Goal: Task Accomplishment & Management: Use online tool/utility

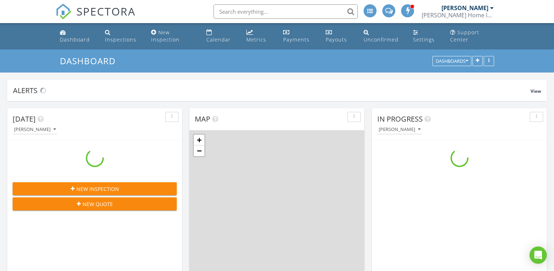
scroll to position [819, 554]
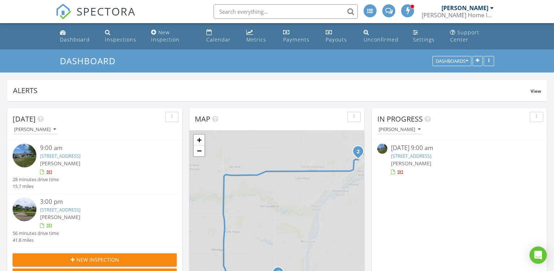
click at [80, 208] on link "[STREET_ADDRESS]" at bounding box center [60, 209] width 40 height 6
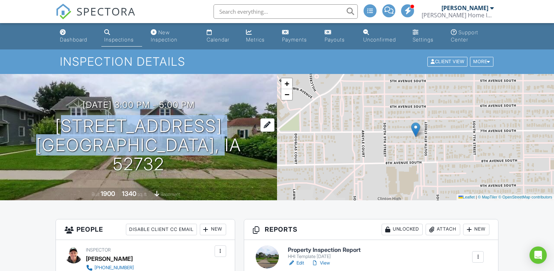
click at [76, 132] on div "08/27/2025 3:00 pm - 5:00 pm 811 7th Ave S Clinton, IA 52732" at bounding box center [138, 137] width 277 height 74
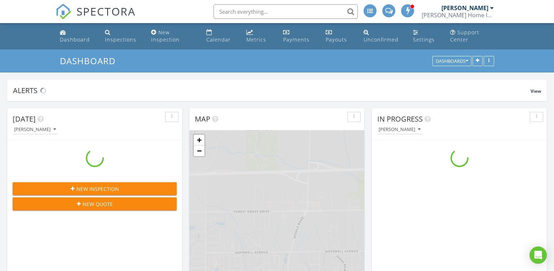
scroll to position [819, 554]
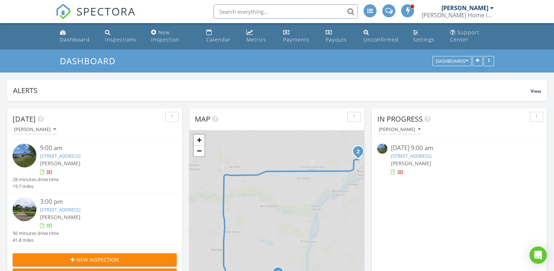
click at [71, 153] on link "[STREET_ADDRESS]" at bounding box center [60, 156] width 40 height 6
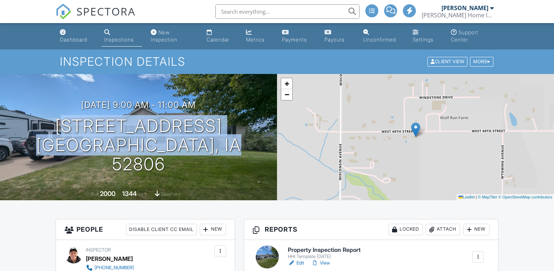
click at [44, 127] on div "08/27/2025 9:00 am - 11:00 am 4607 W 60th St Davenport, IA 52806" at bounding box center [138, 137] width 277 height 74
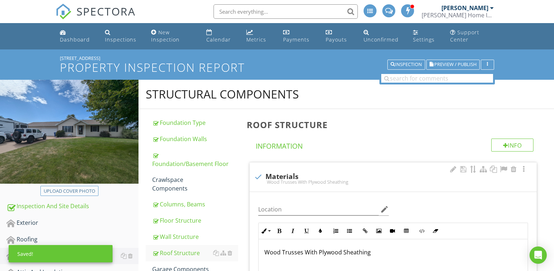
scroll to position [147, 0]
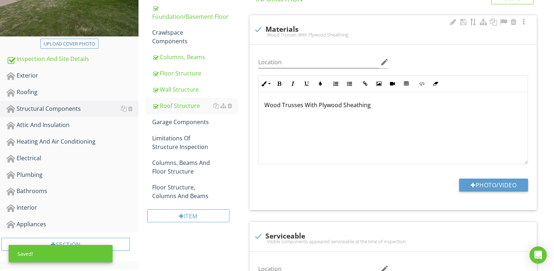
click at [336, 101] on p "Wood Trusses With Plywood Sheathing" at bounding box center [394, 105] width 258 height 9
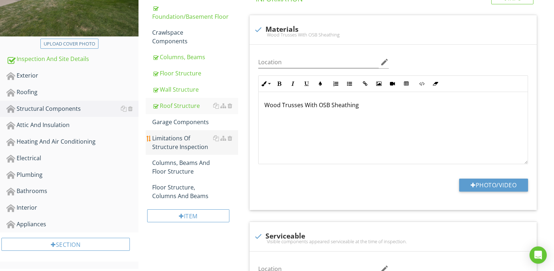
click at [192, 140] on div "Limitations Of Structure Inspection" at bounding box center [195, 142] width 86 height 17
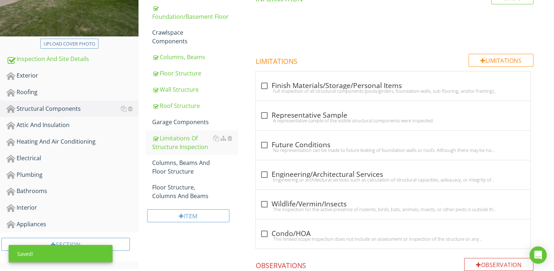
scroll to position [120, 0]
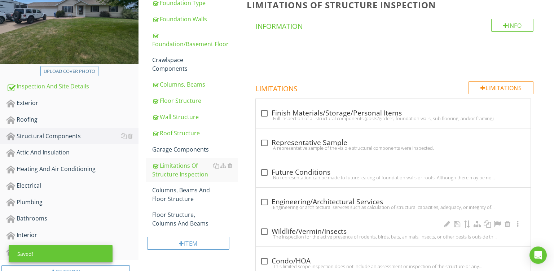
click at [318, 225] on div "check_box_outline_blank Wildlife/Vermin/Insects The inspection for the active p…" at bounding box center [393, 231] width 275 height 29
checkbox input "true"
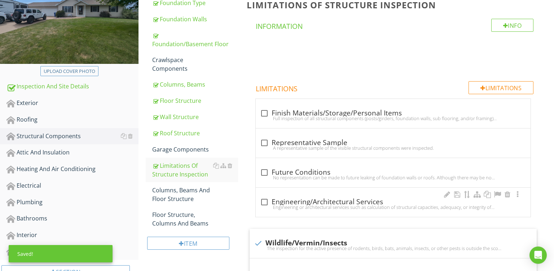
click at [314, 203] on div "check_box_outline_blank Engineering/Architectural Services" at bounding box center [393, 202] width 266 height 9
checkbox input "true"
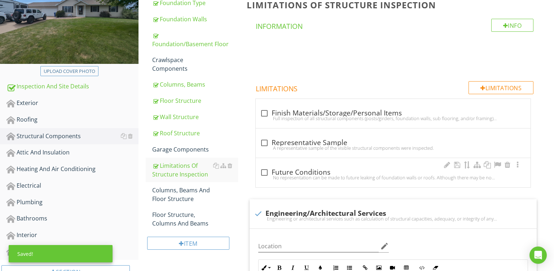
click at [303, 172] on div "check_box_outline_blank Future Conditions" at bounding box center [393, 172] width 266 height 9
checkbox input "true"
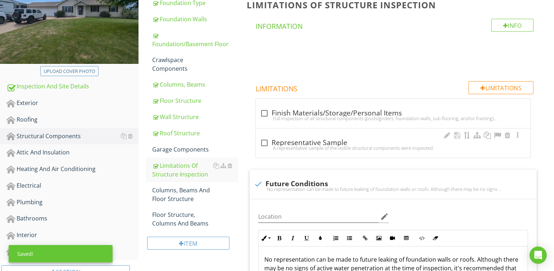
click at [304, 149] on div "A representative sample of the visible structural components were inspected." at bounding box center [393, 148] width 266 height 6
checkbox input "true"
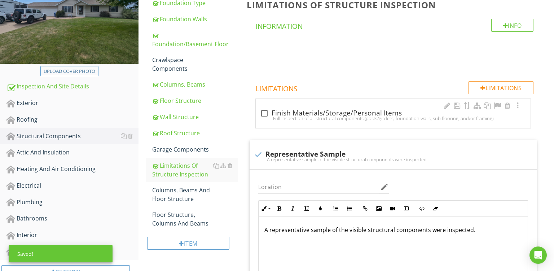
click at [319, 114] on div "check_box_outline_blank Finish Materials/Storage/Personal Items" at bounding box center [393, 113] width 266 height 9
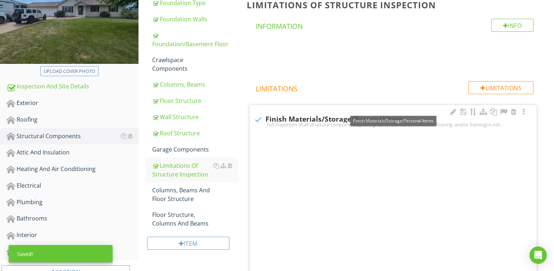
checkbox input "true"
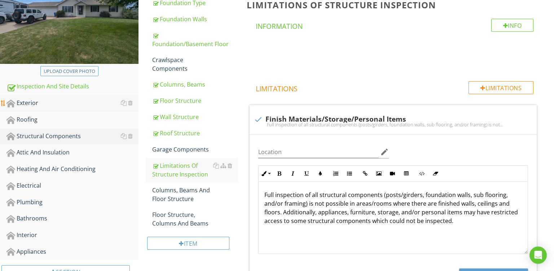
click at [31, 105] on div "Exterior" at bounding box center [72, 103] width 132 height 9
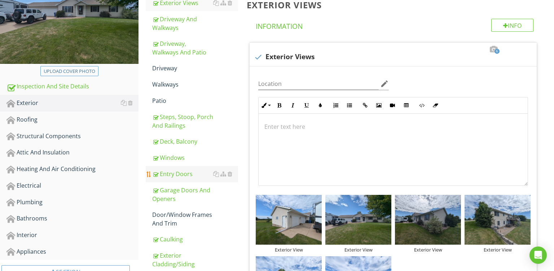
click at [169, 172] on div "Entry Doors" at bounding box center [195, 174] width 86 height 9
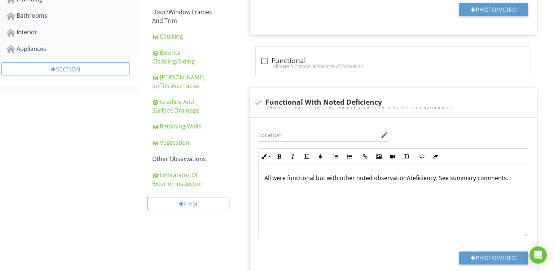
scroll to position [318, 0]
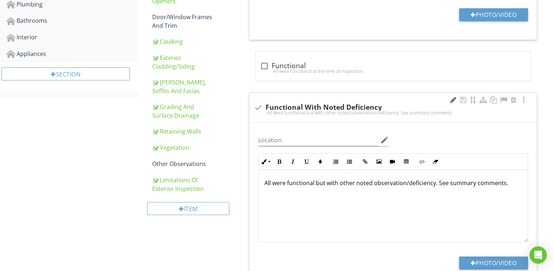
click at [451, 101] on div at bounding box center [453, 99] width 9 height 7
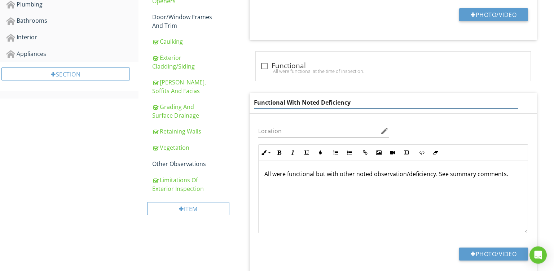
click at [400, 102] on input "Functional With Noted Deficiency" at bounding box center [386, 103] width 265 height 12
type input "Functional With Noted Deficiencies"
click at [404, 176] on div "All were functional but with other noted observation/deficiency. See summary co…" at bounding box center [393, 197] width 269 height 72
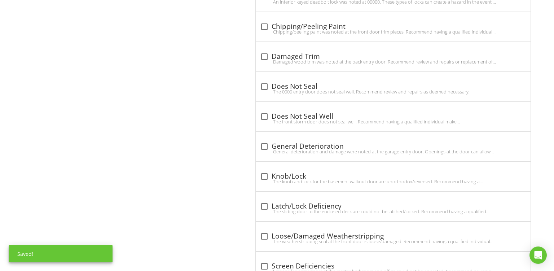
scroll to position [1231, 0]
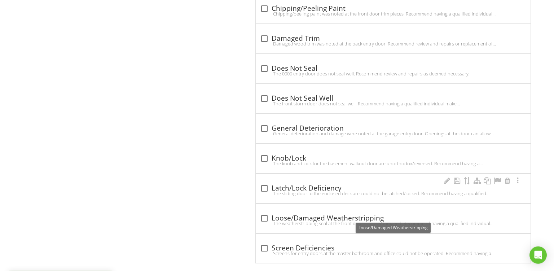
click at [340, 191] on div "The sliding door to the enclosed deck are could not be latched/locked. Recommen…" at bounding box center [393, 194] width 266 height 6
checkbox input "true"
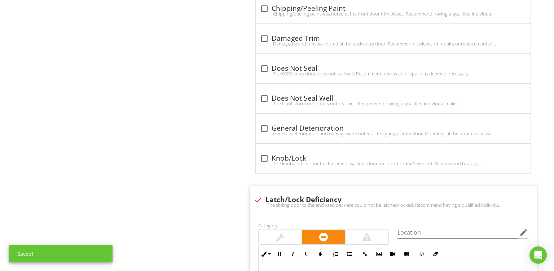
scroll to position [1306, 0]
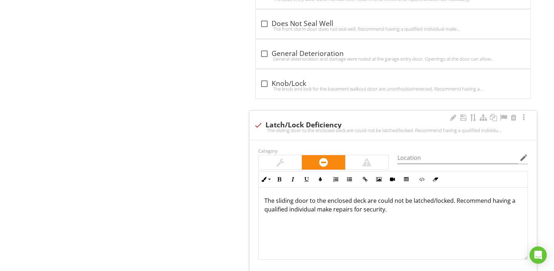
click at [283, 196] on p "The sliding door to the enclosed deck are could not be latched/locked. Recommen…" at bounding box center [394, 204] width 258 height 17
click at [374, 197] on p "The walkout door to the enclosed deck are could not be latched/locked. Recommen…" at bounding box center [394, 204] width 258 height 17
click at [276, 196] on p "The walkout door to the patio could not be latched/locked. Recommend having a q…" at bounding box center [394, 204] width 258 height 17
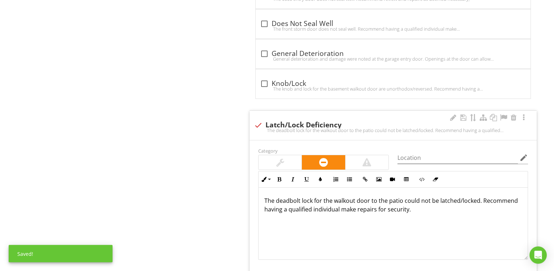
click at [466, 199] on p "The deadbolt lock for the walkout door to the patio could not be latched/locked…" at bounding box center [394, 204] width 258 height 17
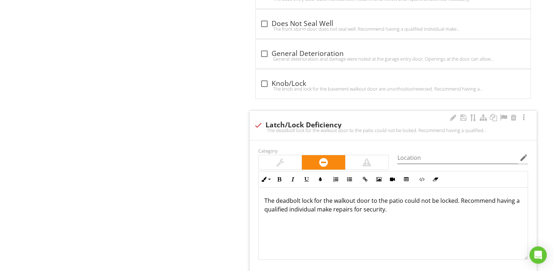
click at [344, 155] on div at bounding box center [323, 162] width 43 height 14
click at [347, 155] on div at bounding box center [367, 162] width 43 height 14
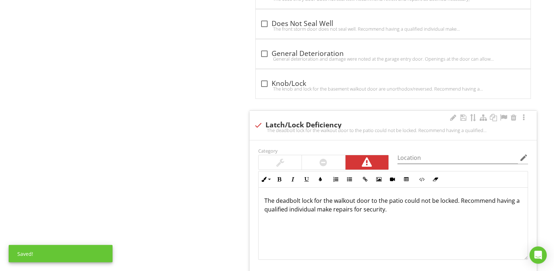
click at [460, 199] on p "The deadbolt lock for the walkout door to the patio could not be locked. Recomm…" at bounding box center [394, 204] width 258 height 17
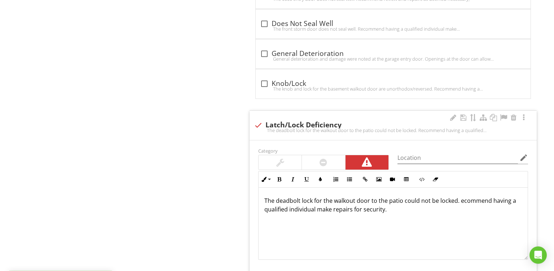
click at [460, 199] on p "The deadbolt lock for the walkout door to the patio could not be locked. ecomme…" at bounding box center [394, 204] width 258 height 17
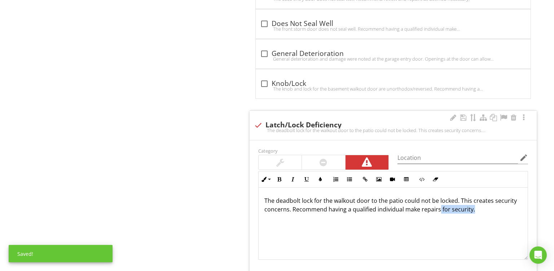
drag, startPoint x: 439, startPoint y: 206, endPoint x: 547, endPoint y: 223, distance: 109.5
click at [528, 223] on div "The deadbolt lock for the walkout door to the patio could not be locked. This c…" at bounding box center [393, 224] width 269 height 72
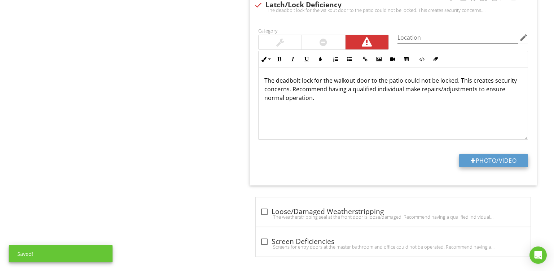
click at [485, 162] on button "Photo/Video" at bounding box center [493, 160] width 69 height 13
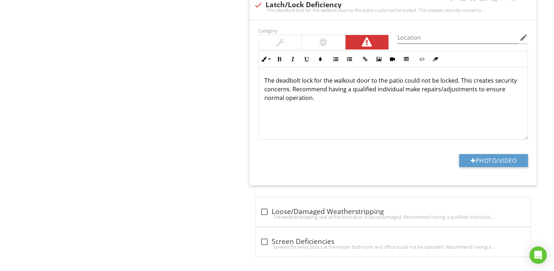
type input "C:\fakepath\PXL_20250827_150504515.jpg"
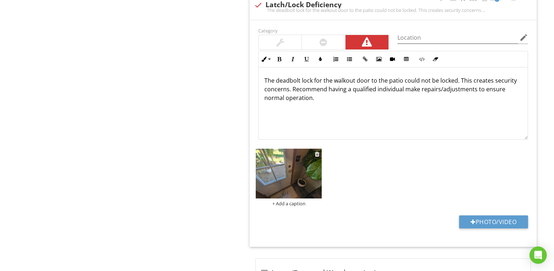
click at [289, 201] on div "+ Add a caption" at bounding box center [289, 204] width 66 height 6
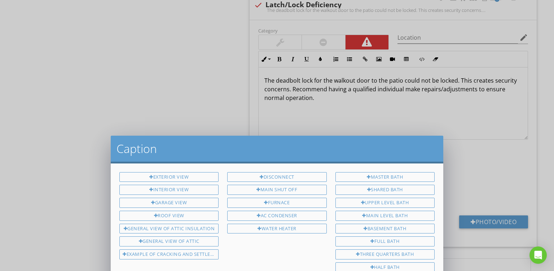
scroll to position [0, 0]
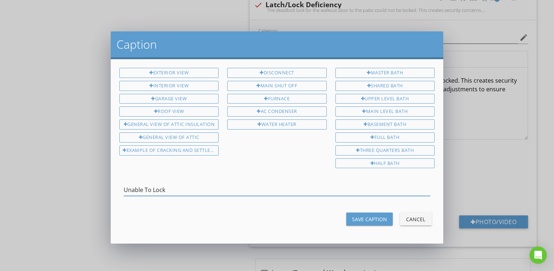
type input "Unable To Lock"
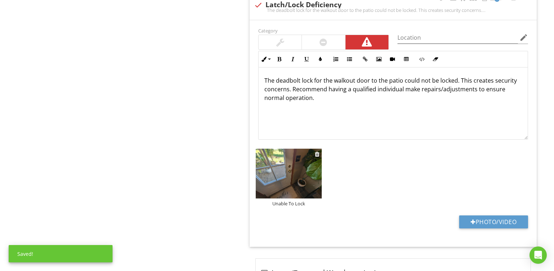
click at [284, 171] on img at bounding box center [289, 174] width 66 height 50
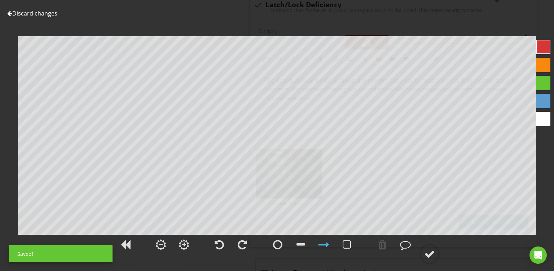
click at [538, 65] on div at bounding box center [543, 65] width 14 height 14
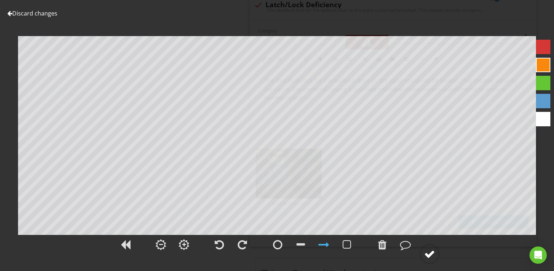
click at [435, 256] on div at bounding box center [429, 254] width 11 height 11
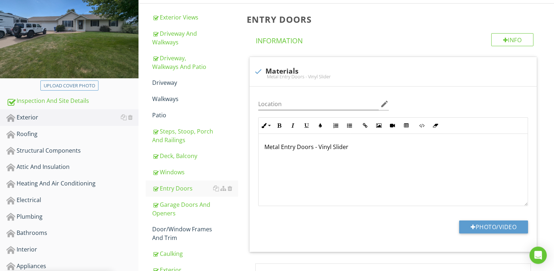
scroll to position [100, 0]
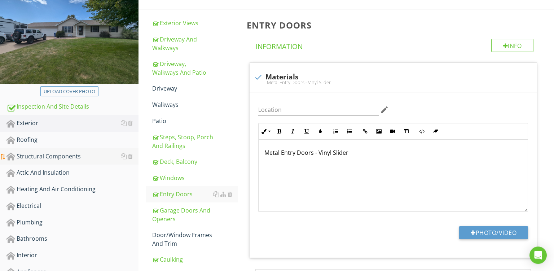
click at [38, 155] on div "Structural Components" at bounding box center [72, 156] width 132 height 9
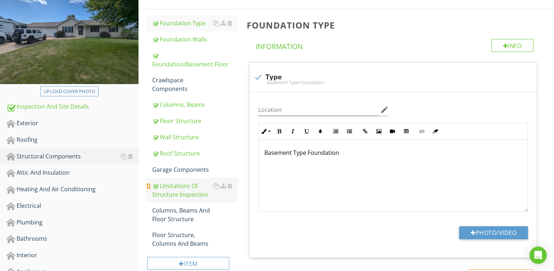
click at [182, 191] on div "Limitations Of Structure Inspection" at bounding box center [195, 190] width 86 height 17
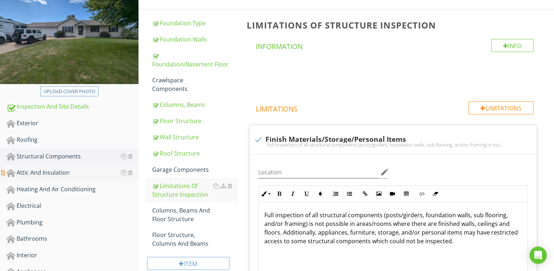
click at [56, 167] on link "Attic And Insulation" at bounding box center [72, 173] width 132 height 17
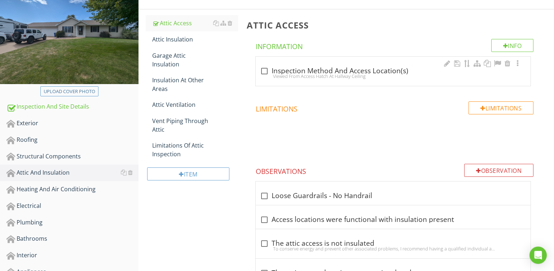
click at [365, 79] on div "Viewed From Access Hatch At Hallway Ceiling" at bounding box center [393, 76] width 266 height 6
checkbox input "true"
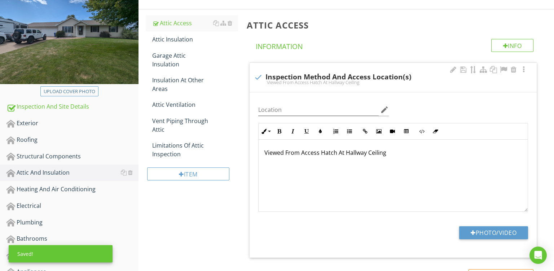
click at [336, 154] on p "Viewed From Access Hatch At Hallway Ceiling" at bounding box center [394, 152] width 258 height 9
click at [391, 155] on p "Viewed From Access Hatches At Hallway Ceiling" at bounding box center [394, 152] width 258 height 9
click at [169, 39] on div "Attic Insulation" at bounding box center [195, 39] width 86 height 9
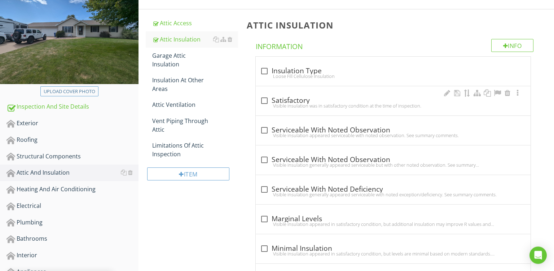
click at [317, 110] on div "check_box_outline_blank Satisfactory Visible insulation was in satisfactory con…" at bounding box center [393, 103] width 266 height 16
checkbox input "true"
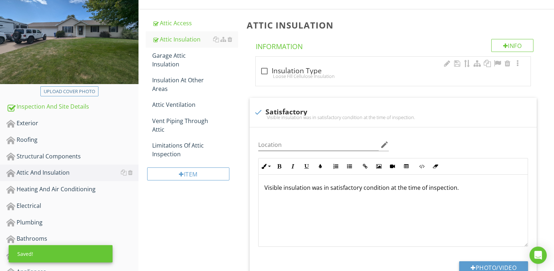
click at [331, 76] on div "Loose Fill Cellulose Insulation" at bounding box center [393, 76] width 266 height 6
checkbox input "true"
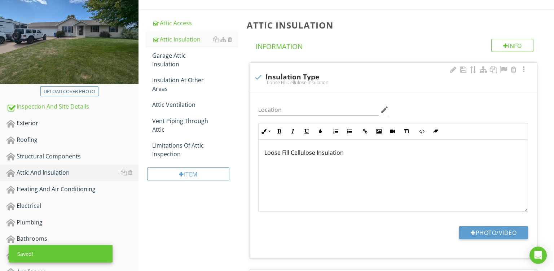
click at [301, 152] on p "Loose Fill Cellulose Insulation" at bounding box center [394, 152] width 258 height 9
click at [492, 239] on button "Photo/Video" at bounding box center [493, 232] width 69 height 13
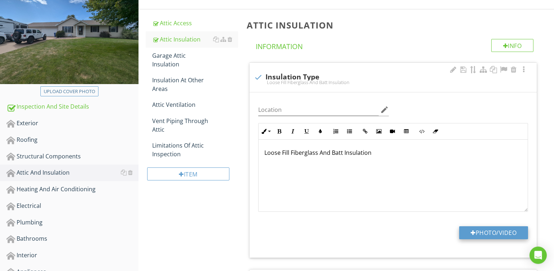
type input "C:\fakepath\PXL_20250827_142133507.jpg"
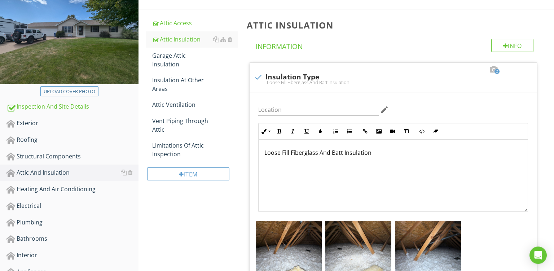
scroll to position [252, 0]
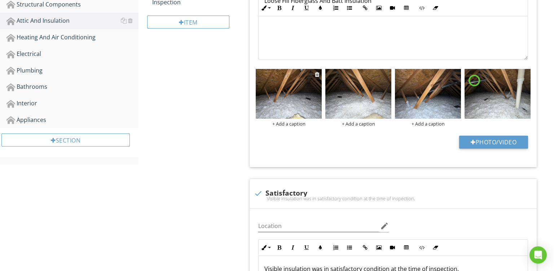
click at [293, 123] on div "+ Add a caption" at bounding box center [289, 124] width 66 height 6
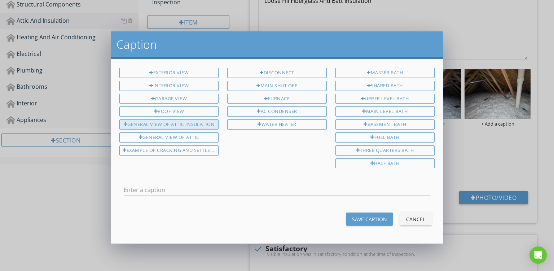
click at [201, 119] on div "General View Of Attic Insulation" at bounding box center [168, 124] width 99 height 10
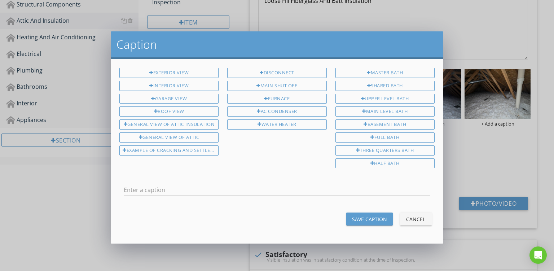
type input "General View Of Attic Insulation"
click at [366, 215] on div "Save Caption" at bounding box center [369, 219] width 35 height 8
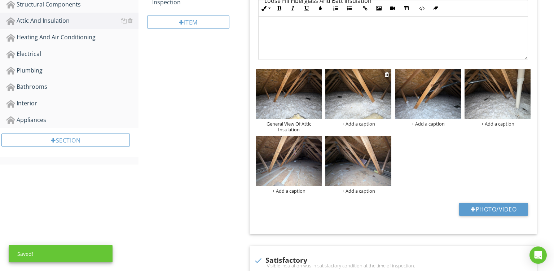
click at [362, 125] on div "+ Add a caption" at bounding box center [359, 124] width 66 height 6
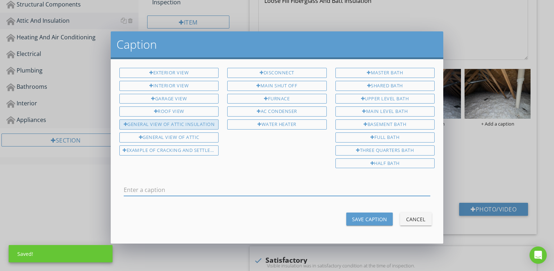
click at [192, 123] on div "General View Of Attic Insulation" at bounding box center [168, 124] width 99 height 10
type input "General View Of Attic Insulation"
click at [361, 215] on div "Save Caption" at bounding box center [369, 219] width 35 height 8
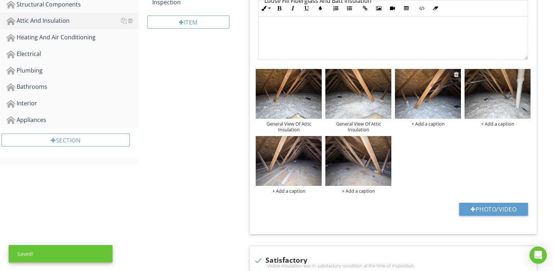
click at [427, 122] on div "+ Add a caption" at bounding box center [428, 124] width 66 height 6
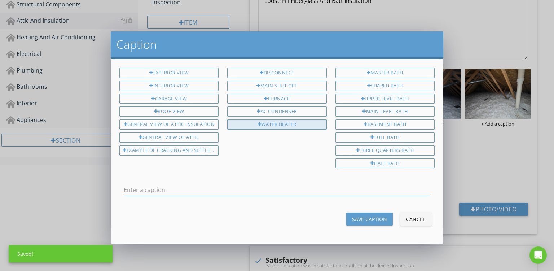
scroll to position [0, 0]
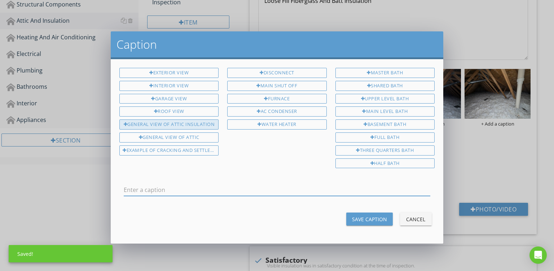
click at [213, 119] on div "General View Of Attic Insulation" at bounding box center [168, 124] width 99 height 10
type input "General View Of Attic Insulation"
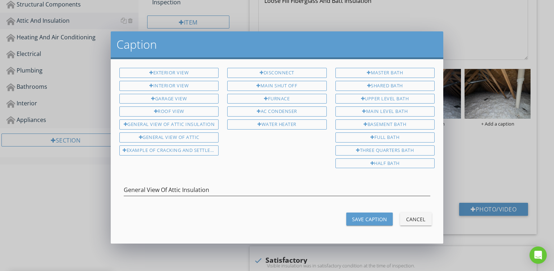
click at [360, 213] on button "Save Caption" at bounding box center [370, 219] width 47 height 13
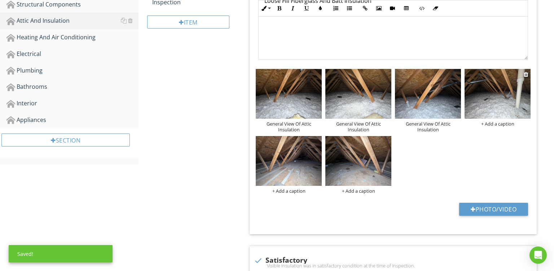
click at [503, 123] on div "+ Add a caption" at bounding box center [498, 124] width 66 height 6
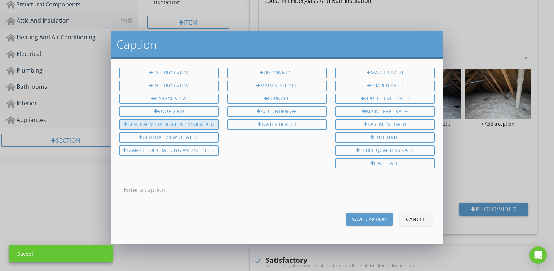
click at [184, 122] on div "General View Of Attic Insulation" at bounding box center [168, 124] width 99 height 10
type input "General View Of Attic Insulation"
click at [363, 220] on button "Save Caption" at bounding box center [370, 219] width 47 height 13
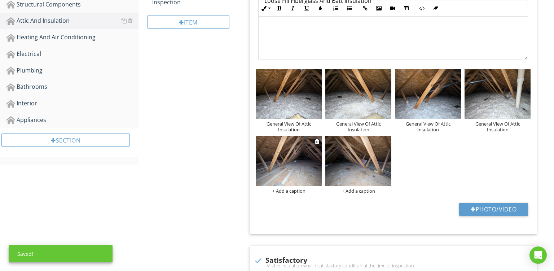
click at [288, 193] on div "+ Add a caption" at bounding box center [289, 191] width 66 height 6
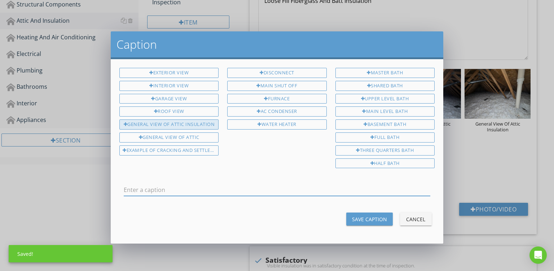
click at [192, 122] on div "General View Of Attic Insulation" at bounding box center [168, 124] width 99 height 10
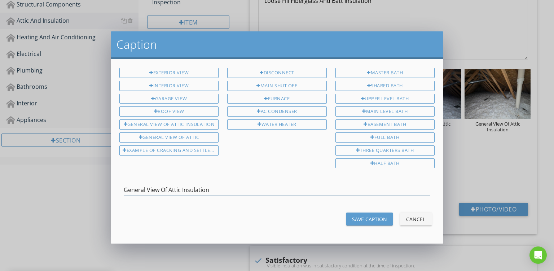
click at [172, 186] on input "General View Of Attic Insulation" at bounding box center [277, 190] width 307 height 12
type input "General View Of Garage Attic Insulation"
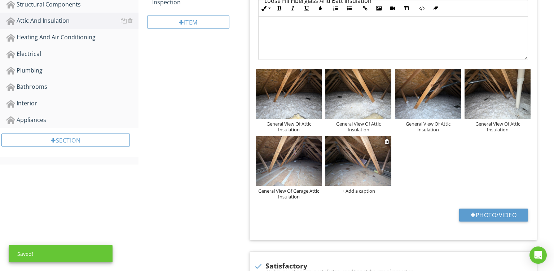
click at [355, 191] on div "+ Add a caption" at bounding box center [359, 191] width 66 height 6
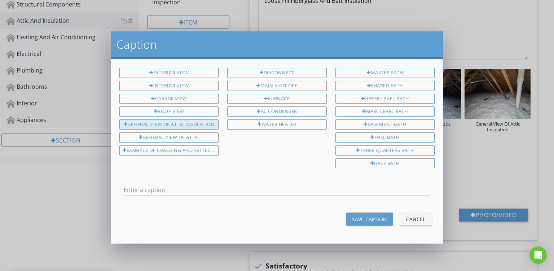
click at [193, 119] on div "General View Of Attic Insulation" at bounding box center [168, 124] width 99 height 10
click at [171, 184] on input "General View Of Attic Insulation" at bounding box center [277, 190] width 307 height 12
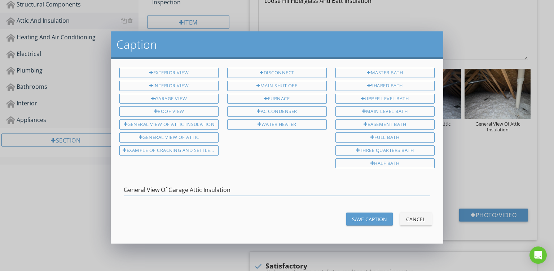
type input "General View Of Garage Attic Insulation"
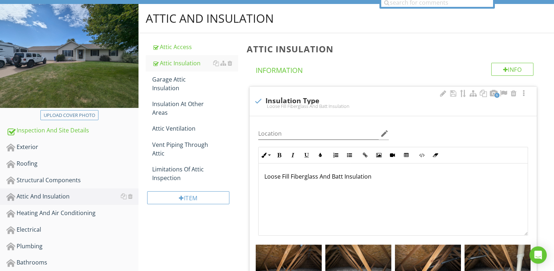
scroll to position [75, 0]
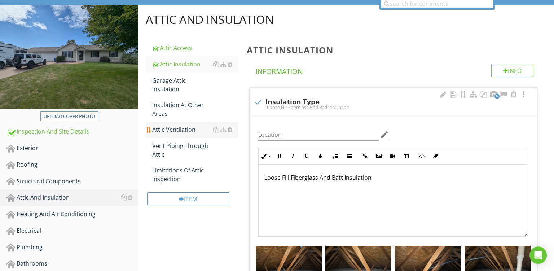
click at [168, 125] on div "Attic Ventilation" at bounding box center [195, 129] width 86 height 9
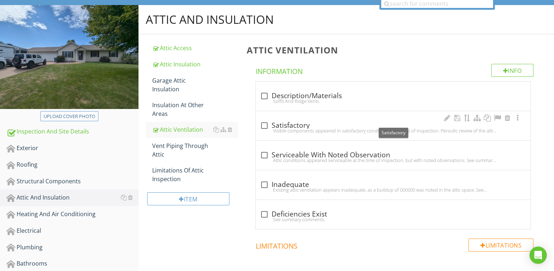
click at [322, 127] on div "check_box_outline_blank Satisfactory" at bounding box center [393, 125] width 266 height 9
checkbox input "true"
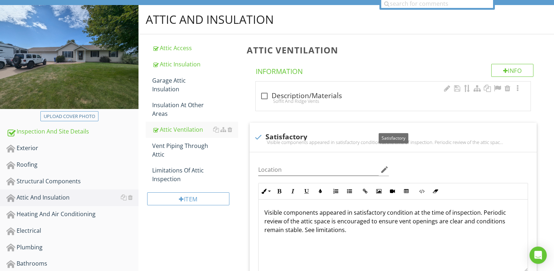
click at [326, 97] on div "check_box_outline_blank Description/Materials" at bounding box center [393, 96] width 266 height 9
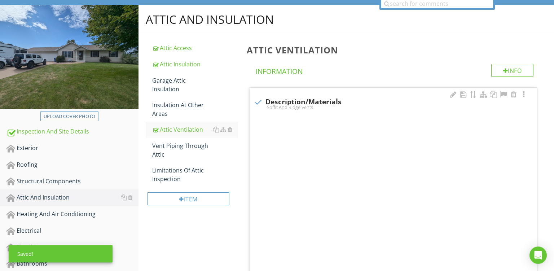
checkbox input "true"
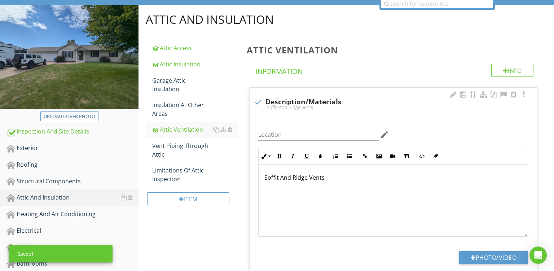
click at [284, 179] on p "Soffit And Ridge Vents" at bounding box center [394, 177] width 258 height 9
click at [313, 179] on p "Soffit, Box And Ridge Vents" at bounding box center [394, 177] width 258 height 9
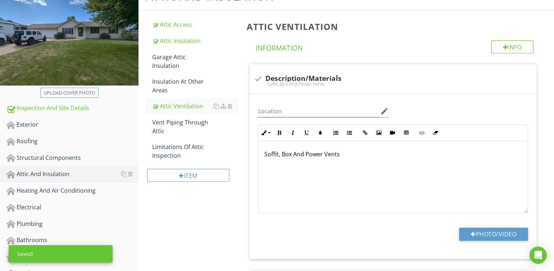
scroll to position [79, 0]
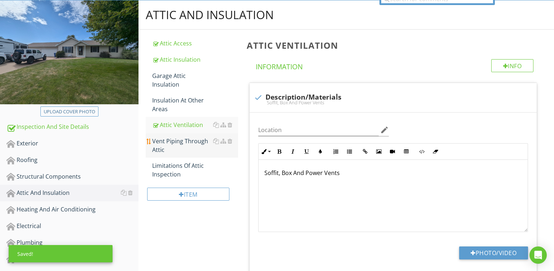
click at [167, 137] on div "Vent Piping Through Attic" at bounding box center [195, 145] width 86 height 17
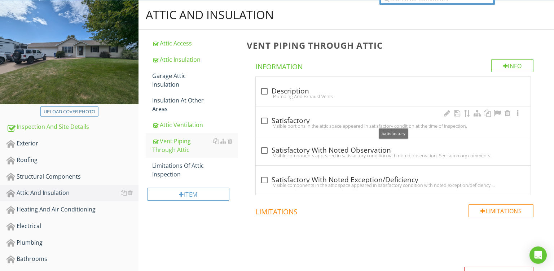
click at [346, 117] on div "check_box_outline_blank Satisfactory" at bounding box center [393, 121] width 266 height 9
checkbox input "true"
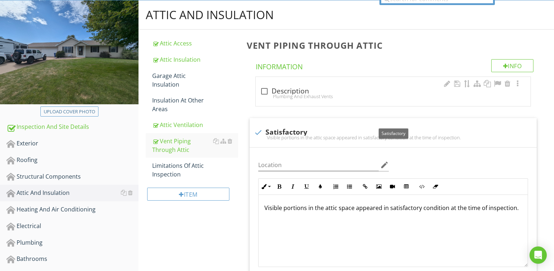
click at [334, 98] on div "Plumbing And Exhaust Vents" at bounding box center [393, 96] width 266 height 6
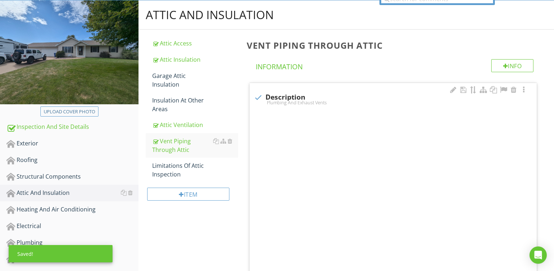
checkbox input "true"
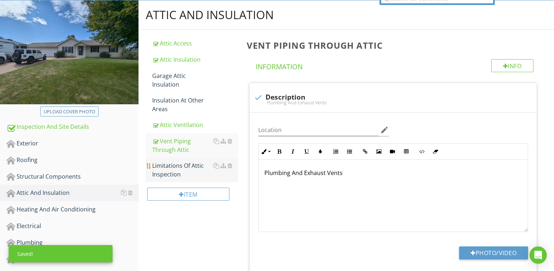
click at [170, 161] on div "Limitations Of Attic Inspection" at bounding box center [195, 169] width 86 height 17
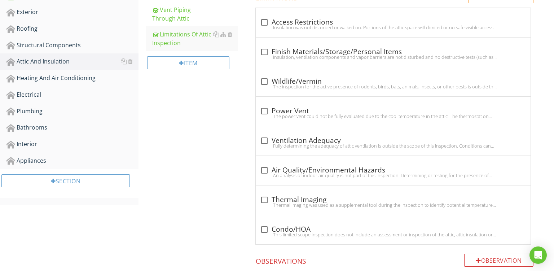
scroll to position [214, 0]
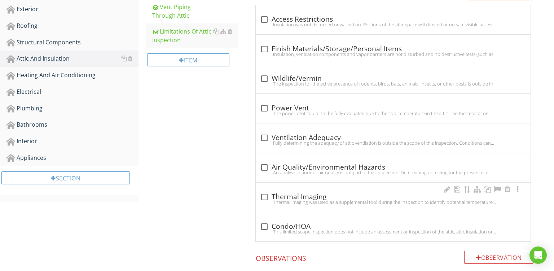
click at [318, 201] on div "Thermal imaging was used as a supplemental tool during the inspection to identi…" at bounding box center [393, 202] width 266 height 6
checkbox input "true"
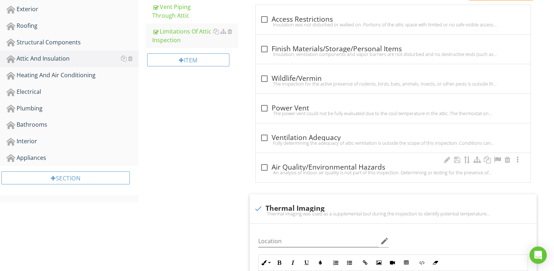
click at [305, 157] on div "check_box_outline_blank Air Quality/Environmental Hazards An analysis of indoor…" at bounding box center [393, 167] width 275 height 29
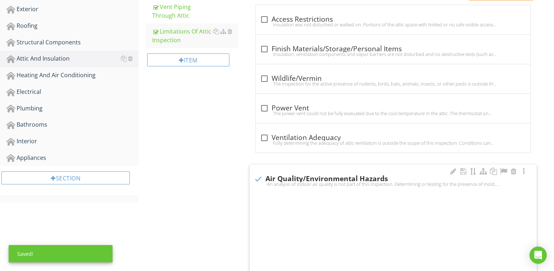
checkbox input "true"
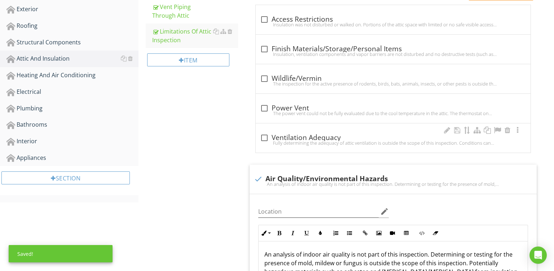
click at [302, 141] on div "Fully determining the adequacy of attic ventilation is outside the scope of thi…" at bounding box center [393, 143] width 266 height 6
checkbox input "true"
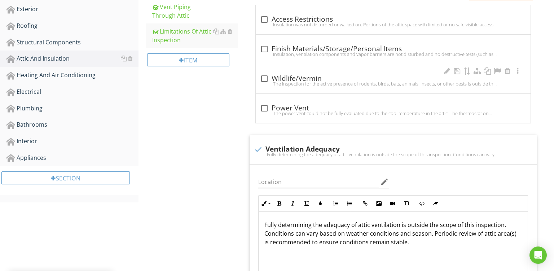
click at [304, 84] on div "The inspection for the active presence of rodents, birds, bats, animals, insect…" at bounding box center [393, 84] width 266 height 6
checkbox input "true"
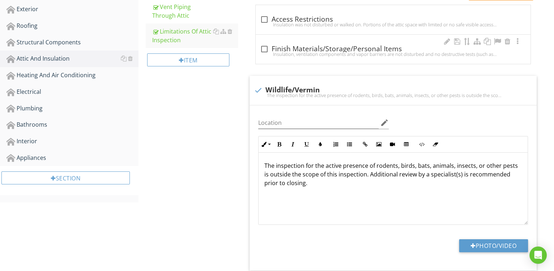
click at [312, 58] on div "check_box_outline_blank Finish Materials/Storage/Personal Items Insulation, ven…" at bounding box center [393, 51] width 266 height 16
checkbox input "true"
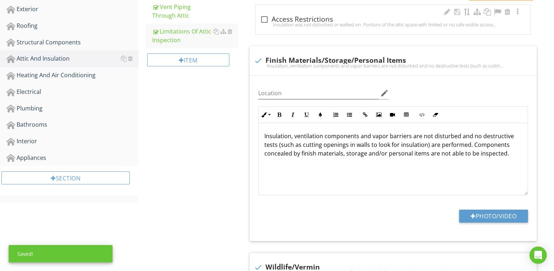
click at [339, 24] on div "Insulation was not disturbed or walked on. Portions of the attic space with lim…" at bounding box center [393, 25] width 266 height 6
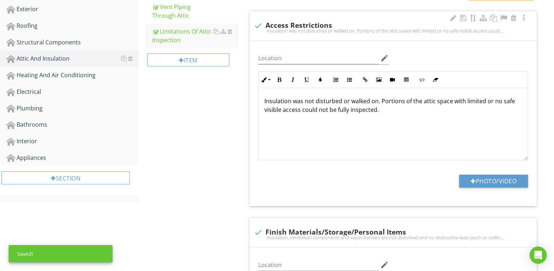
checkbox input "true"
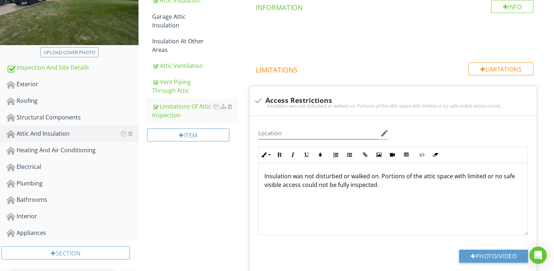
scroll to position [137, 0]
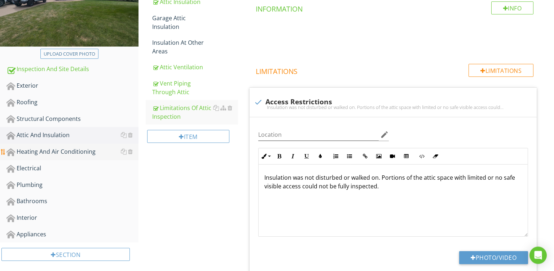
click at [37, 152] on div "Heating And Air Conditioning" at bounding box center [72, 151] width 132 height 9
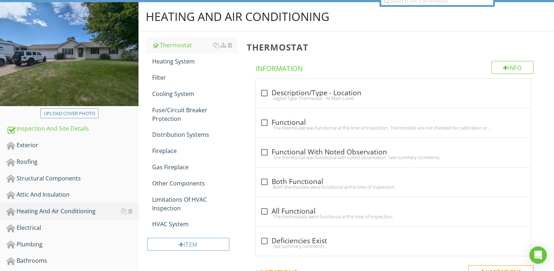
scroll to position [77, 0]
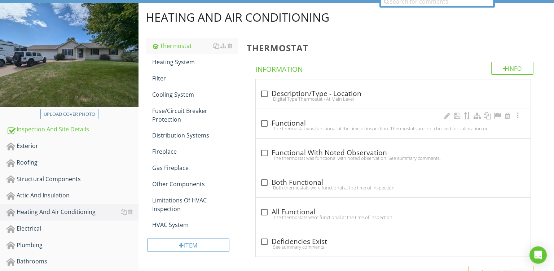
click at [331, 124] on div "check_box_outline_blank Functional" at bounding box center [393, 123] width 266 height 9
checkbox input "true"
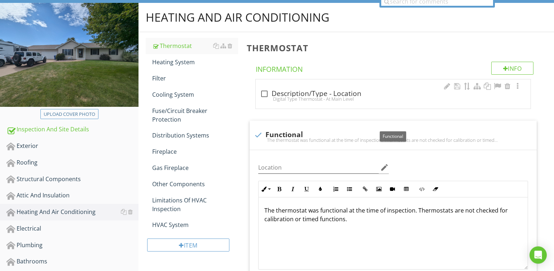
click at [321, 92] on div "check_box_outline_blank Description/Type - Location" at bounding box center [393, 94] width 266 height 9
checkbox input "true"
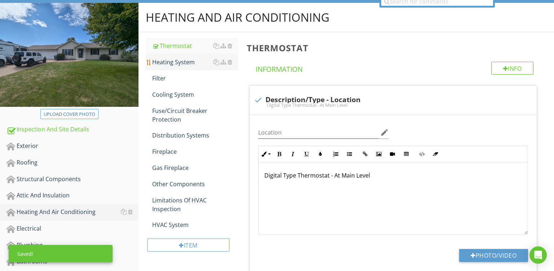
click at [176, 61] on div "Heating System" at bounding box center [195, 62] width 86 height 9
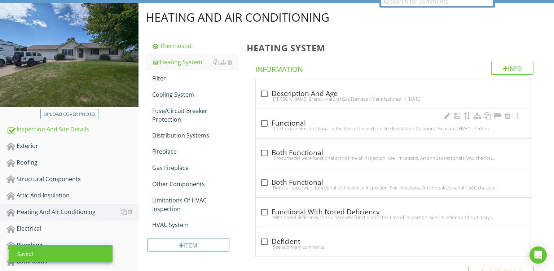
click at [308, 122] on div "check_box_outline_blank Functional" at bounding box center [393, 123] width 266 height 9
checkbox input "true"
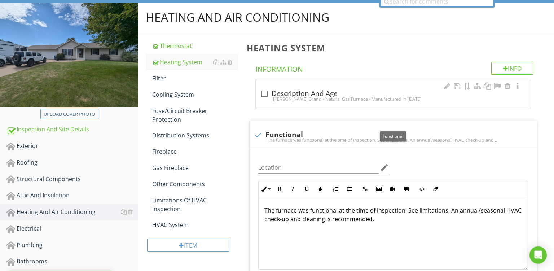
click at [318, 103] on div "check_box_outline_blank Description And Age Bryant Brand - Natural Gas Furnace …" at bounding box center [393, 96] width 266 height 16
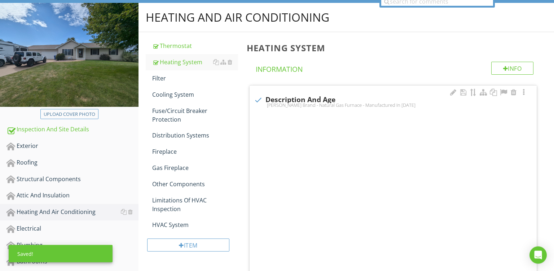
checkbox input "true"
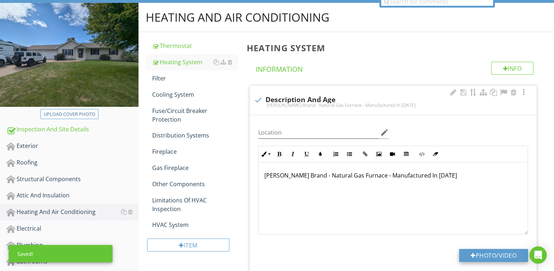
click at [485, 259] on button "Photo/Video" at bounding box center [493, 255] width 69 height 13
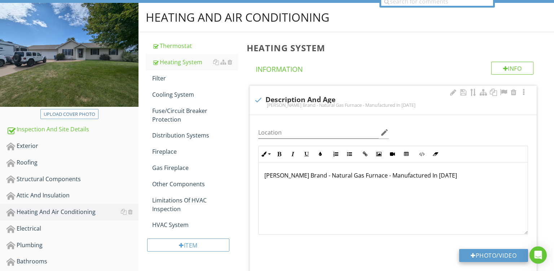
type input "C:\fakepath\PXL_20250827_145218063.jpg"
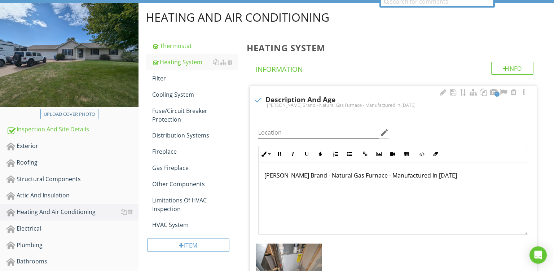
click at [273, 174] on p "Bryant Brand - Natural Gas Furnace - Manufactured In 2017" at bounding box center [394, 175] width 258 height 9
click at [430, 173] on p "Tempstar Brand - Natural Gas Furnace - Manufactured In 2017" at bounding box center [394, 175] width 258 height 9
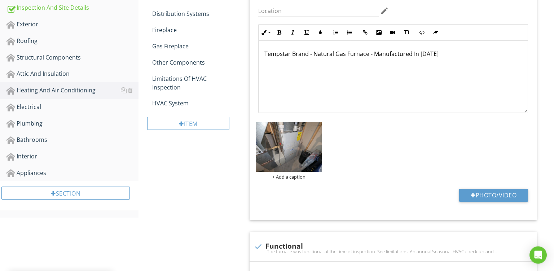
scroll to position [213, 0]
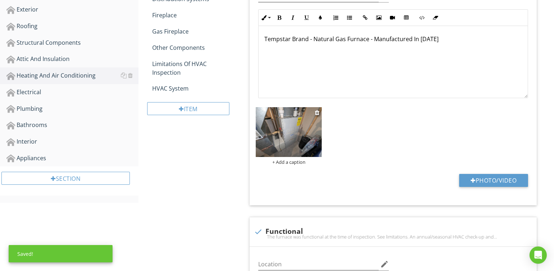
click at [286, 163] on div "+ Add a caption" at bounding box center [289, 162] width 66 height 6
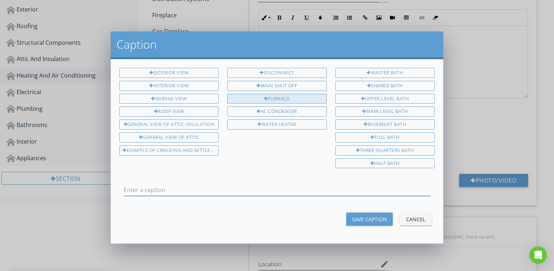
click at [276, 94] on div "Furnace" at bounding box center [276, 99] width 99 height 10
type input "Furnace"
click at [374, 219] on div "Save Caption" at bounding box center [369, 219] width 35 height 8
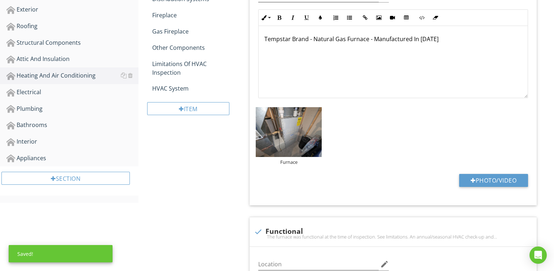
scroll to position [101, 0]
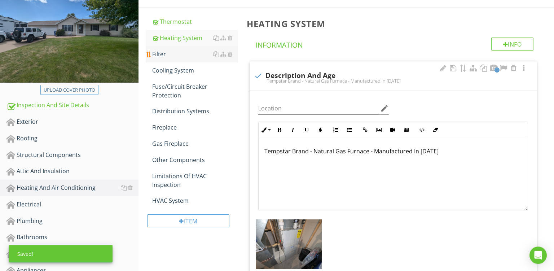
click at [170, 50] on div "Filter" at bounding box center [195, 54] width 86 height 9
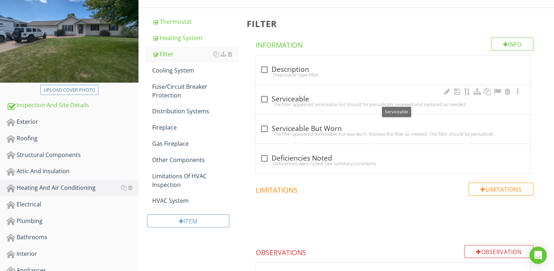
click at [334, 97] on div "check_box_outline_blank Serviceable" at bounding box center [393, 99] width 266 height 9
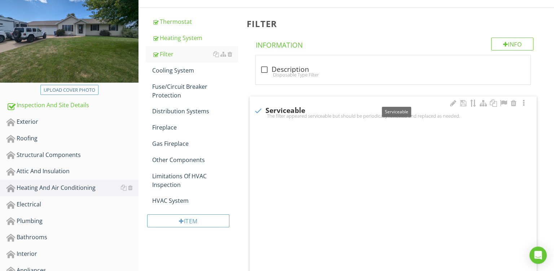
checkbox input "true"
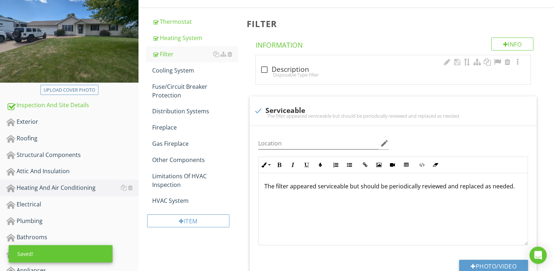
click at [311, 69] on div "check_box_outline_blank Description" at bounding box center [393, 69] width 266 height 9
checkbox input "true"
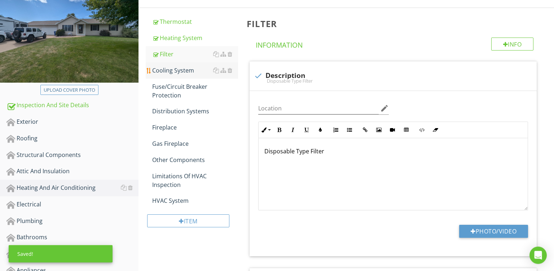
click at [176, 64] on link "Cooling System" at bounding box center [195, 70] width 86 height 16
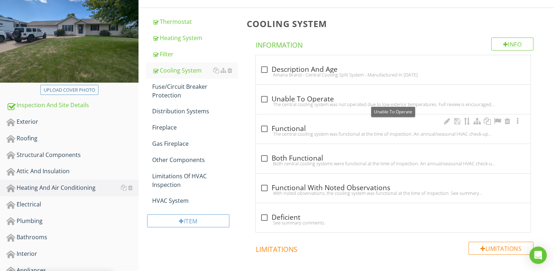
click at [293, 125] on div "check_box_outline_blank Functional" at bounding box center [393, 129] width 266 height 9
checkbox input "true"
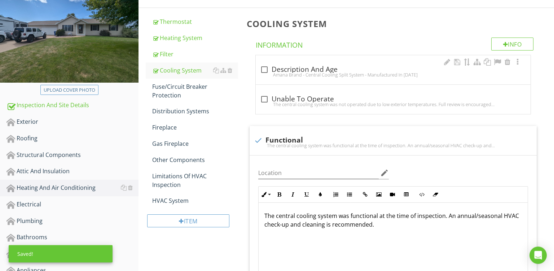
click at [330, 71] on div "check_box_outline_blank Description And Age" at bounding box center [393, 69] width 266 height 9
checkbox input "true"
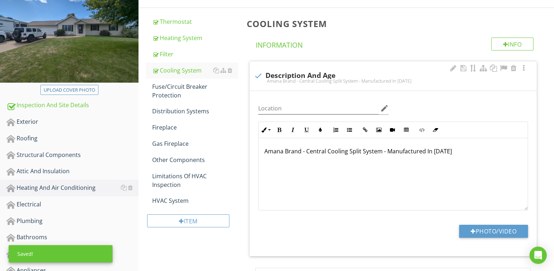
click at [274, 151] on p "Amana Brand - Central Cooling Split System - Manufactured In 2020" at bounding box center [394, 151] width 258 height 9
click at [478, 232] on button "Photo/Video" at bounding box center [493, 231] width 69 height 13
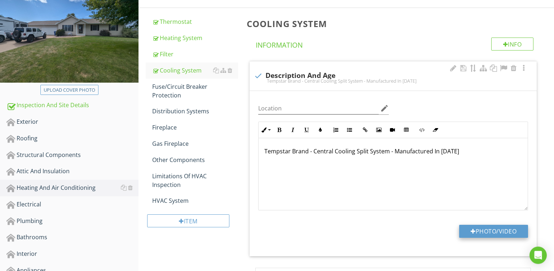
type input "C:\fakepath\PXL_20250827_152324211.jpg"
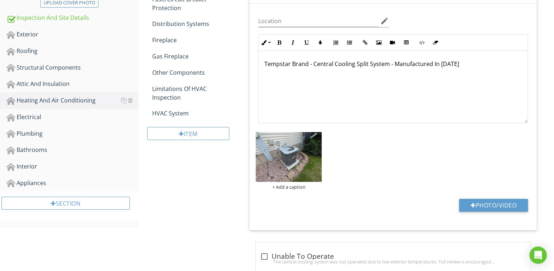
scroll to position [196, 0]
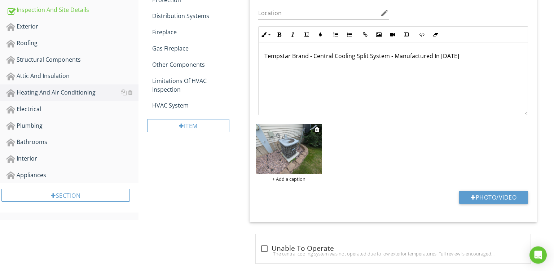
click at [284, 179] on div "+ Add a caption" at bounding box center [289, 179] width 66 height 6
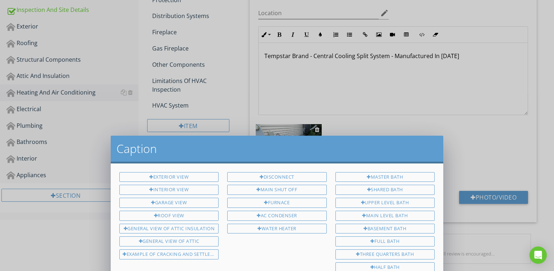
scroll to position [0, 0]
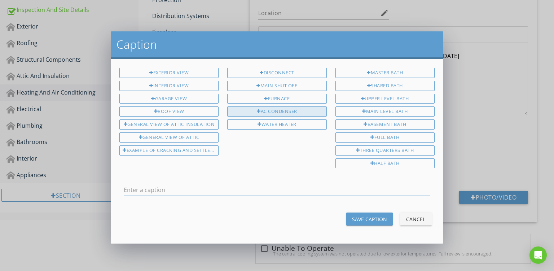
click at [271, 109] on div "AC Condenser" at bounding box center [276, 111] width 99 height 10
type input "AC Condenser"
click at [379, 215] on div "Save Caption" at bounding box center [369, 219] width 35 height 8
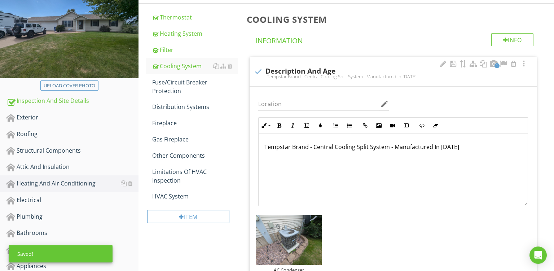
scroll to position [108, 0]
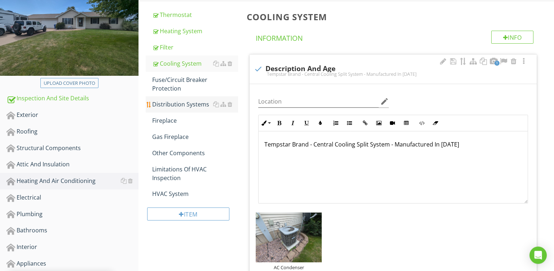
click at [175, 103] on div "Distribution Systems" at bounding box center [195, 104] width 86 height 9
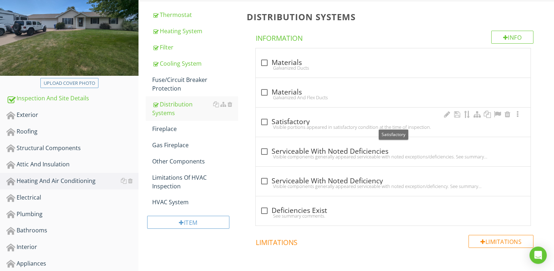
click at [326, 119] on div "check_box_outline_blank Satisfactory" at bounding box center [393, 122] width 266 height 9
checkbox input "true"
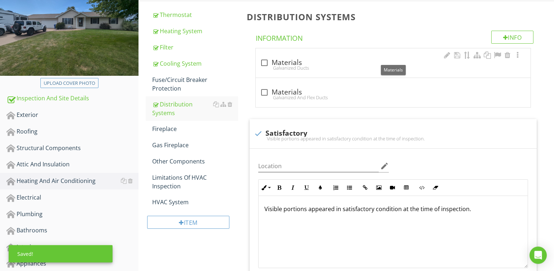
click at [321, 63] on div "check_box_outline_blank Materials" at bounding box center [393, 62] width 266 height 9
checkbox input "true"
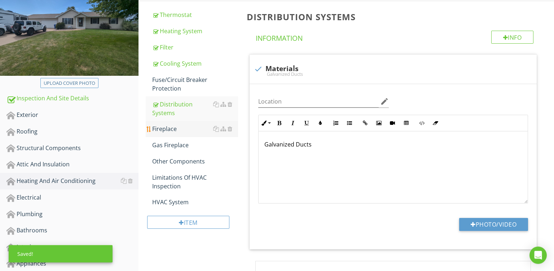
click at [165, 127] on div "Fireplace" at bounding box center [195, 129] width 86 height 9
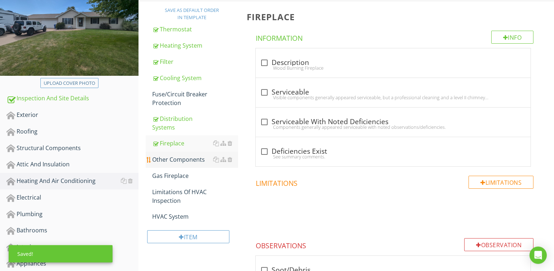
click at [170, 155] on div "Other Components" at bounding box center [195, 159] width 86 height 9
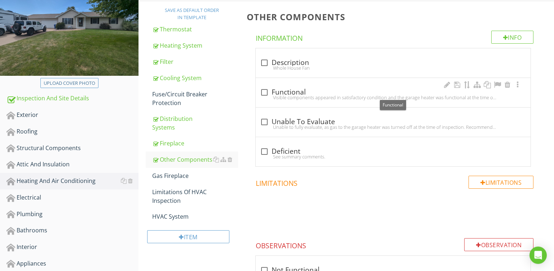
click at [316, 93] on div "check_box_outline_blank Functional" at bounding box center [393, 92] width 266 height 9
checkbox input "true"
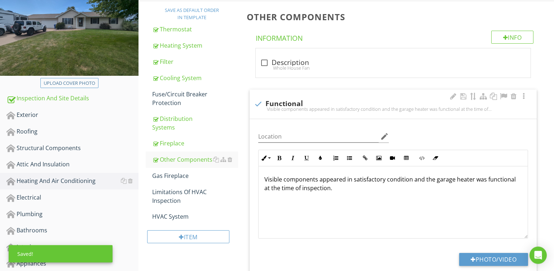
click at [466, 180] on p "Visible components appeared in satisfactory condition and the garage heater was…" at bounding box center [394, 183] width 258 height 17
click at [305, 64] on div "check_box_outline_blank Description" at bounding box center [393, 62] width 266 height 9
checkbox input "true"
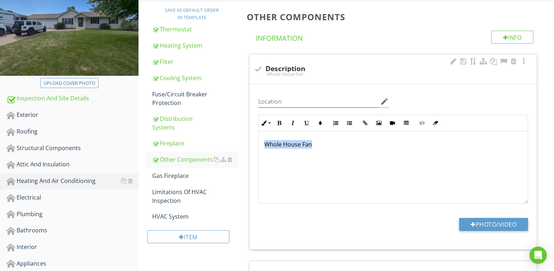
drag, startPoint x: 311, startPoint y: 145, endPoint x: 160, endPoint y: 105, distance: 156.5
click at [259, 131] on div "Whole House Fan" at bounding box center [393, 167] width 269 height 72
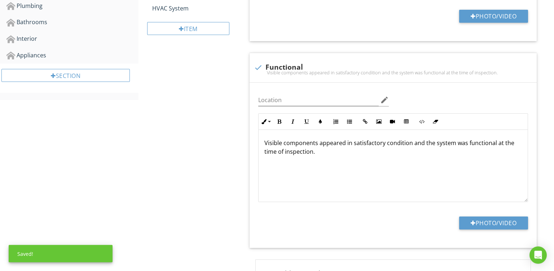
scroll to position [317, 0]
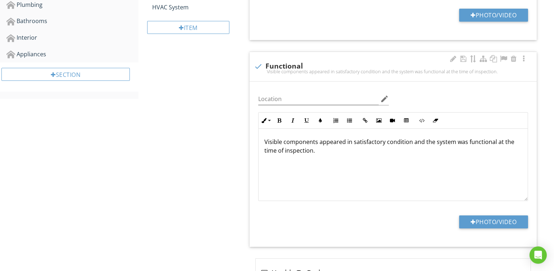
click at [443, 141] on p "Visible components appeared in satisfactory condition and the system was functi…" at bounding box center [394, 146] width 258 height 17
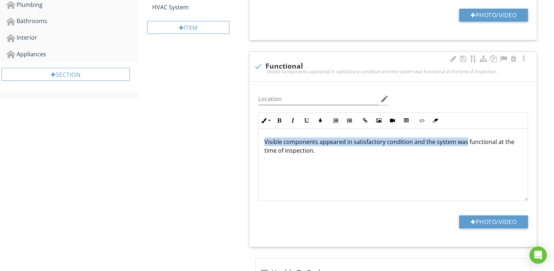
drag, startPoint x: 465, startPoint y: 140, endPoint x: 218, endPoint y: 105, distance: 249.4
click at [259, 129] on div "Visible components appeared in satisfactory condition and the system was functi…" at bounding box center [393, 165] width 269 height 72
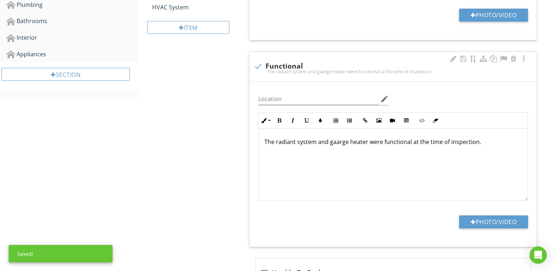
click at [340, 141] on p "The radiant system and gaarge heater were functional at the time of inspection." at bounding box center [394, 142] width 258 height 9
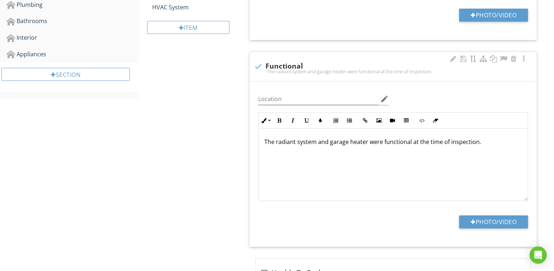
click at [506, 145] on p "The radiant system and garage heater were functional at the time of inspection." at bounding box center [394, 142] width 258 height 9
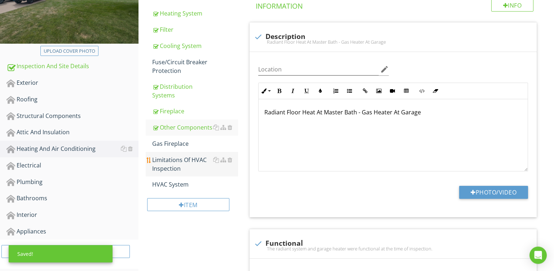
click at [177, 162] on div "Limitations Of HVAC Inspection" at bounding box center [195, 164] width 86 height 17
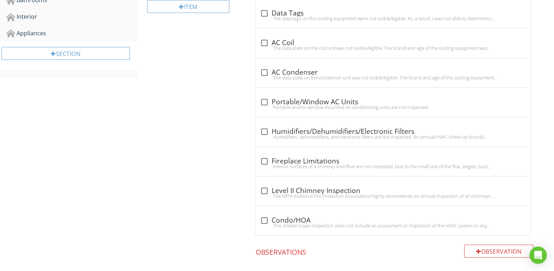
scroll to position [342, 0]
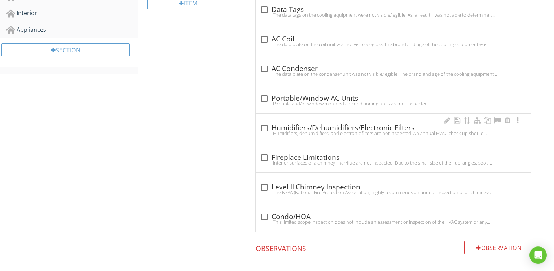
click at [336, 131] on div "Humidifiers, dehumidifiers, and electronic filters are not inspected. An annual…" at bounding box center [393, 133] width 266 height 6
checkbox input "true"
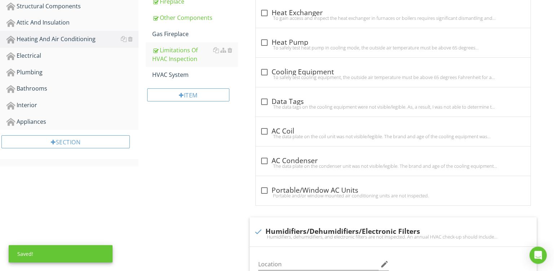
scroll to position [248, 0]
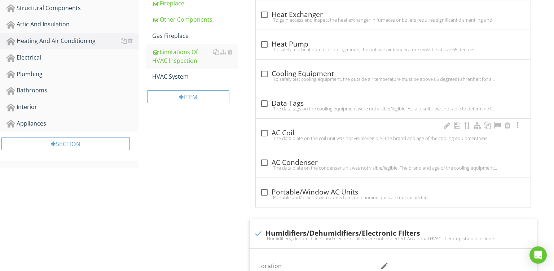
click at [339, 136] on div "The data plate on the coil unit was not visible/legible. The brand and age of t…" at bounding box center [393, 138] width 266 height 6
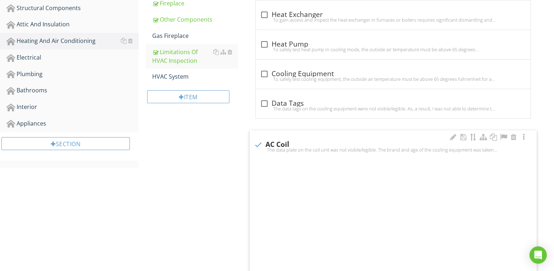
checkbox input "true"
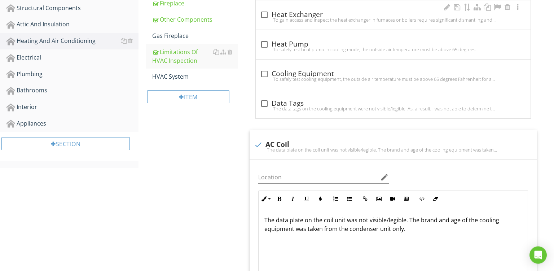
click at [320, 26] on div "check_box_outline_blank Heat Exchanger To gain access and inspect the heat exch…" at bounding box center [393, 14] width 275 height 29
checkbox input "true"
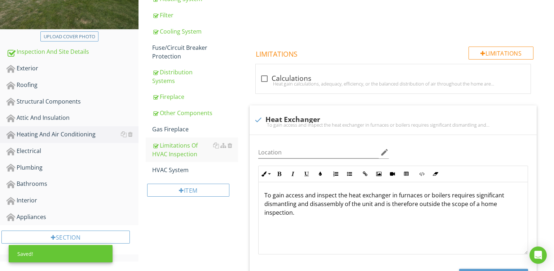
scroll to position [132, 0]
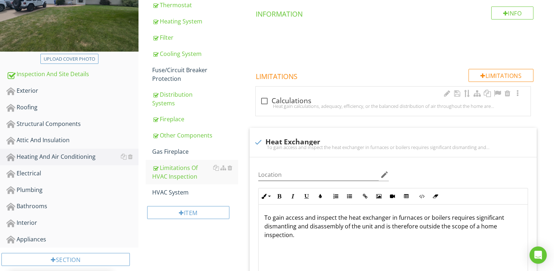
click at [322, 95] on div "check_box_outline_blank Calculations Heat gain calculations, adequacy, efficien…" at bounding box center [393, 101] width 275 height 29
checkbox input "true"
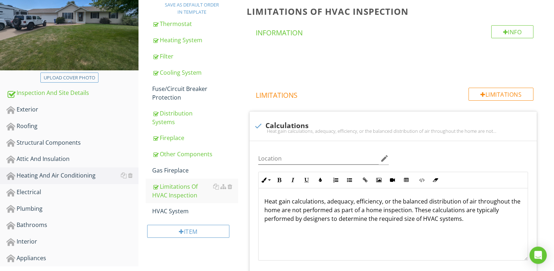
scroll to position [112, 0]
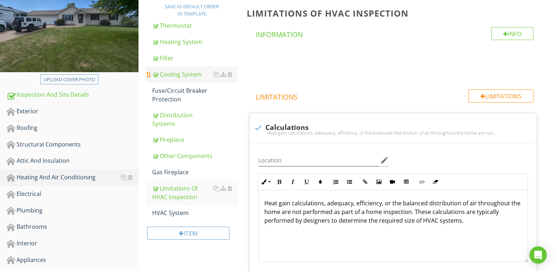
click at [180, 73] on div "Cooling System" at bounding box center [195, 74] width 86 height 9
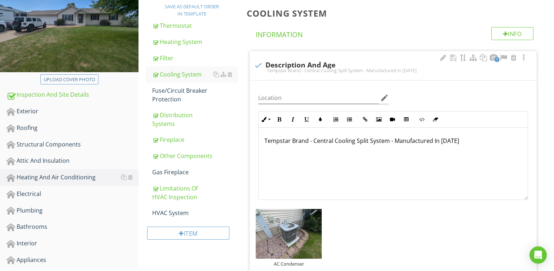
click at [454, 140] on p "Tempstar Brand - Central Cooling Split System - Manufactured In 2020" at bounding box center [394, 140] width 258 height 9
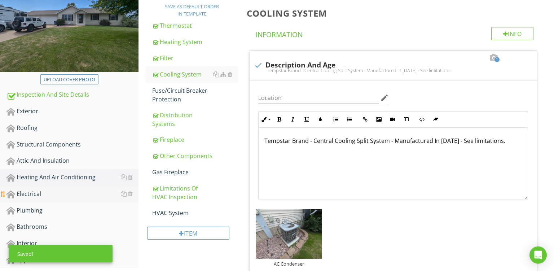
click at [36, 192] on div "Electrical" at bounding box center [72, 193] width 132 height 9
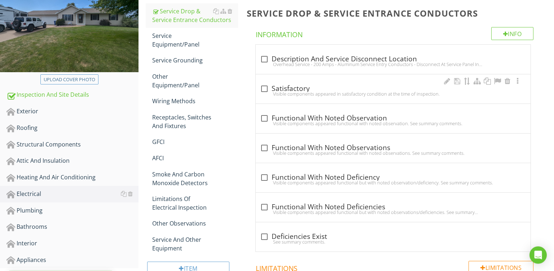
click at [354, 89] on div "check_box_outline_blank Satisfactory" at bounding box center [393, 88] width 266 height 9
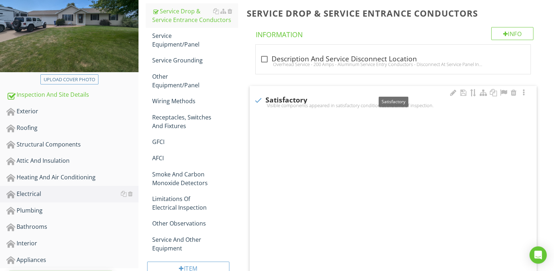
checkbox input "true"
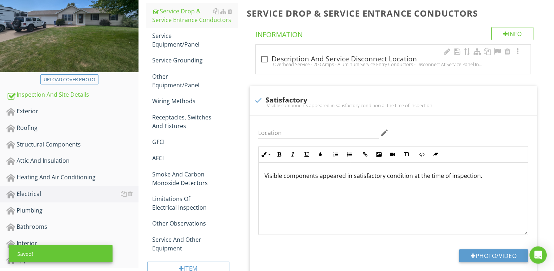
click at [340, 61] on div "Overhead Service - 200 Amps - Aluminum Service Entry Conductors - Disconnect At…" at bounding box center [393, 64] width 266 height 6
checkbox input "true"
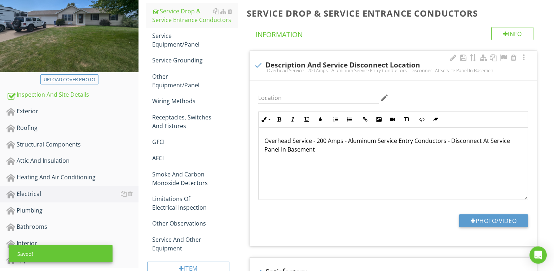
click at [278, 137] on p "Overhead Service - 200 Amps - Aluminum Service Entry Conductors - Disconnect At…" at bounding box center [394, 144] width 258 height 17
click at [474, 225] on button "Photo/Video" at bounding box center [493, 220] width 69 height 13
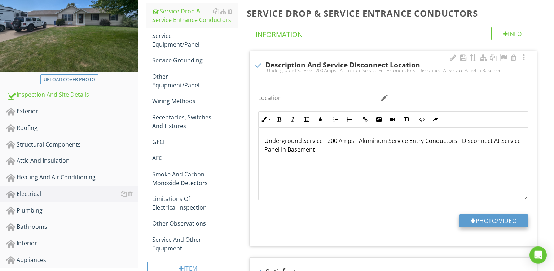
type input "C:\fakepath\PXL_20250827_145532626.jpg"
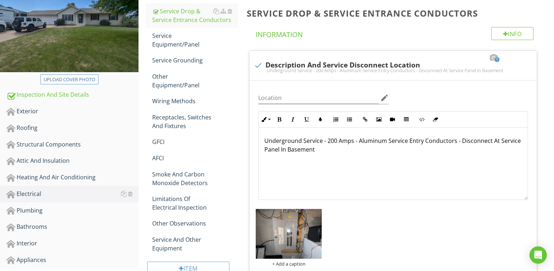
scroll to position [184, 0]
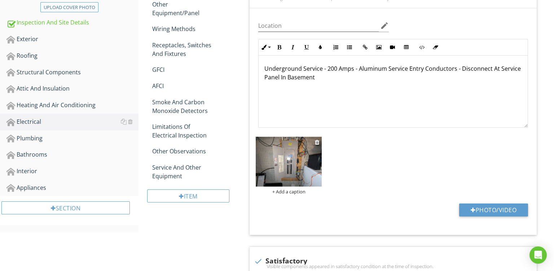
click at [288, 190] on div "+ Add a caption" at bounding box center [289, 192] width 66 height 6
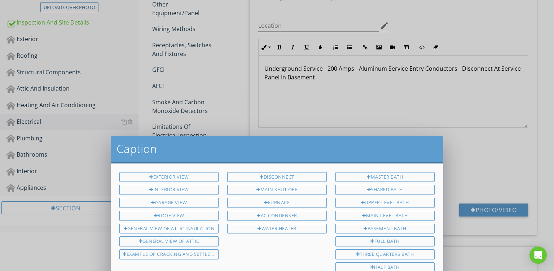
scroll to position [0, 0]
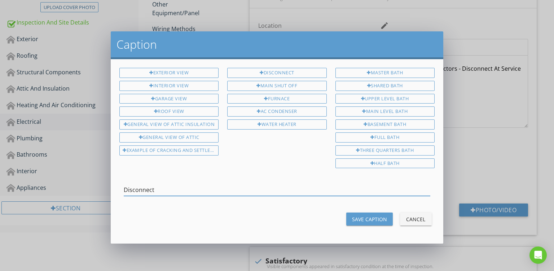
type input "Disconnect"
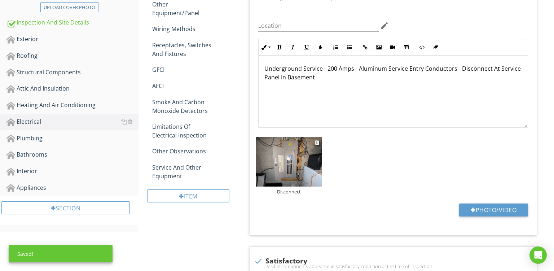
click at [287, 171] on img at bounding box center [289, 162] width 66 height 50
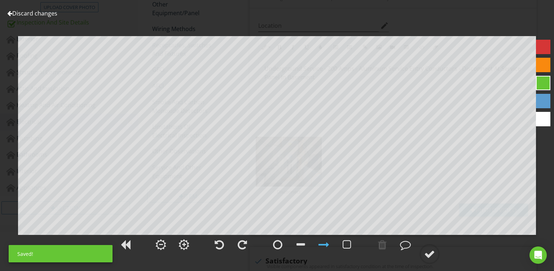
click at [544, 64] on div at bounding box center [543, 65] width 14 height 14
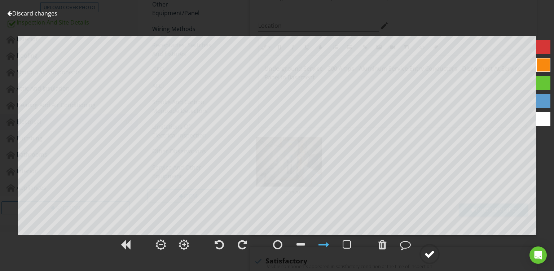
click at [427, 258] on div at bounding box center [429, 254] width 11 height 11
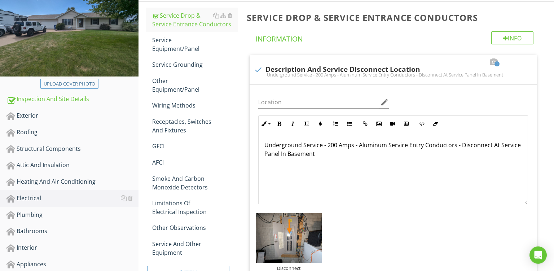
scroll to position [106, 0]
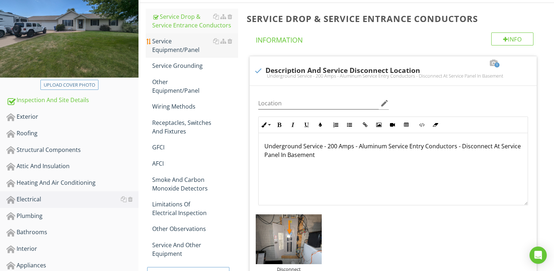
click at [165, 43] on div "Service Equipment/Panel" at bounding box center [195, 45] width 86 height 17
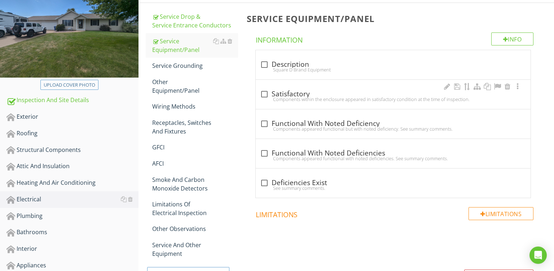
click at [339, 103] on div "check_box_outline_blank Satisfactory Components within the enclosure appeared i…" at bounding box center [393, 96] width 266 height 16
checkbox input "true"
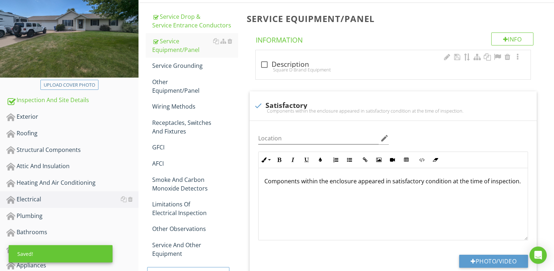
click at [323, 70] on div "Square D Brand Equipment" at bounding box center [393, 70] width 266 height 6
checkbox input "true"
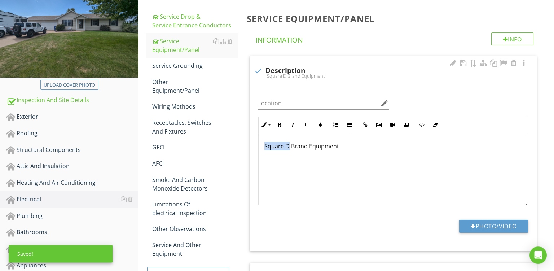
drag, startPoint x: 288, startPoint y: 145, endPoint x: 0, endPoint y: 67, distance: 298.4
click at [259, 133] on div "Square D Brand Equipment" at bounding box center [393, 169] width 269 height 72
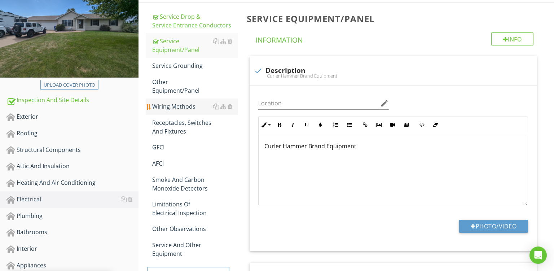
click at [171, 105] on div "Wiring Methods" at bounding box center [195, 106] width 86 height 9
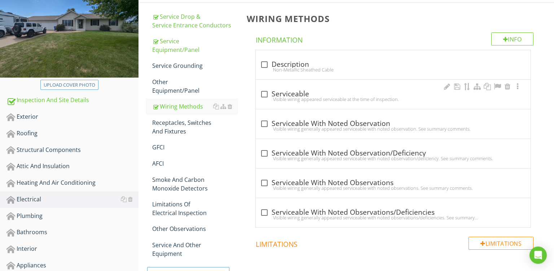
click at [296, 98] on div "Visible wiring appeared serviceable at the time of inspection." at bounding box center [393, 99] width 266 height 6
checkbox input "true"
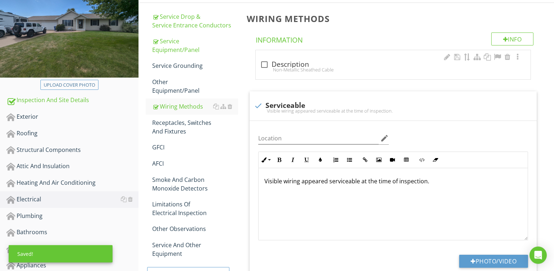
click at [304, 71] on div "Non-Metallic Sheathed Cable" at bounding box center [393, 70] width 266 height 6
checkbox input "true"
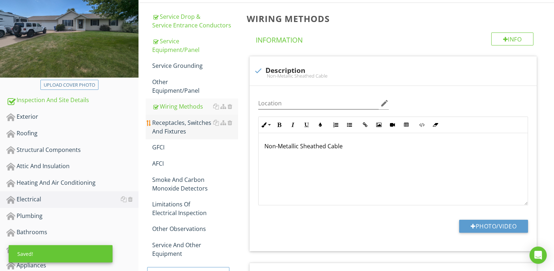
click at [172, 126] on div "Receptacles, Switches And Fixtures" at bounding box center [195, 126] width 86 height 17
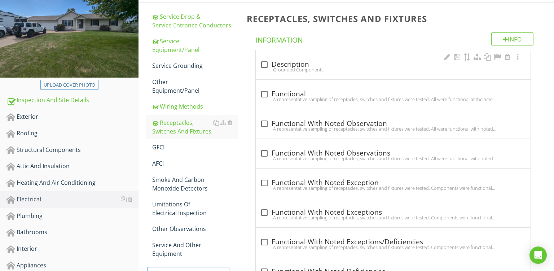
click at [311, 72] on div "Grounded Components" at bounding box center [393, 70] width 266 height 6
checkbox input "true"
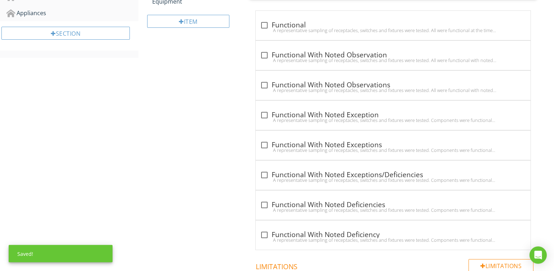
scroll to position [367, 0]
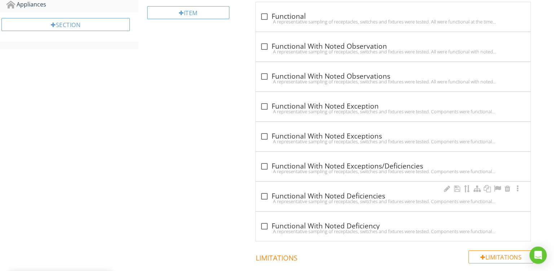
click at [382, 186] on div "check_box_outline_blank Functional With Noted Deficiencies A representative sam…" at bounding box center [393, 196] width 275 height 29
checkbox input "true"
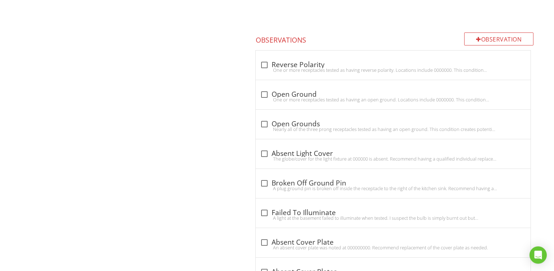
scroll to position [840, 0]
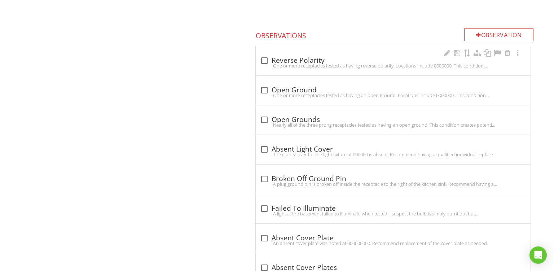
click at [325, 63] on div "One or more receptacles tested as having reverse polarity. Locations include 00…" at bounding box center [393, 66] width 266 height 6
checkbox input "true"
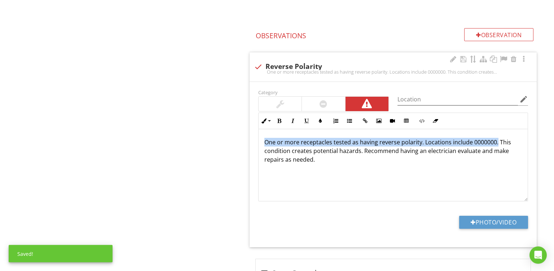
drag, startPoint x: 496, startPoint y: 141, endPoint x: 82, endPoint y: 56, distance: 423.0
click at [259, 129] on div "One or more receptacles tested as having reverse polarity. Locations include 00…" at bounding box center [393, 165] width 269 height 72
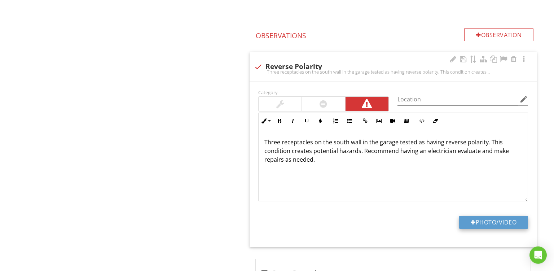
click at [469, 221] on button "Photo/Video" at bounding box center [493, 222] width 69 height 13
type input "C:\fakepath\PXL_20250827_143807755.jpg"
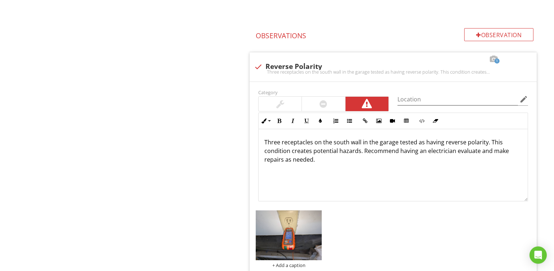
scroll to position [954, 0]
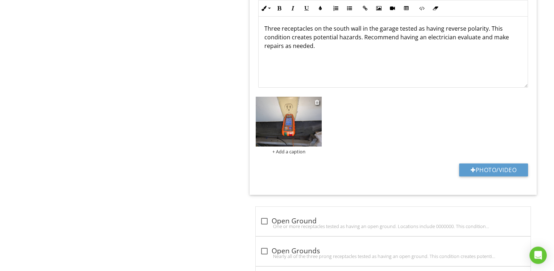
click at [290, 149] on div "+ Add a caption" at bounding box center [289, 152] width 66 height 6
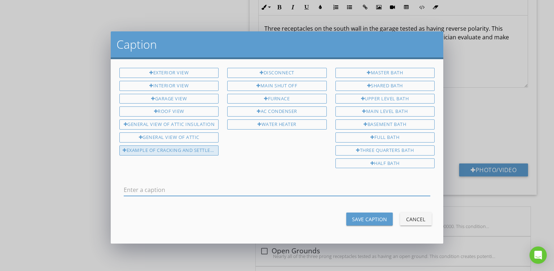
click at [148, 149] on div "Example Of Cracking And Settlement" at bounding box center [168, 150] width 99 height 10
drag, startPoint x: 157, startPoint y: 184, endPoint x: 408, endPoint y: 190, distance: 250.6
click at [408, 190] on input "Example Of Cracking And Settlement" at bounding box center [277, 190] width 307 height 12
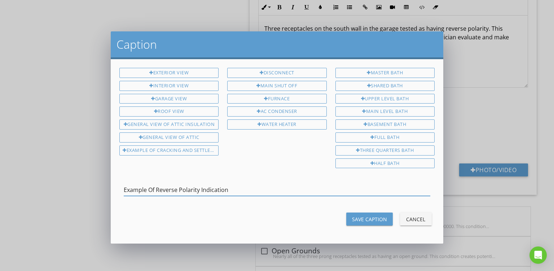
type input "Example Of Reverse Polarity Indication"
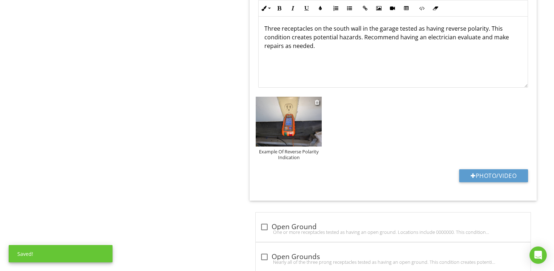
click at [300, 126] on img at bounding box center [289, 122] width 66 height 50
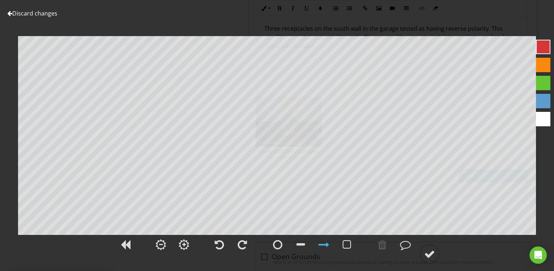
click at [542, 65] on div at bounding box center [543, 65] width 14 height 14
click at [330, 247] on div at bounding box center [324, 245] width 18 height 18
click at [426, 254] on div at bounding box center [429, 254] width 11 height 11
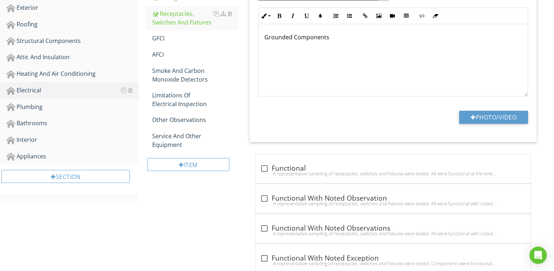
scroll to position [165, 0]
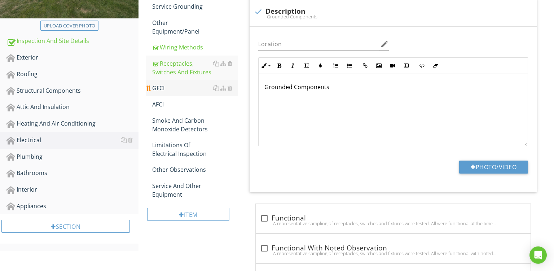
click at [163, 86] on div "GFCI" at bounding box center [195, 88] width 86 height 9
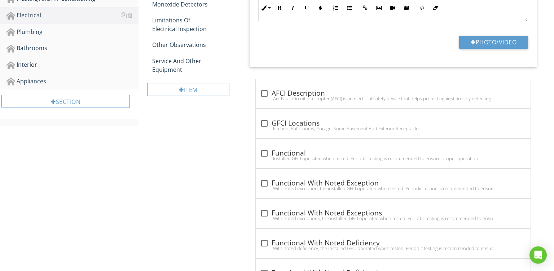
scroll to position [294, 0]
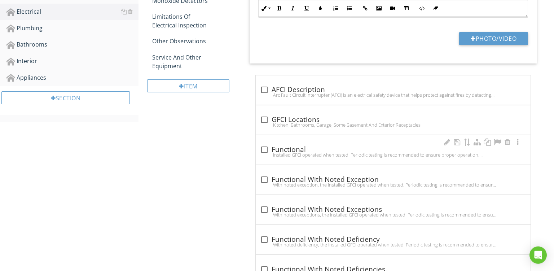
click at [401, 157] on div "check_box_outline_blank Functional Installed GFCI operated when tested. Periodi…" at bounding box center [393, 152] width 266 height 16
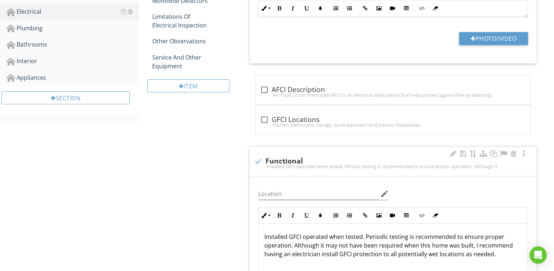
checkbox input "true"
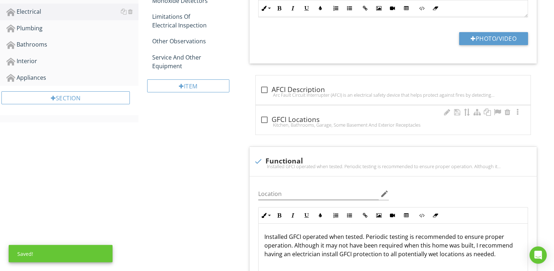
click at [330, 122] on div "Kitchen, Bathrooms, Garage, Some Basement And Exterior Receptacles" at bounding box center [393, 125] width 266 height 6
checkbox input "true"
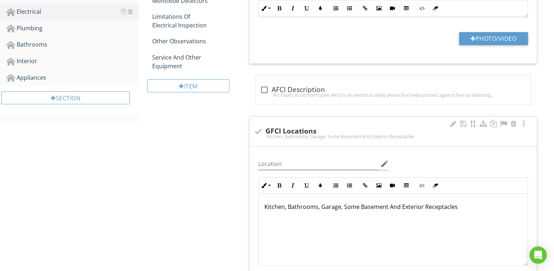
click at [321, 205] on p "Kitchen, Bathrooms, Garage, Some Basement And Exterior Receptacles" at bounding box center [394, 206] width 258 height 9
click at [365, 206] on p "Kitchen, Bathrooms, Some Garage, Some Basement And Exterior Receptacles" at bounding box center [394, 206] width 258 height 9
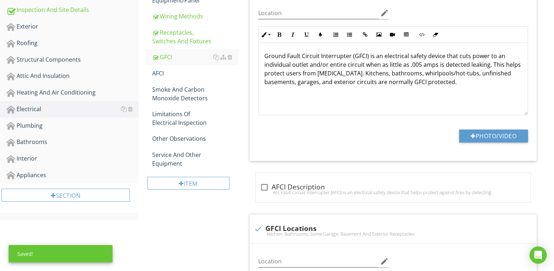
scroll to position [147, 0]
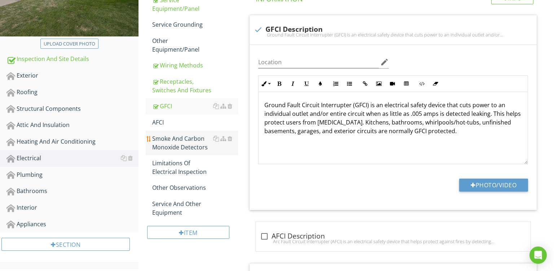
click at [188, 139] on div "Smoke And Carbon Monoxide Detectors" at bounding box center [195, 142] width 86 height 17
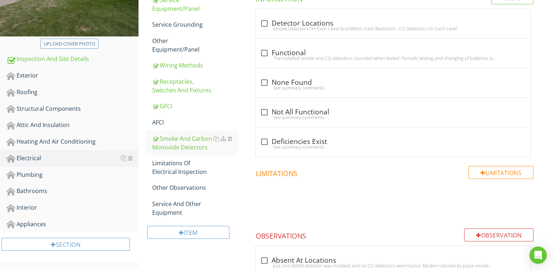
scroll to position [74, 0]
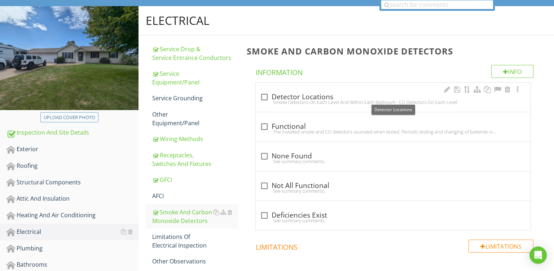
click at [331, 99] on div "check_box_outline_blank Detector Locations" at bounding box center [393, 97] width 266 height 9
checkbox input "true"
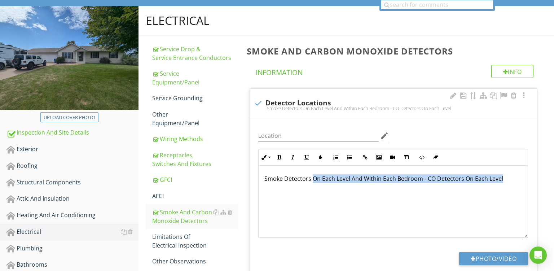
drag, startPoint x: 313, startPoint y: 179, endPoint x: 548, endPoint y: 182, distance: 235.4
click at [528, 182] on div "Smoke Detectors On Each Level And Within Each Bedroom - CO Detectors On Each Le…" at bounding box center [393, 202] width 269 height 72
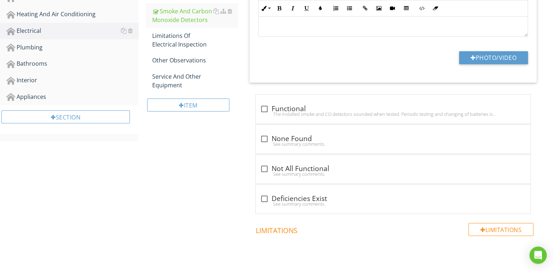
scroll to position [275, 0]
click at [374, 115] on div "The installed smoke and CO detectors sounded when tested. Periodic testing and …" at bounding box center [393, 113] width 266 height 6
checkbox input "true"
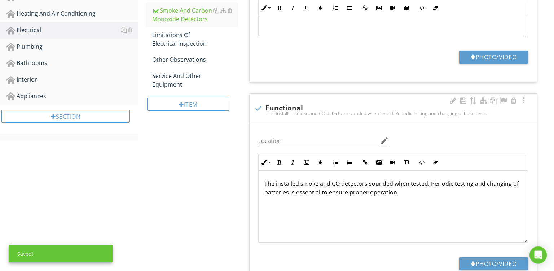
click at [410, 198] on div "The installed smoke and CO detectors sounded when tested. Periodic testing and …" at bounding box center [393, 207] width 269 height 72
click at [453, 101] on div at bounding box center [453, 100] width 9 height 7
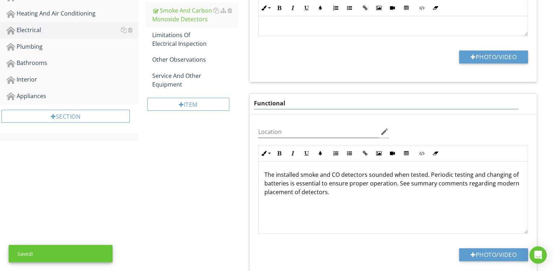
click at [370, 99] on input "Functional" at bounding box center [386, 103] width 265 height 12
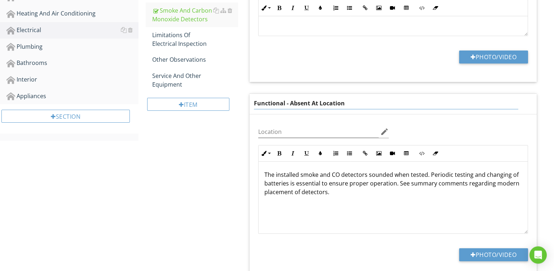
type input "Functional - Absent At Locations"
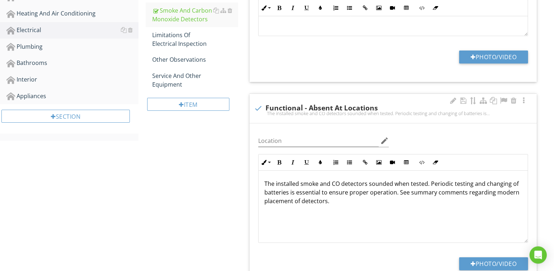
click at [349, 194] on p "The installed smoke and CO detectors sounded when tested. Periodic testing and …" at bounding box center [394, 192] width 258 height 26
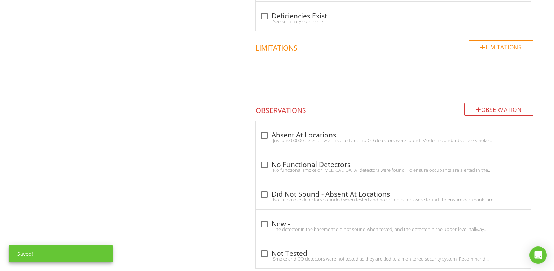
scroll to position [648, 0]
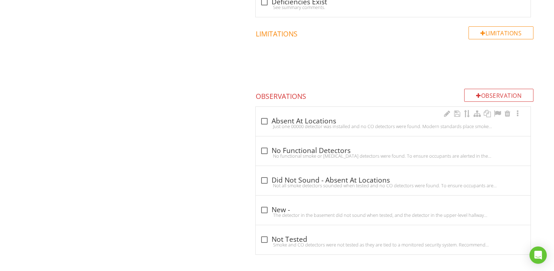
click at [378, 123] on div "Just one 00000 detector was installed and no CO detectors were found. Modern st…" at bounding box center [393, 126] width 266 height 6
checkbox input "true"
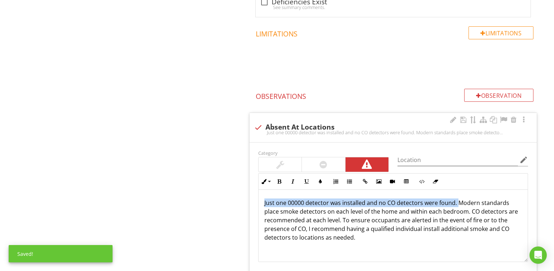
drag, startPoint x: 458, startPoint y: 202, endPoint x: 78, endPoint y: 152, distance: 382.7
click at [259, 190] on div "Just one 00000 detector was installed and no CO detectors were found. Modern st…" at bounding box center [393, 226] width 269 height 72
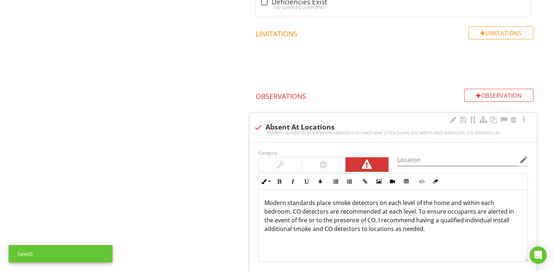
click at [385, 209] on p "Modern standards place smoke detectors on each level of the home and within eac…" at bounding box center [394, 216] width 258 height 35
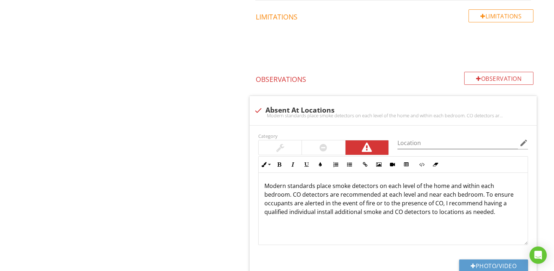
scroll to position [718, 0]
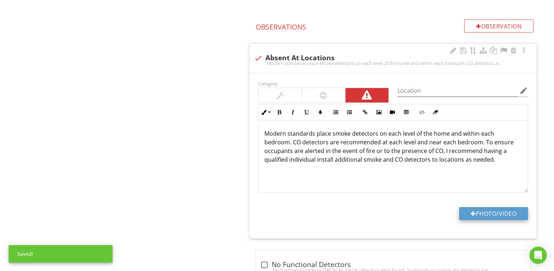
click at [478, 211] on button "Photo/Video" at bounding box center [493, 213] width 69 height 13
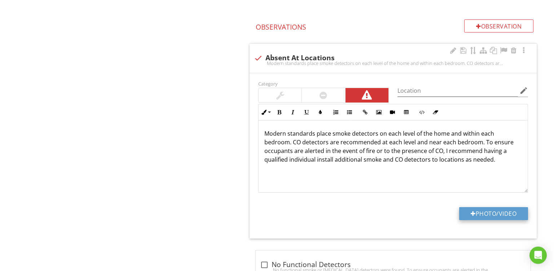
type input "C:\fakepath\Alarms_Graphic2.jpg"
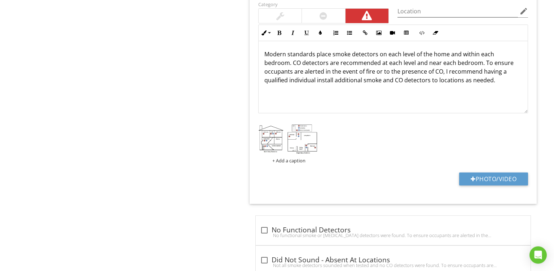
scroll to position [798, 0]
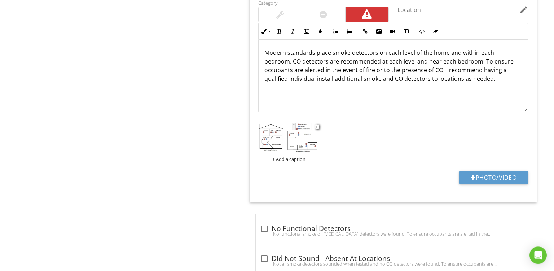
click at [291, 156] on div "+ Add a caption" at bounding box center [289, 159] width 66 height 6
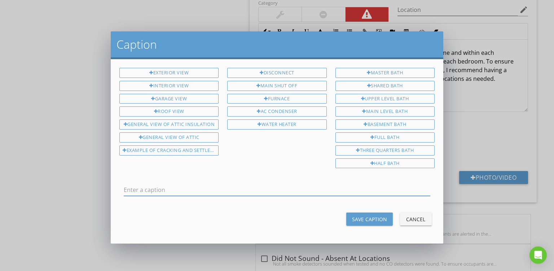
click at [151, 185] on input "text" at bounding box center [277, 190] width 307 height 12
click at [151, 185] on input "I" at bounding box center [277, 190] width 307 height 12
type input "Illustration"
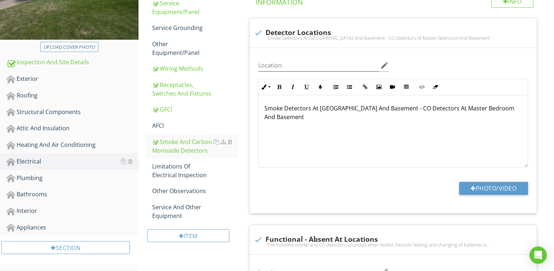
scroll to position [170, 0]
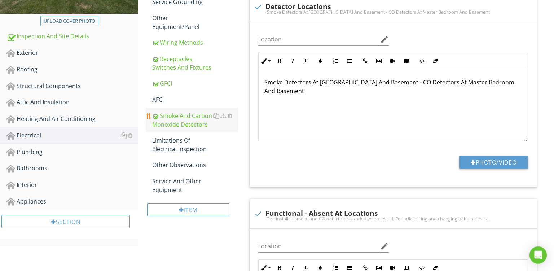
click at [180, 115] on div "Smoke And Carbon Monoxide Detectors" at bounding box center [195, 120] width 86 height 17
click at [171, 143] on div "Limitations Of Electrical Inspection" at bounding box center [195, 144] width 86 height 17
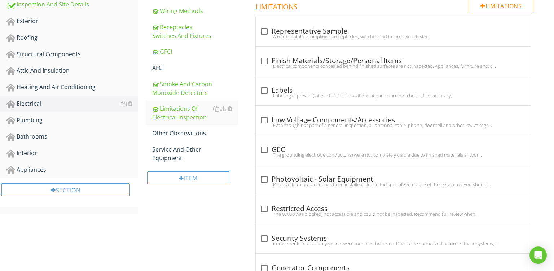
scroll to position [201, 0]
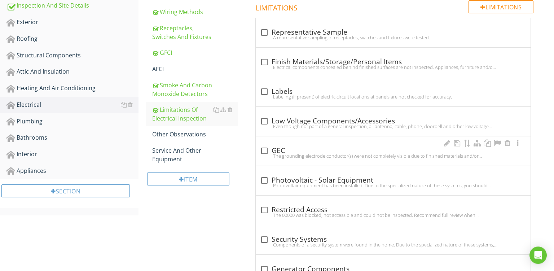
click at [306, 152] on div "check_box_outline_blank GEC" at bounding box center [393, 151] width 266 height 9
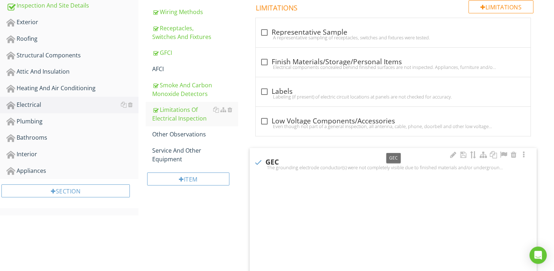
checkbox input "true"
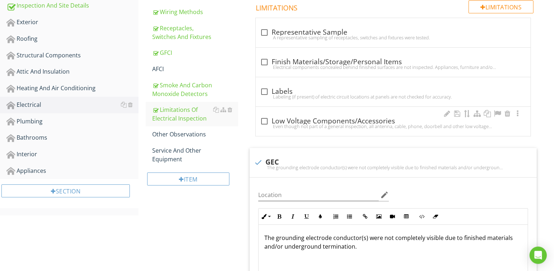
click at [304, 119] on div "check_box_outline_blank Low Voltage Components/Accessories" at bounding box center [393, 121] width 266 height 9
checkbox input "true"
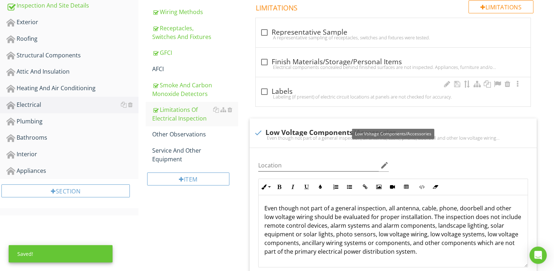
click at [287, 89] on div "check_box_outline_blank Labels" at bounding box center [393, 91] width 266 height 9
checkbox input "true"
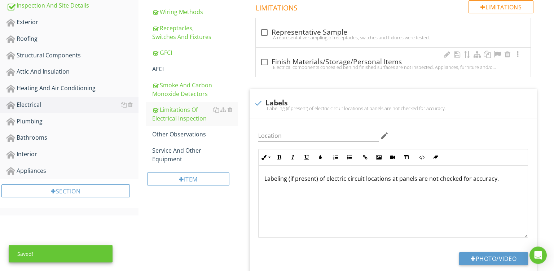
click at [291, 66] on div "Electrical components concealed behind finished surfaces are not inspected. App…" at bounding box center [393, 67] width 266 height 6
checkbox input "true"
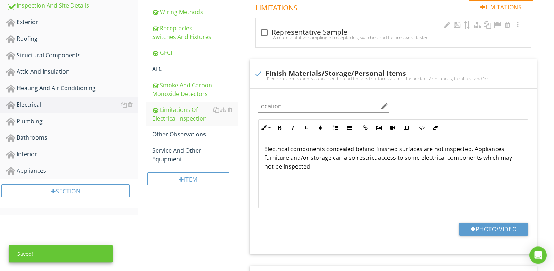
click at [304, 36] on div "A representative sampling of receptacles, switches and fixtures were tested." at bounding box center [393, 38] width 266 height 6
checkbox input "true"
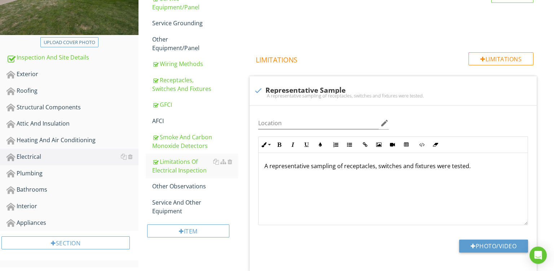
scroll to position [145, 0]
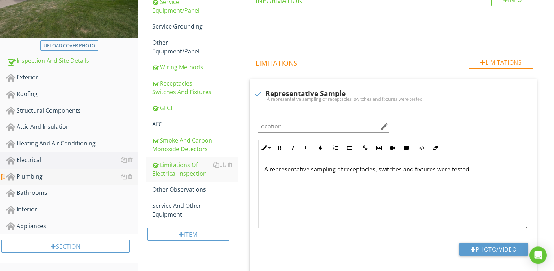
click at [27, 173] on div "Plumbing" at bounding box center [72, 176] width 132 height 9
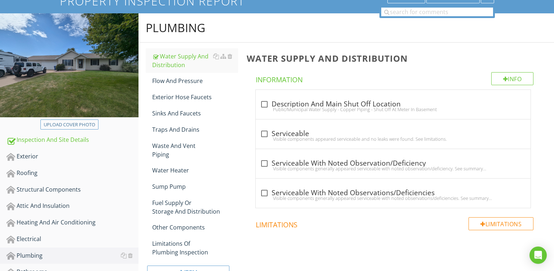
scroll to position [51, 0]
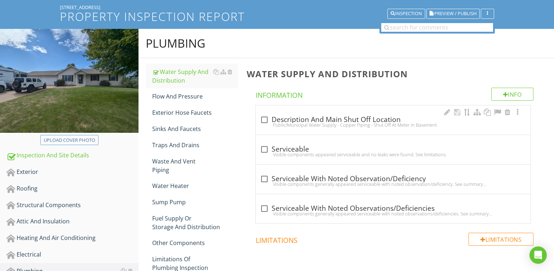
click at [326, 124] on div "Public/Municipal Water Supply - Copper Piping - Shut Off At Meter In Basement" at bounding box center [393, 125] width 266 height 6
checkbox input "true"
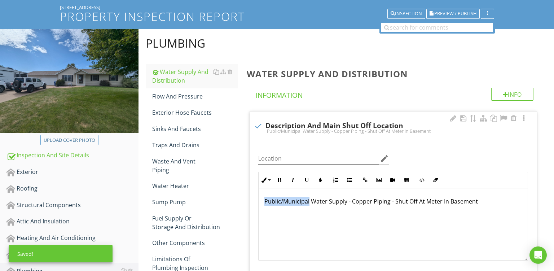
drag, startPoint x: 309, startPoint y: 202, endPoint x: 57, endPoint y: 123, distance: 264.1
click at [259, 188] on div "Public/Municipal Water Supply - Copper Piping - Shut Off At Meter In Basement" at bounding box center [393, 224] width 269 height 72
click at [343, 202] on p "Private Water Supply - Copper Piping - Shut Off At Meter In Basement" at bounding box center [394, 201] width 258 height 9
click at [451, 201] on p "Private Water Supply - Copper And Galvanized Piping - Shut Off At Meter In Base…" at bounding box center [394, 201] width 258 height 9
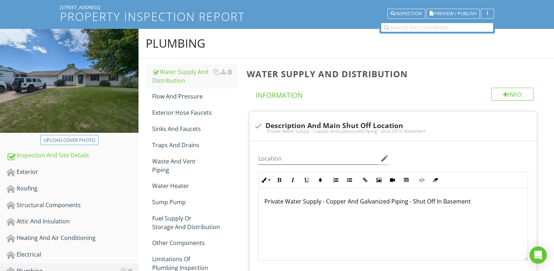
scroll to position [195, 0]
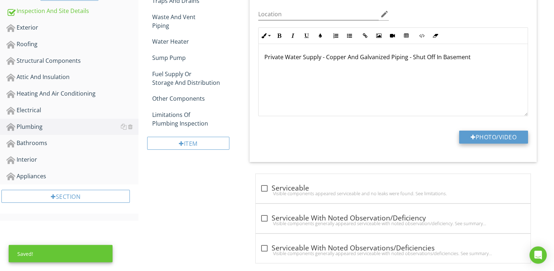
click at [477, 139] on button "Photo/Video" at bounding box center [493, 137] width 69 height 13
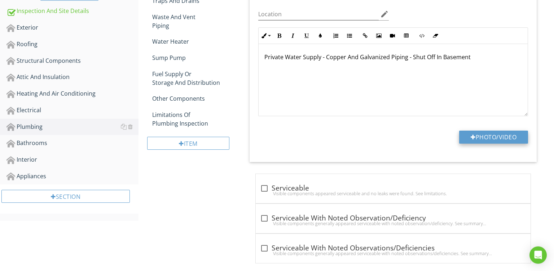
type input "C:\fakepath\PXL_20250827_145519268.jpg"
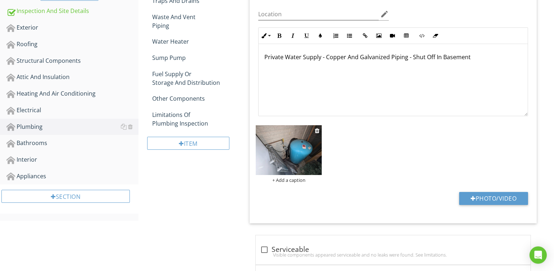
click at [290, 165] on img at bounding box center [289, 150] width 66 height 50
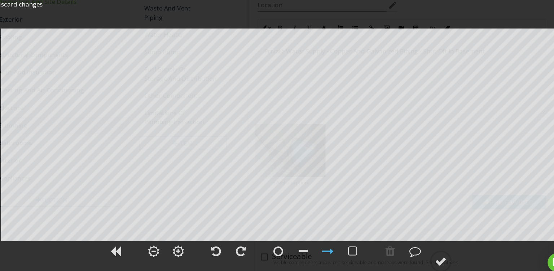
click at [325, 239] on div at bounding box center [324, 245] width 18 height 18
click at [321, 247] on div at bounding box center [324, 244] width 11 height 11
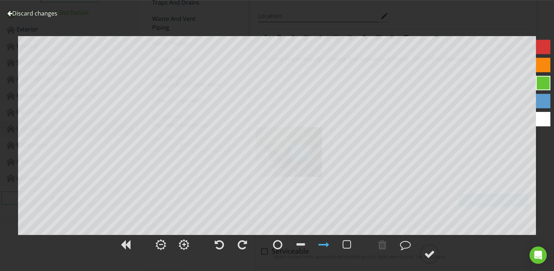
click at [546, 60] on div at bounding box center [543, 65] width 14 height 14
click at [432, 255] on div at bounding box center [429, 254] width 11 height 11
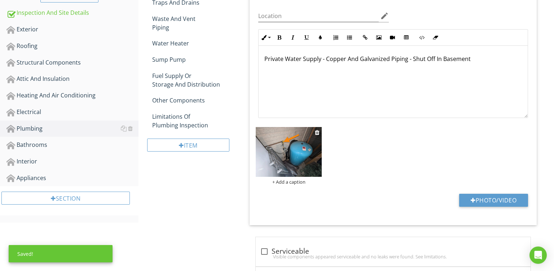
click at [287, 183] on div "+ Add a caption" at bounding box center [289, 182] width 66 height 6
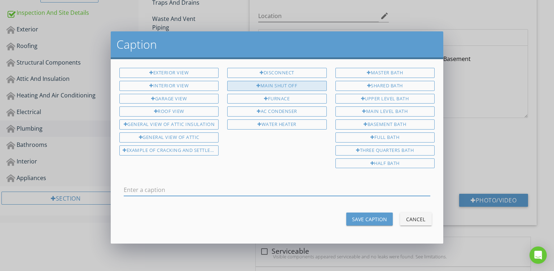
click at [289, 82] on div "Main Shut Off" at bounding box center [276, 86] width 99 height 10
click at [136, 188] on input "Main Shut Off" at bounding box center [277, 190] width 307 height 12
type input "Shut Off"
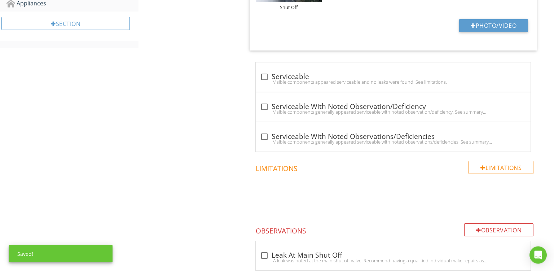
scroll to position [364, 0]
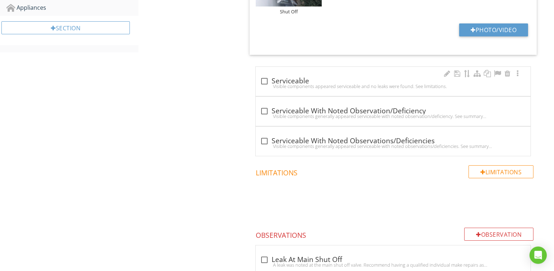
click at [354, 80] on div "check_box_outline_blank Serviceable" at bounding box center [393, 81] width 266 height 9
checkbox input "true"
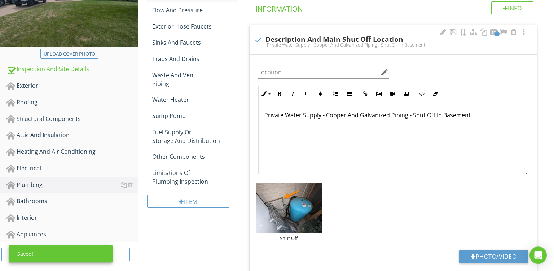
scroll to position [44, 0]
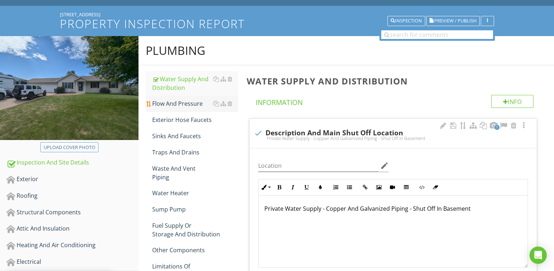
click at [193, 104] on div "Flow And Pressure" at bounding box center [195, 103] width 86 height 9
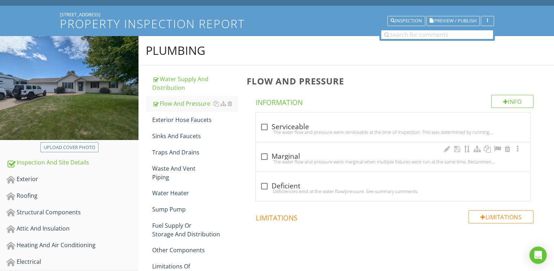
click at [336, 161] on div "The water flow and pressure were marginal when multiple fixtures were run at th…" at bounding box center [393, 162] width 266 height 6
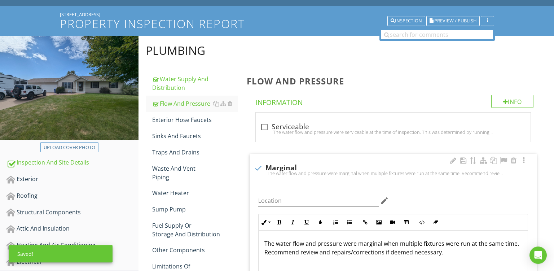
click at [331, 162] on div "check Marginal The water flow and pressure were marginal when multiple fixtures…" at bounding box center [393, 168] width 287 height 29
checkbox input "true"
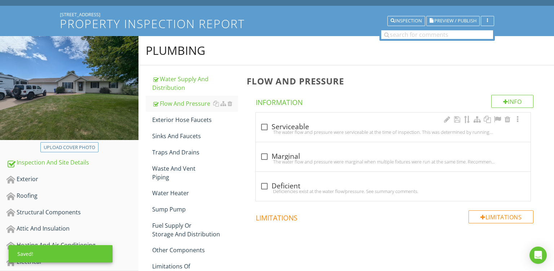
click at [363, 128] on div "check_box_outline_blank Serviceable" at bounding box center [393, 127] width 266 height 9
checkbox input "true"
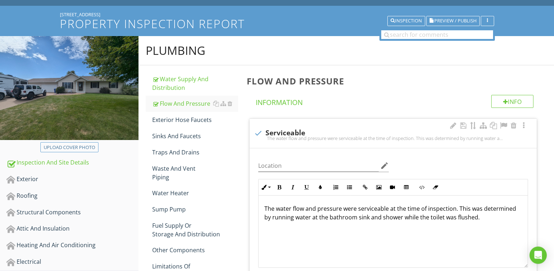
click at [316, 217] on p "The water flow and pressure were serviceable at the time of inspection. This wa…" at bounding box center [394, 212] width 258 height 17
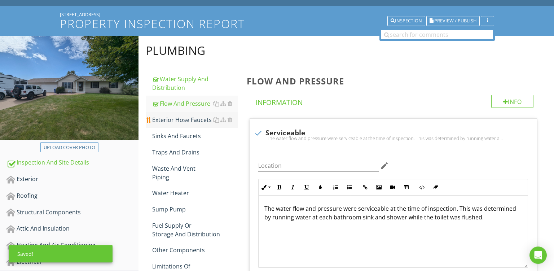
click at [167, 120] on div "Exterior Hose Faucets" at bounding box center [195, 120] width 86 height 9
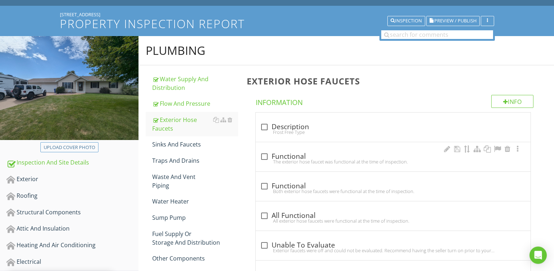
click at [321, 160] on div "The exterior hose faucet was functional at the time of inspection." at bounding box center [393, 162] width 266 height 6
checkbox input "true"
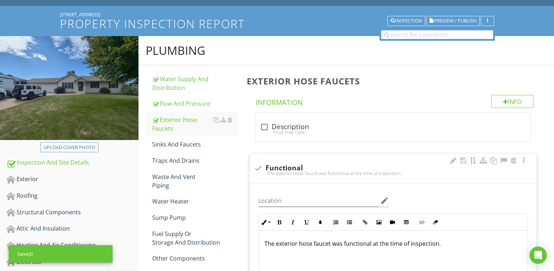
click at [297, 243] on p "The exterior hose faucet was functional at the time of inspection." at bounding box center [394, 243] width 258 height 9
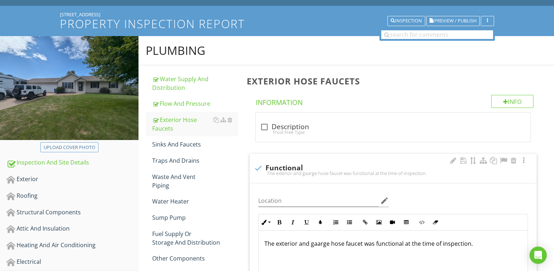
click at [367, 242] on p "The exterior and gaarge hose faucet was functional at the time of inspection." at bounding box center [394, 243] width 258 height 9
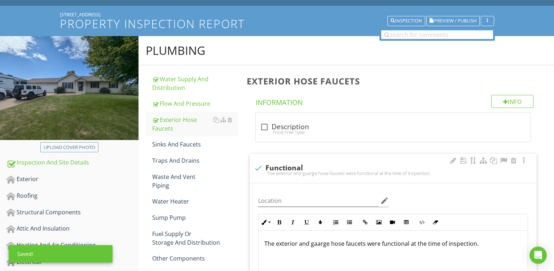
click at [323, 241] on p "The exterior and gaarge hose faucets were functional at the time of inspection." at bounding box center [394, 243] width 258 height 9
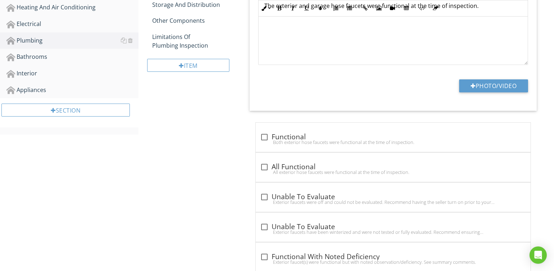
scroll to position [93, 0]
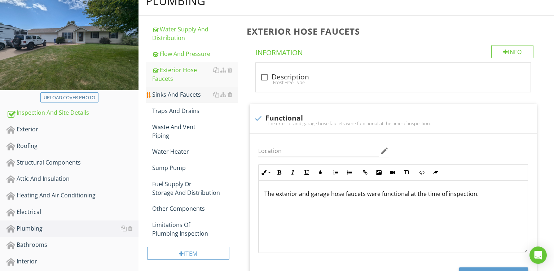
click at [180, 95] on div "Sinks And Faucets" at bounding box center [195, 94] width 86 height 9
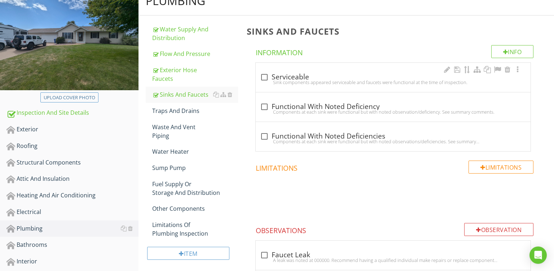
click at [352, 80] on div "Sink components appeared serviceable and faucets were functional at the time of…" at bounding box center [393, 82] width 266 height 6
checkbox input "true"
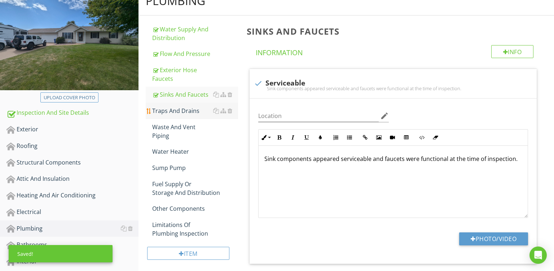
click at [178, 109] on div "Traps And Drains" at bounding box center [195, 110] width 86 height 9
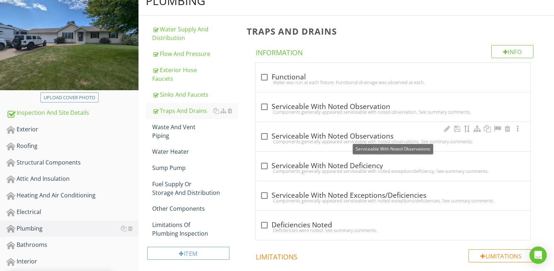
click at [391, 135] on div "check_box_outline_blank Serviceable With Noted Observations" at bounding box center [393, 136] width 266 height 9
checkbox input "true"
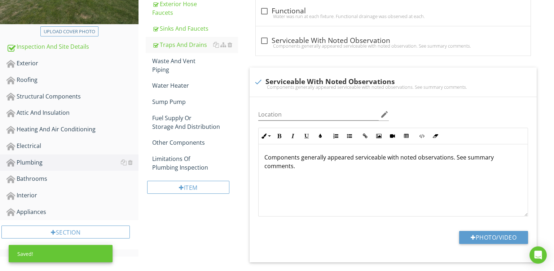
scroll to position [176, 0]
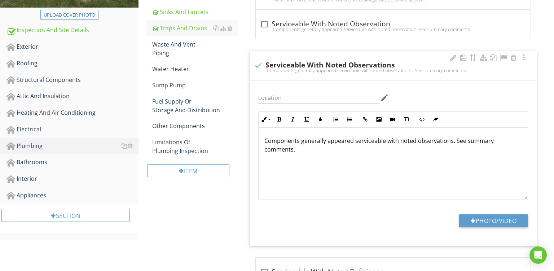
click at [385, 140] on p "Components generally appeared serviceable with noted observations. See summary …" at bounding box center [394, 144] width 258 height 17
click at [409, 141] on p "Components generally appeared serviceable but with noted observations. See summ…" at bounding box center [394, 144] width 258 height 17
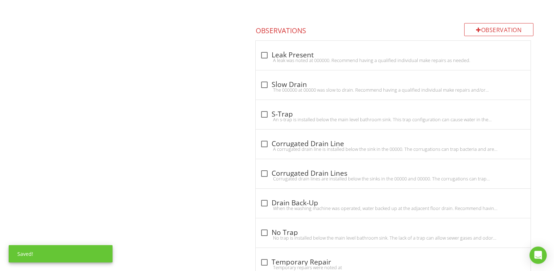
scroll to position [573, 0]
click at [446, 77] on div at bounding box center [447, 76] width 9 height 7
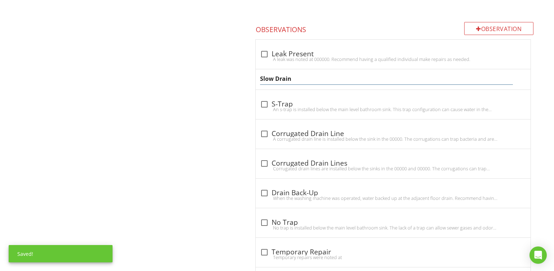
click at [366, 81] on input "Slow Drain" at bounding box center [386, 79] width 253 height 12
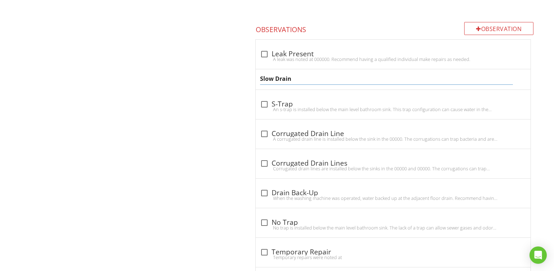
type input "Slow Drains"
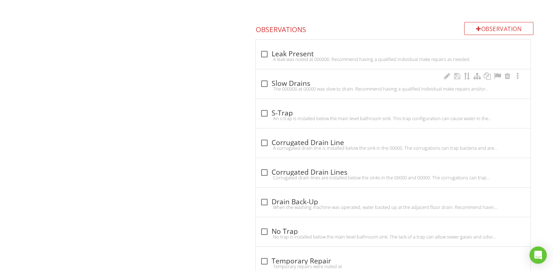
click at [317, 84] on div "check_box_outline_blank Slow Drains The 000000 at 00000 was slow to drain. Reco…" at bounding box center [393, 83] width 275 height 29
checkbox input "true"
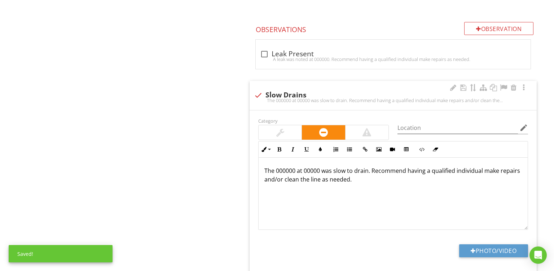
click at [287, 168] on p "The 000000 at 00000 was slow to drain. Recommend having a qualified individual …" at bounding box center [394, 174] width 258 height 17
click at [321, 167] on p "The sinks at 00000 was slow to drain. Recommend having a qualified individual m…" at bounding box center [394, 174] width 258 height 17
click at [385, 180] on p "The sinks at the main level bathrooms were slow to drain. Recommend having a qu…" at bounding box center [394, 174] width 258 height 17
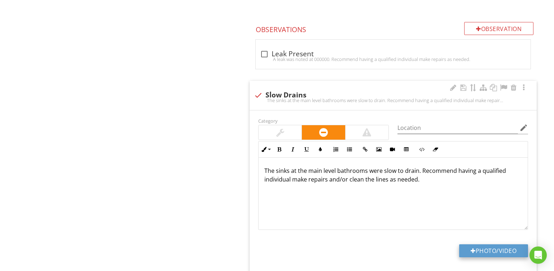
click at [499, 247] on button "Photo/Video" at bounding box center [493, 250] width 69 height 13
type input "C:\fakepath\PXL_20250827_141017155.jpg"
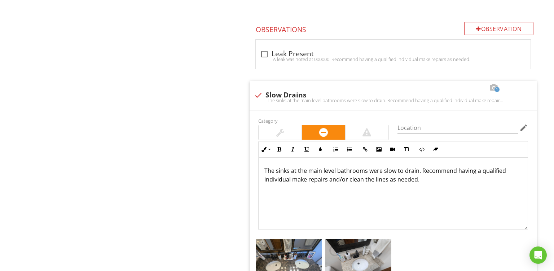
scroll to position [687, 0]
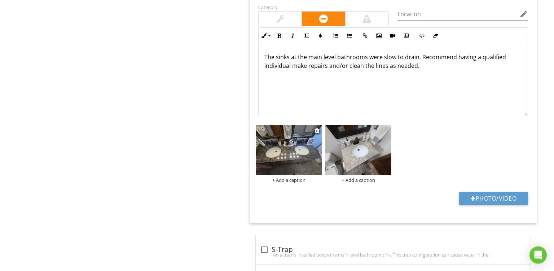
click at [300, 179] on div "+ Add a caption" at bounding box center [289, 180] width 66 height 6
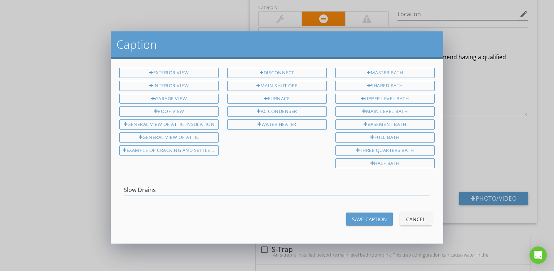
click at [207, 184] on input "Slow Drains" at bounding box center [277, 190] width 307 height 12
type input "Slow Drains"
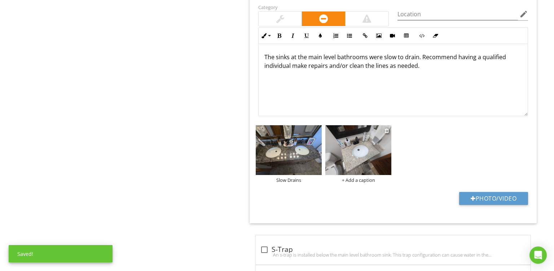
click at [364, 179] on div "+ Add a caption" at bounding box center [359, 180] width 66 height 6
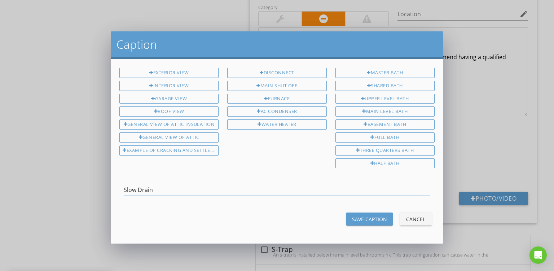
type input "Slow Drain"
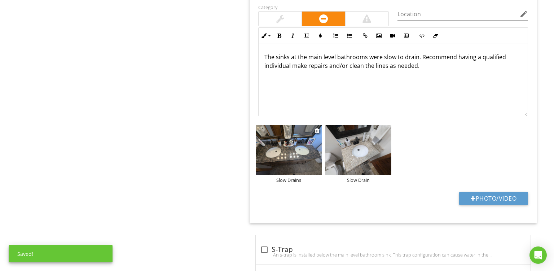
click at [268, 153] on img at bounding box center [289, 150] width 66 height 50
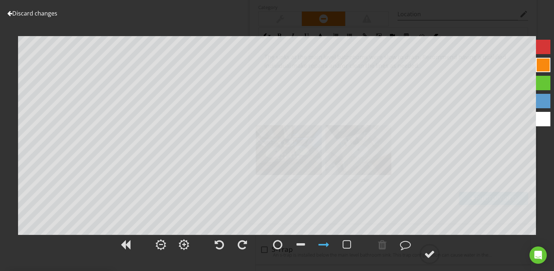
click at [543, 64] on div at bounding box center [543, 65] width 14 height 14
click at [425, 253] on div at bounding box center [429, 254] width 11 height 11
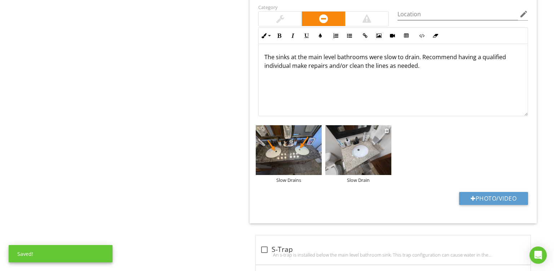
click at [350, 137] on img at bounding box center [359, 150] width 66 height 50
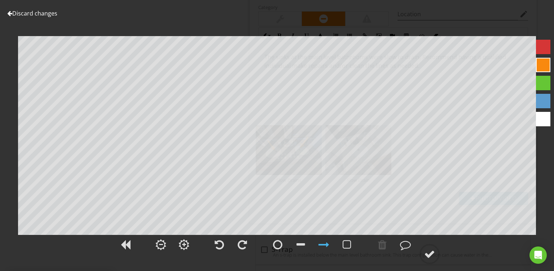
click at [541, 67] on div at bounding box center [543, 65] width 14 height 14
click at [431, 240] on div at bounding box center [277, 249] width 554 height 30
click at [431, 251] on div at bounding box center [429, 254] width 11 height 11
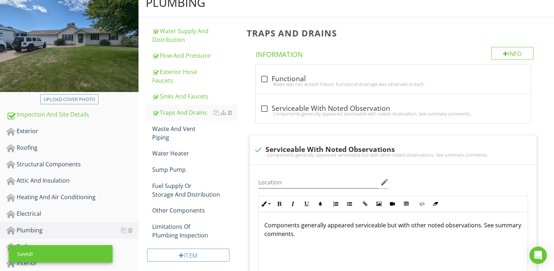
scroll to position [113, 0]
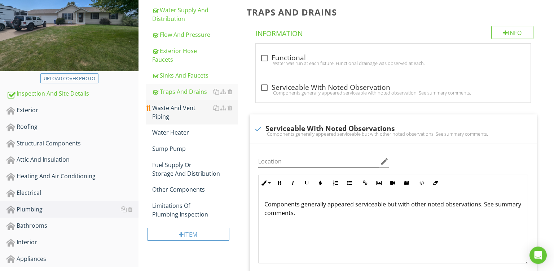
click at [177, 105] on div "Waste And Vent Piping" at bounding box center [195, 112] width 86 height 17
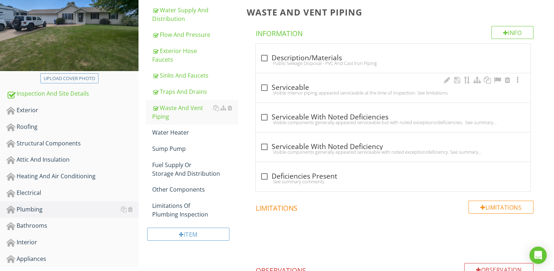
click at [342, 91] on div "Visible interior piping appeared serviceable at the time of inspection. See lim…" at bounding box center [393, 93] width 266 height 6
checkbox input "true"
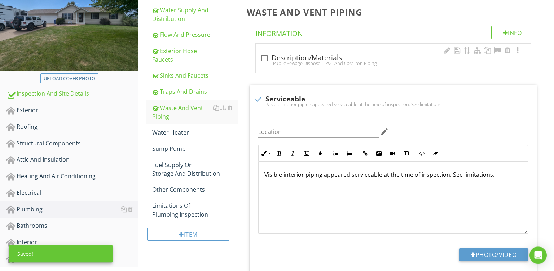
click at [341, 60] on div "check_box_outline_blank Description/Materials" at bounding box center [393, 58] width 266 height 9
checkbox input "true"
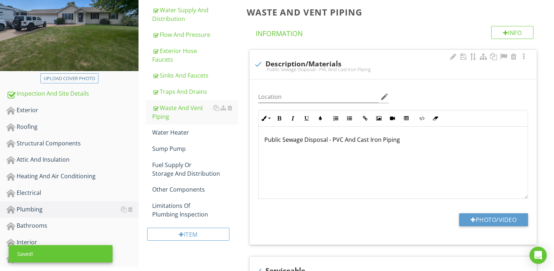
click at [268, 142] on p "Public Sewage Disposal - PVC And Cast Iron Piping" at bounding box center [394, 139] width 258 height 9
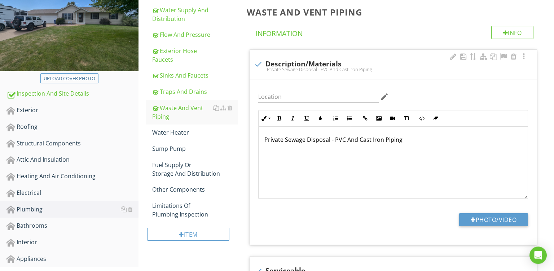
click at [378, 138] on p "Private Sewage Disposal - PVC And Cast Iron Piping" at bounding box center [394, 139] width 258 height 9
click at [177, 15] on div "Water Supply And Distribution" at bounding box center [195, 14] width 86 height 17
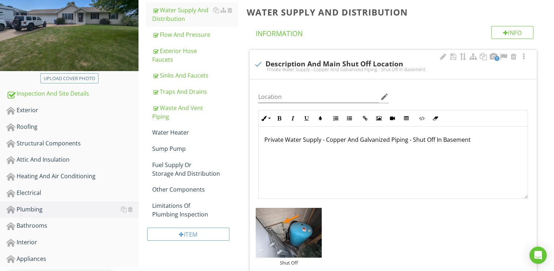
click at [407, 139] on p "Private Water Supply - Copper And Galvanized Piping - Shut Off In Basement" at bounding box center [394, 139] width 258 height 9
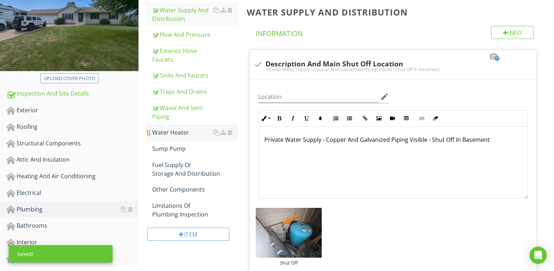
click at [166, 131] on div "Water Heater" at bounding box center [195, 132] width 86 height 9
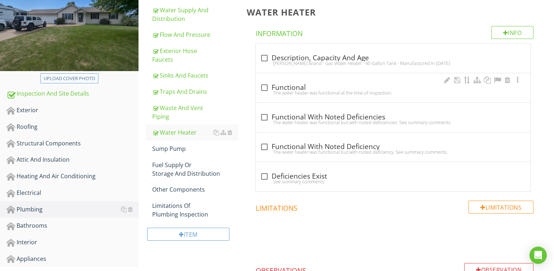
click at [349, 88] on div "check_box_outline_blank Functional" at bounding box center [393, 87] width 266 height 9
checkbox input "true"
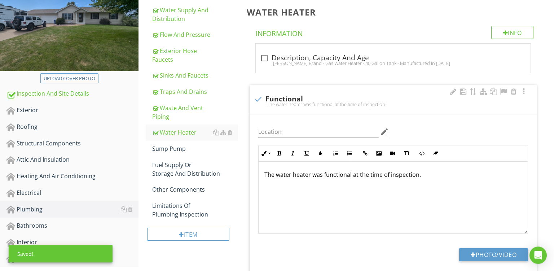
click at [317, 173] on p "The water heater was functional at the time of inspection." at bounding box center [394, 174] width 258 height 9
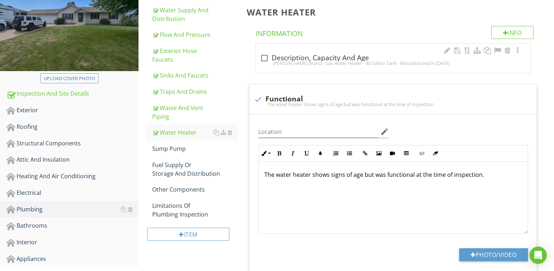
click at [348, 56] on div "check_box_outline_blank Description, Capacity And Age" at bounding box center [393, 58] width 266 height 9
checkbox input "true"
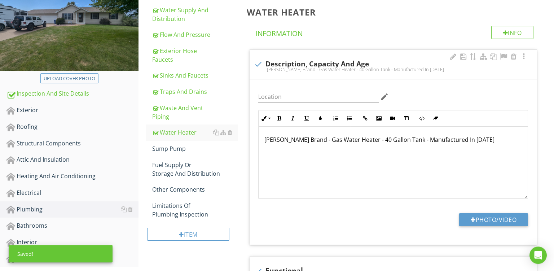
click at [318, 139] on p "AO Smith Brand - Gas Water Heater - 40 Gallon Tank - Manufactured In 2024" at bounding box center [394, 139] width 258 height 9
click at [496, 141] on p "AO Smith Brand - Propane Gas Water Heater - 40 Gallon Tank - Manufactured In 20…" at bounding box center [394, 139] width 258 height 9
click at [476, 217] on button "Photo/Video" at bounding box center [493, 219] width 69 height 13
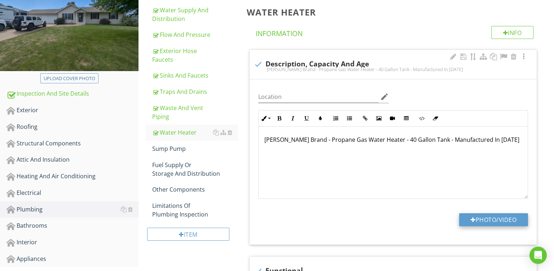
type input "C:\fakepath\PXL_20250827_145121222.jpg"
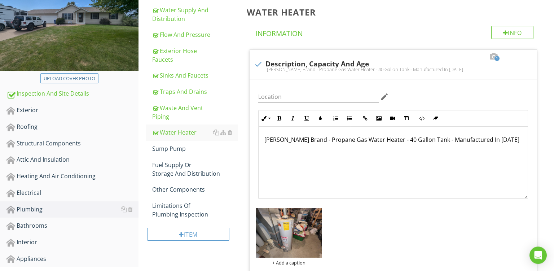
scroll to position [202, 0]
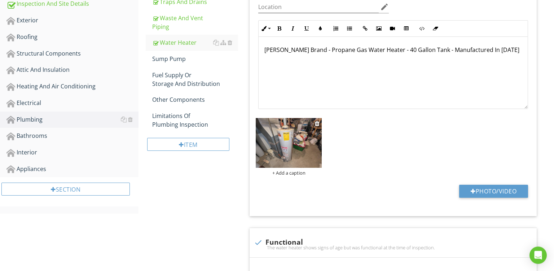
click at [291, 172] on div "+ Add a caption" at bounding box center [289, 173] width 66 height 6
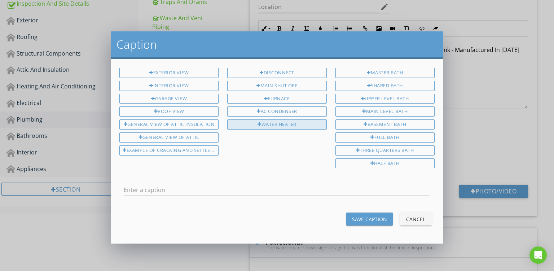
click at [292, 124] on div "Water Heater" at bounding box center [276, 124] width 99 height 10
type input "Water Heater"
click at [370, 222] on button "Save Caption" at bounding box center [370, 219] width 47 height 13
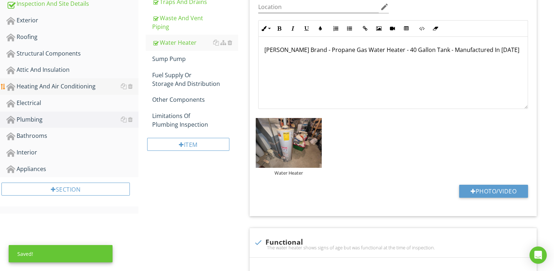
click at [71, 90] on div "Heating And Air Conditioning" at bounding box center [72, 86] width 132 height 9
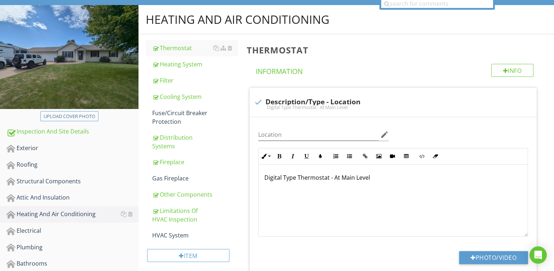
scroll to position [73, 0]
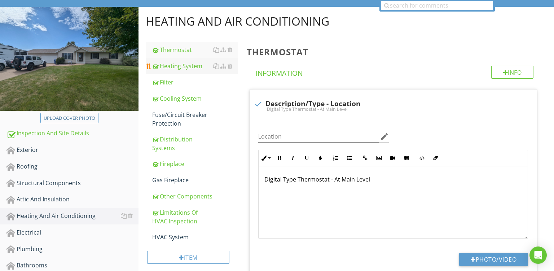
click at [184, 71] on link "Heating System" at bounding box center [195, 66] width 86 height 16
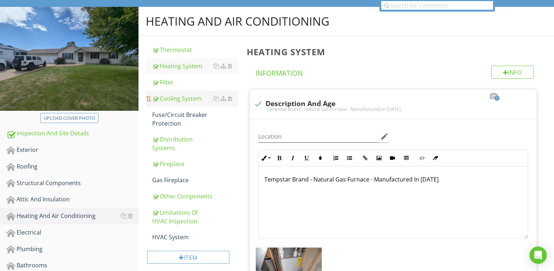
click at [183, 101] on div "Cooling System" at bounding box center [195, 98] width 86 height 9
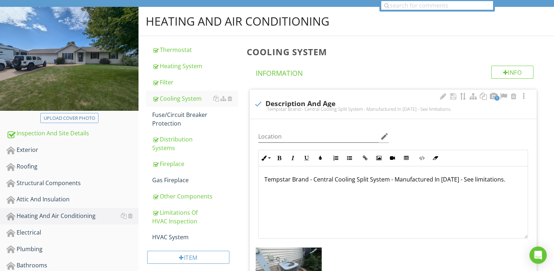
click at [449, 182] on p "Tempstar Brand - Central Cooling Split System - Manufactured In 2020 - See limi…" at bounding box center [394, 179] width 258 height 9
click at [409, 197] on div "Tempstar Brand - Central Cooling Split System - Manufactured In 2000 - See limi…" at bounding box center [393, 202] width 269 height 72
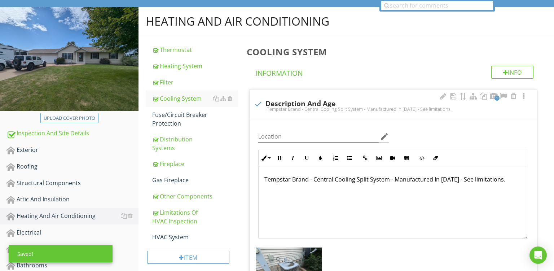
click at [289, 193] on div "Tempstar Brand - Central Cooling Split System - Manufactured In 2000 - See limi…" at bounding box center [393, 202] width 269 height 72
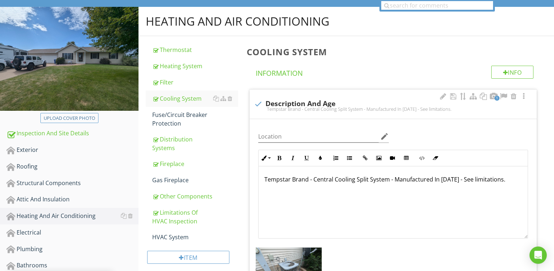
click at [289, 193] on div "Tempstar Brand - Central Cooling Split System - Manufactured In 2000 - See limi…" at bounding box center [393, 202] width 269 height 72
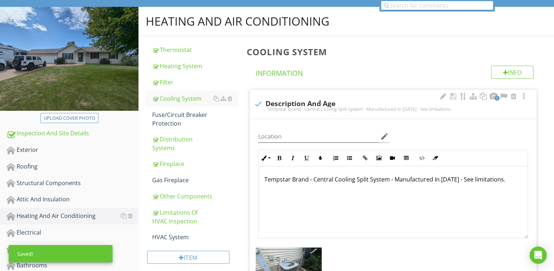
click at [288, 184] on p "Tempstar Brand - Central Cooling Split System - Manufactured In 2000 - See limi…" at bounding box center [394, 179] width 258 height 9
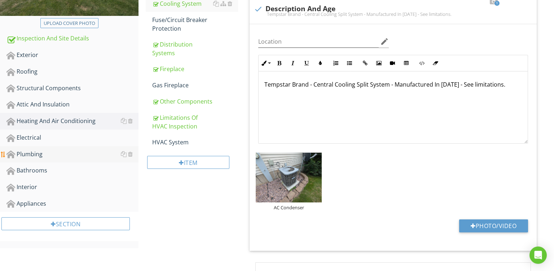
click at [28, 161] on link "Plumbing" at bounding box center [72, 154] width 132 height 17
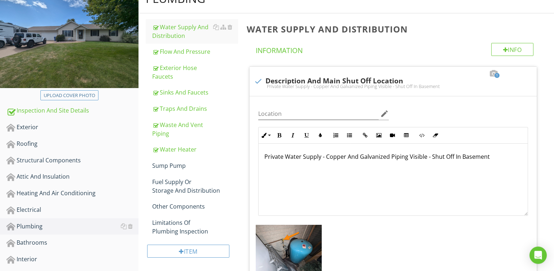
scroll to position [117, 0]
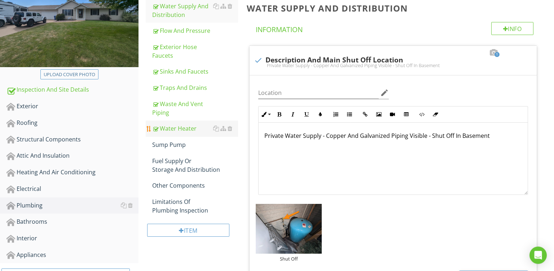
click at [185, 128] on div "Water Heater" at bounding box center [195, 128] width 86 height 9
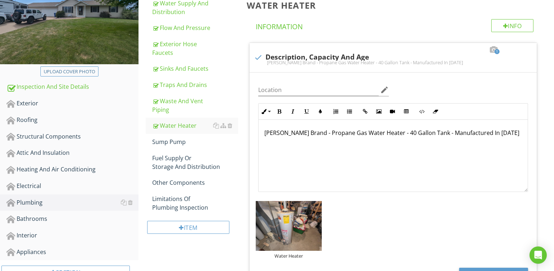
scroll to position [126, 0]
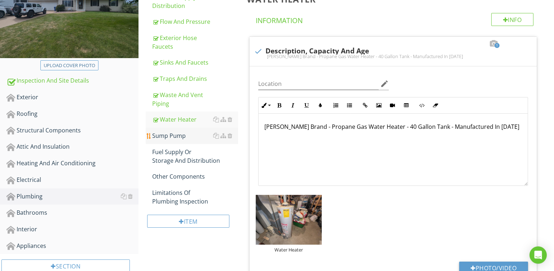
click at [182, 139] on div "Sump Pump" at bounding box center [195, 135] width 86 height 9
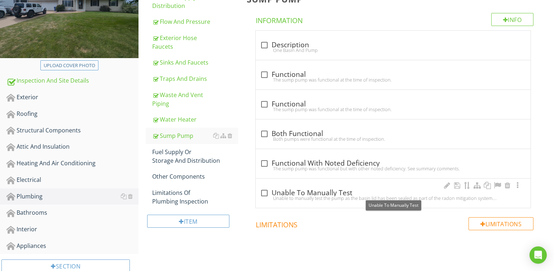
click at [375, 189] on div "check_box_outline_blank Unable To Manually Test" at bounding box center [393, 193] width 266 height 9
checkbox input "true"
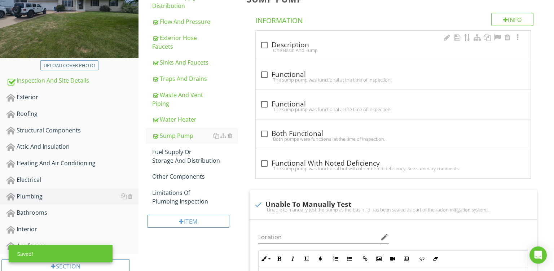
click at [314, 47] on div "check_box_outline_blank Description" at bounding box center [393, 45] width 266 height 9
checkbox input "true"
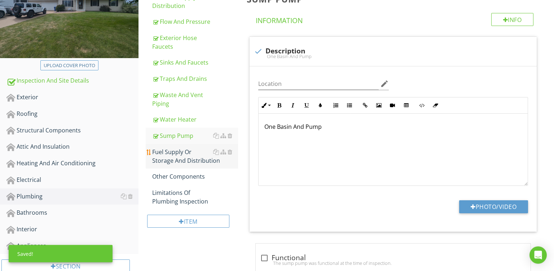
click at [179, 163] on div "Fuel Supply Or Storage And Distribution" at bounding box center [195, 156] width 86 height 17
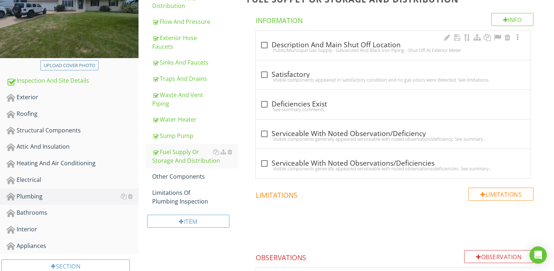
click at [337, 51] on div "Public/Municipal Gas Supply - Galvanized And Black Iron Piping - Shut Off At Ex…" at bounding box center [393, 50] width 266 height 6
checkbox input "true"
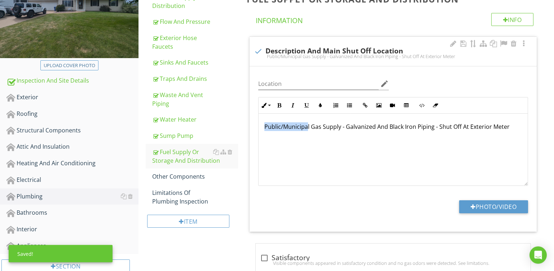
drag, startPoint x: 308, startPoint y: 128, endPoint x: 92, endPoint y: 49, distance: 230.1
click at [259, 114] on div "Public/Municipal Gas Supply - Galvanized And Black Iron Piping - Shut Off At Ex…" at bounding box center [393, 150] width 269 height 72
click at [314, 127] on p "Private Gas Supply - Galvanized And Black Iron Piping - Shut Off At Exterior Me…" at bounding box center [394, 126] width 258 height 9
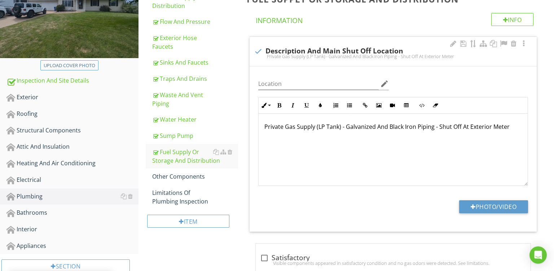
click at [345, 126] on p "Private Gas Supply (LP Tank) - Galvanized And Black Iron Piping - Shut Off At E…" at bounding box center [394, 126] width 258 height 9
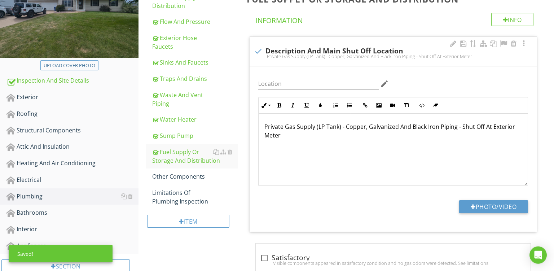
drag, startPoint x: 491, startPoint y: 127, endPoint x: 528, endPoint y: 170, distance: 57.4
click at [528, 170] on div "Private Gas Supply (LP Tank) - Copper, Galvanized And Black Iron Piping - Shut …" at bounding box center [393, 150] width 269 height 72
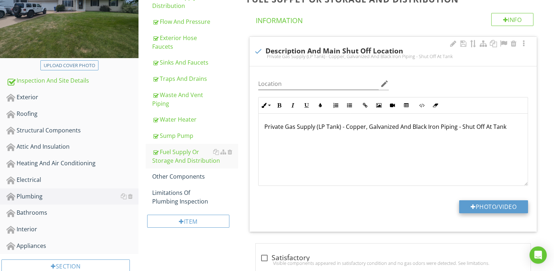
click at [480, 205] on button "Photo/Video" at bounding box center [493, 206] width 69 height 13
type input "C:\fakepath\PXL_20250827_152404399.jpg"
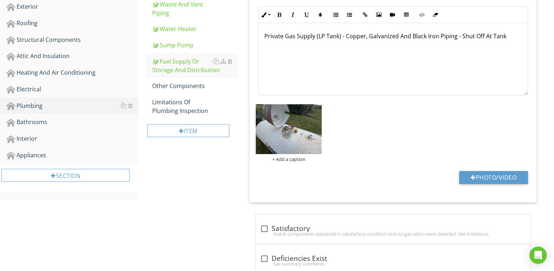
scroll to position [224, 0]
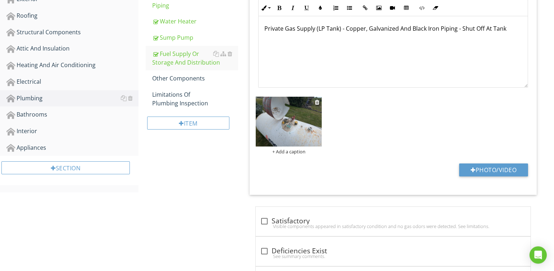
click at [287, 153] on div "+ Add a caption" at bounding box center [289, 152] width 66 height 6
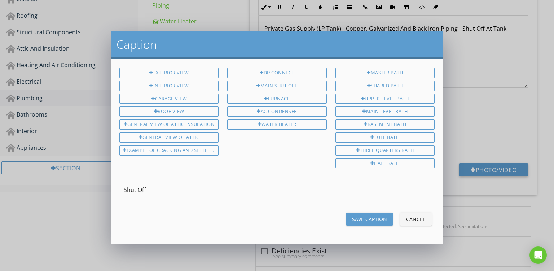
type input "Shut Off"
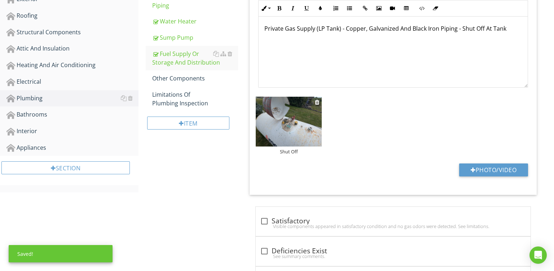
click at [285, 123] on img at bounding box center [289, 122] width 66 height 50
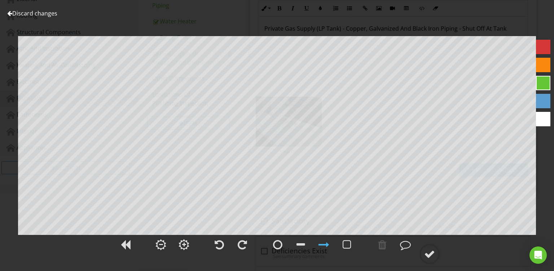
click at [543, 67] on div at bounding box center [543, 65] width 14 height 14
click at [330, 245] on div at bounding box center [324, 245] width 18 height 18
click at [431, 249] on div at bounding box center [429, 254] width 11 height 11
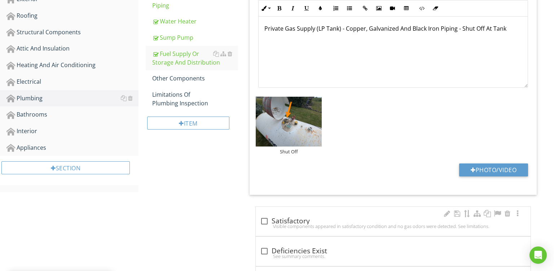
click at [355, 230] on div "check_box_outline_blank Satisfactory Visible components appeared in satisfactor…" at bounding box center [393, 223] width 266 height 16
checkbox input "true"
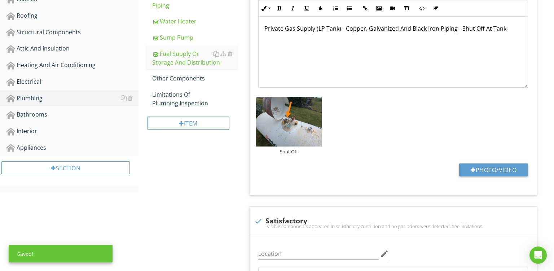
scroll to position [149, 0]
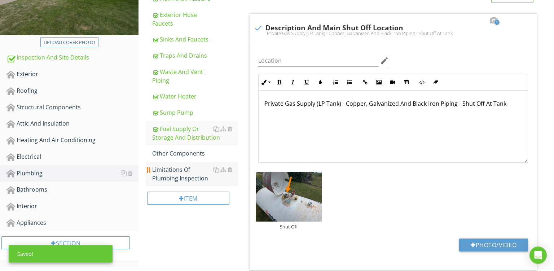
click at [180, 168] on div "Limitations Of Plumbing Inspection" at bounding box center [195, 173] width 86 height 17
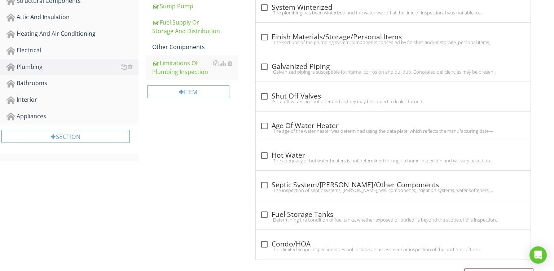
scroll to position [323, 0]
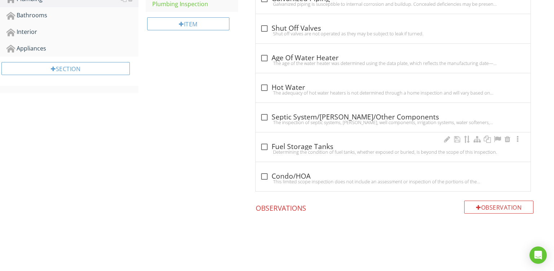
click at [318, 151] on div "Determining the condition of fuel tanks, whether exposed or buried, is beyond t…" at bounding box center [393, 152] width 266 height 6
checkbox input "true"
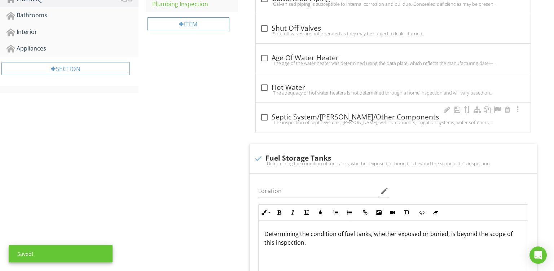
click at [318, 112] on div "check_box_outline_blank Septic System/Wells/Other Components" at bounding box center [393, 117] width 266 height 10
checkbox input "true"
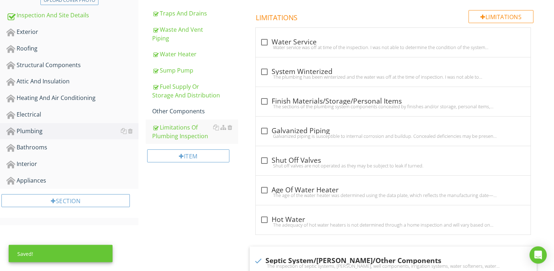
scroll to position [190, 0]
click at [319, 216] on div "check_box_outline_blank Hot Water" at bounding box center [393, 220] width 266 height 9
checkbox input "true"
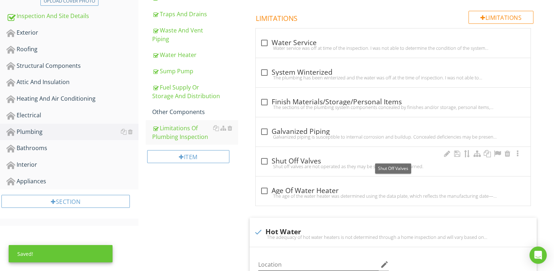
click at [315, 160] on div "check_box_outline_blank Shut Off Valves" at bounding box center [393, 161] width 266 height 9
checkbox input "true"
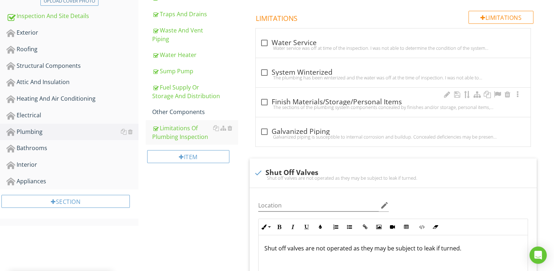
click at [315, 109] on div "The sections of the plumbing system components concealed by finishes and/or sto…" at bounding box center [393, 107] width 266 height 6
checkbox input "true"
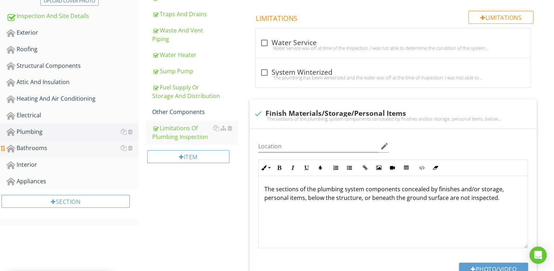
click at [18, 147] on div "Bathrooms" at bounding box center [72, 148] width 132 height 9
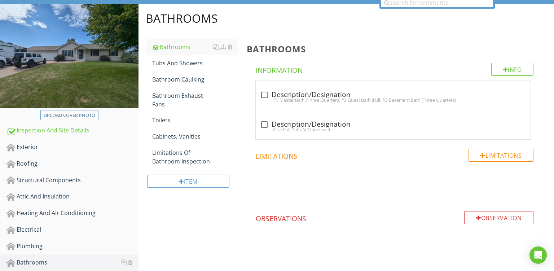
scroll to position [74, 0]
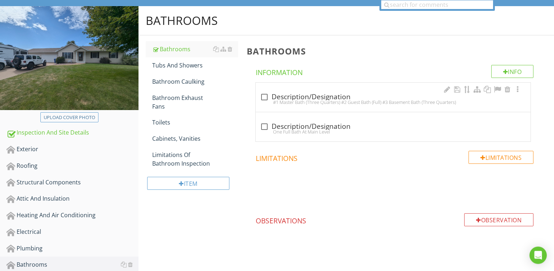
click at [340, 98] on div "check_box_outline_blank Description/Designation" at bounding box center [393, 97] width 266 height 9
checkbox input "true"
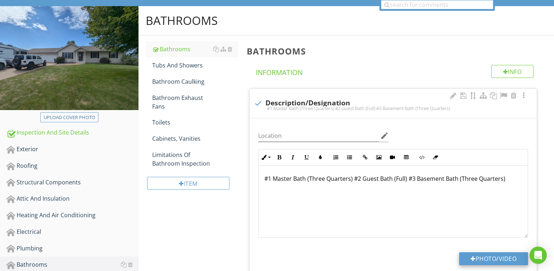
click at [476, 258] on button "Photo/Video" at bounding box center [493, 258] width 69 height 13
type input "C:\fakepath\PXL_20250827_140957373.jpg"
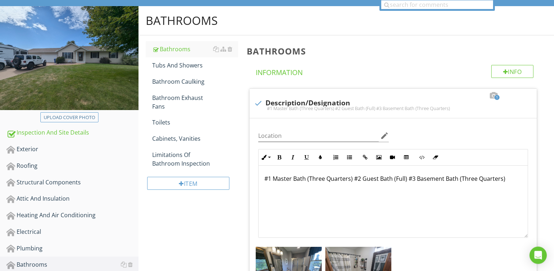
scroll to position [219, 0]
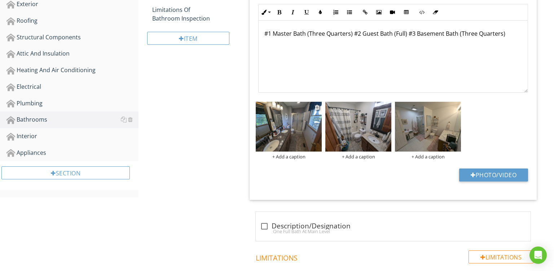
click at [292, 155] on div "+ Add a caption" at bounding box center [289, 157] width 66 height 6
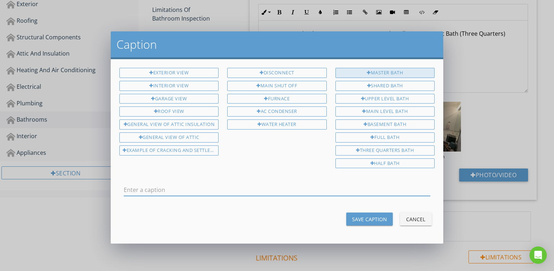
click at [387, 73] on div "Master Bath" at bounding box center [385, 73] width 99 height 10
type input "Master Bath"
click at [364, 215] on div "Save Caption" at bounding box center [369, 219] width 35 height 8
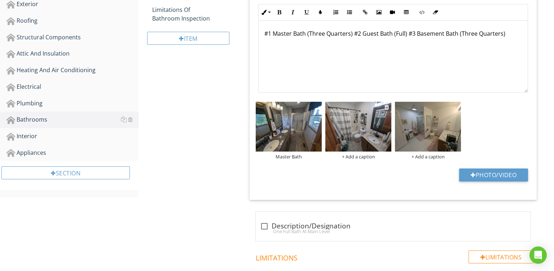
click at [365, 155] on div "+ Add a caption" at bounding box center [359, 157] width 66 height 6
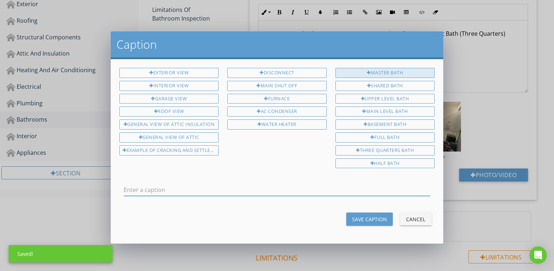
click at [403, 77] on div "Master Bath" at bounding box center [385, 73] width 99 height 10
click at [136, 186] on input "Master Bath" at bounding box center [277, 190] width 307 height 12
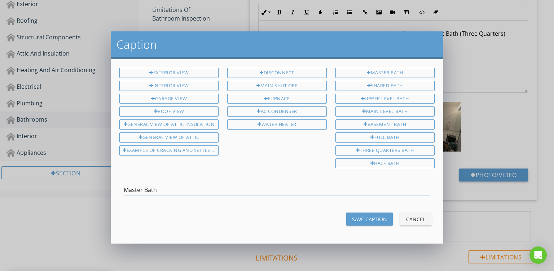
click at [136, 186] on input "Master Bath" at bounding box center [277, 190] width 307 height 12
click at [136, 186] on input "GBath" at bounding box center [277, 190] width 307 height 12
type input "Guest th"
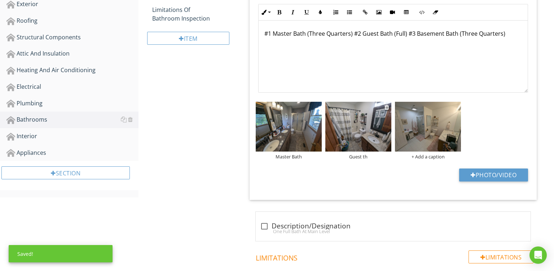
click at [360, 155] on div "Guest th" at bounding box center [359, 157] width 66 height 6
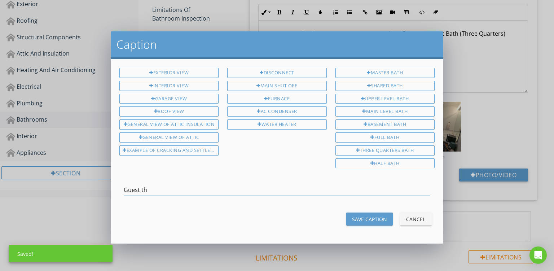
scroll to position [0, 0]
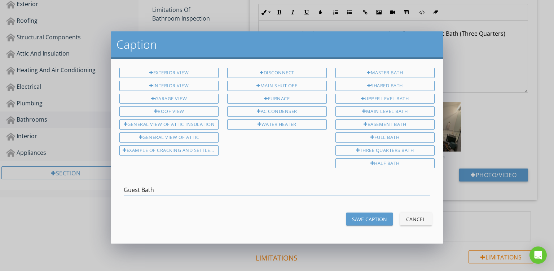
type input "Guest Bath"
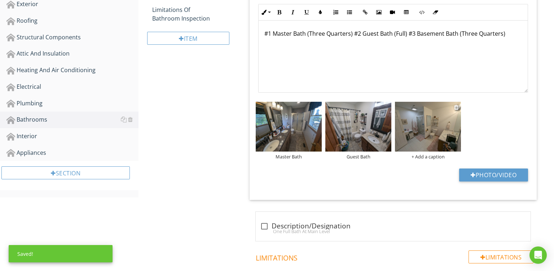
click at [429, 155] on div "+ Add a caption" at bounding box center [428, 157] width 66 height 6
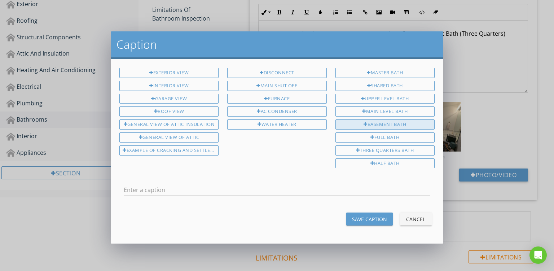
click at [383, 119] on div "Basement Bath" at bounding box center [385, 124] width 99 height 10
type input "Basement Bath"
click at [373, 216] on div "Save Caption" at bounding box center [369, 219] width 35 height 8
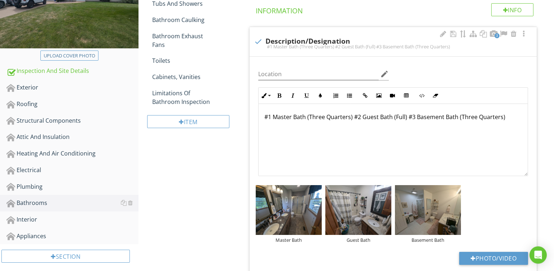
scroll to position [95, 0]
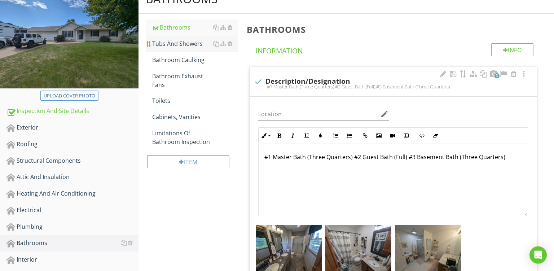
click at [165, 40] on div "Tubs And Showers" at bounding box center [195, 43] width 86 height 9
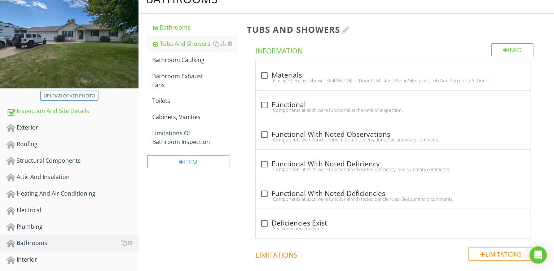
scroll to position [96, 0]
click at [346, 28] on div at bounding box center [346, 29] width 8 height 9
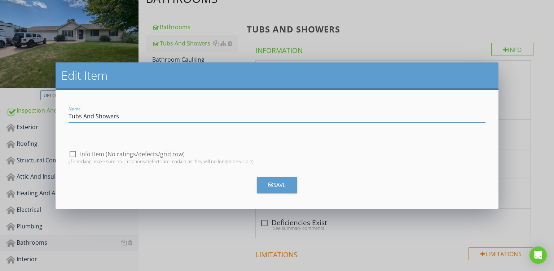
drag, startPoint x: 97, startPoint y: 116, endPoint x: 30, endPoint y: 98, distance: 69.3
click at [69, 110] on input "Tubs And Showers" at bounding box center [278, 116] width 418 height 12
click at [106, 113] on input "Showers" at bounding box center [278, 116] width 418 height 12
type input "Showers And Tub"
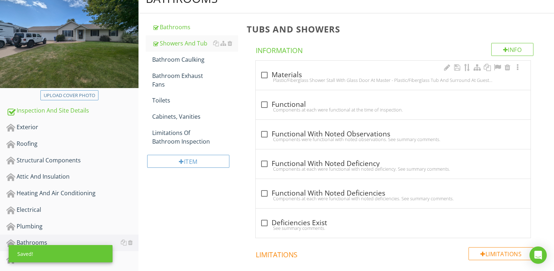
click at [354, 80] on div "Plastic/Fiberglass Shower Stall With Glass Door At Master - Plastic/Fiberglass …" at bounding box center [393, 80] width 266 height 6
checkbox input "true"
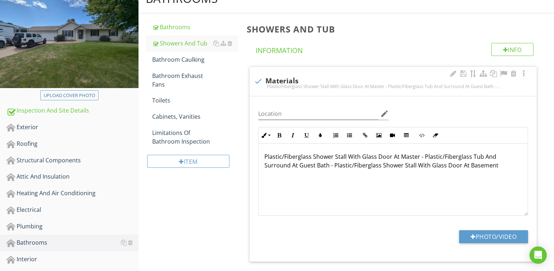
click at [346, 153] on p "Plastic/Fiberglass Shower Stall With Glass Door At Master - Plastic/Fiberglass …" at bounding box center [394, 160] width 258 height 17
click at [394, 158] on p "Plastic/Fiberglass Shower Stalls With Glass Door At Master - Plastic/Fiberglass…" at bounding box center [394, 160] width 258 height 17
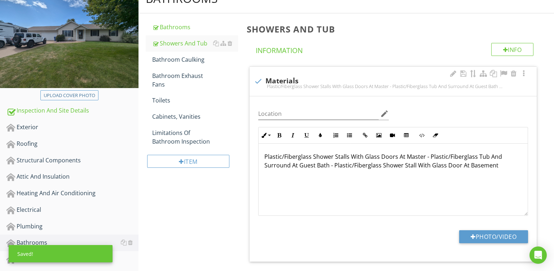
click at [423, 156] on p "Plastic/Fiberglass Shower Stalls With Glass Doors At Master - Plastic/Fiberglas…" at bounding box center [394, 160] width 258 height 17
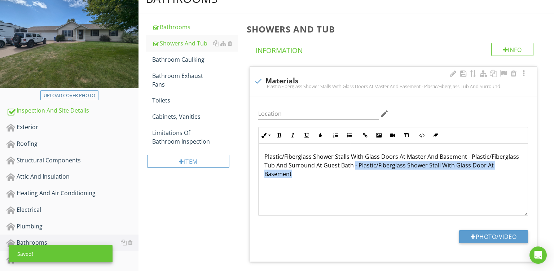
drag, startPoint x: 354, startPoint y: 165, endPoint x: 554, endPoint y: 180, distance: 200.2
click at [528, 180] on div "Plastic/Fiberglass Shower Stalls With Glass Doors At Master And Basement - Plas…" at bounding box center [393, 180] width 269 height 72
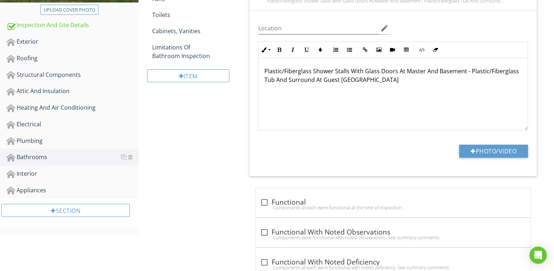
scroll to position [191, 0]
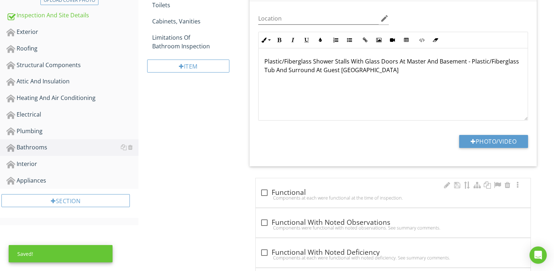
click at [310, 201] on div "check_box_outline_blank Functional Components at each were functional at the ti…" at bounding box center [393, 195] width 266 height 16
checkbox input "true"
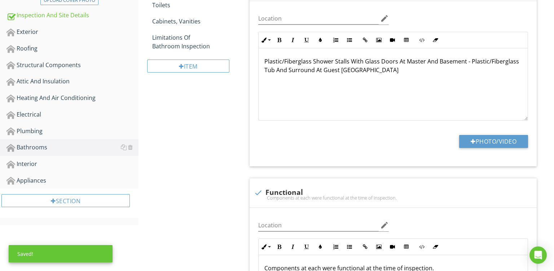
scroll to position [83, 0]
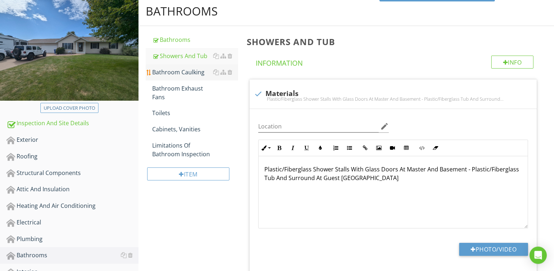
click at [190, 74] on div "Bathroom Caulking" at bounding box center [195, 72] width 86 height 9
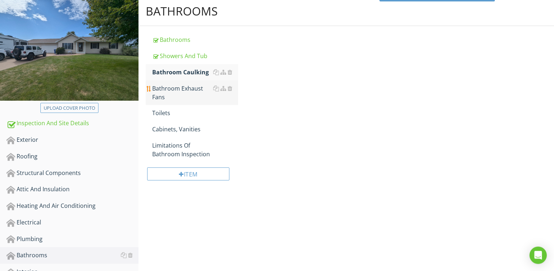
click at [177, 90] on div "Bathroom Exhaust Fans" at bounding box center [195, 92] width 86 height 17
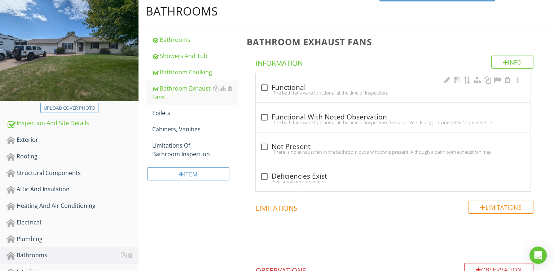
click at [367, 91] on div "The bath fans were functional at the time of inspection." at bounding box center [393, 93] width 266 height 6
checkbox input "true"
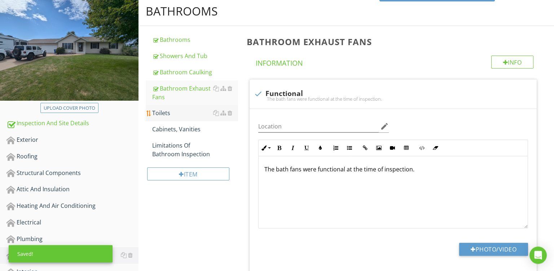
click at [170, 110] on div "Toilets" at bounding box center [195, 113] width 86 height 9
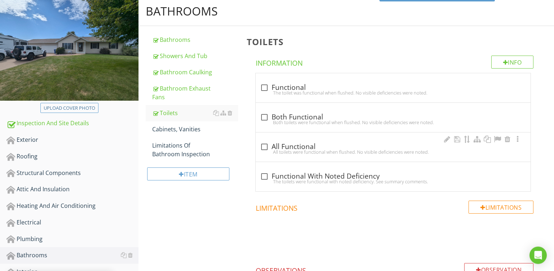
click at [308, 146] on div "check_box_outline_blank All Functional" at bounding box center [393, 147] width 266 height 9
checkbox input "true"
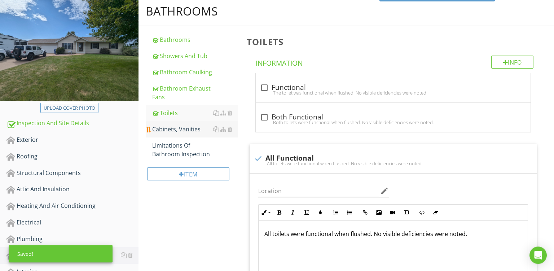
click at [195, 127] on div "Cabinets, Vanities" at bounding box center [195, 129] width 86 height 9
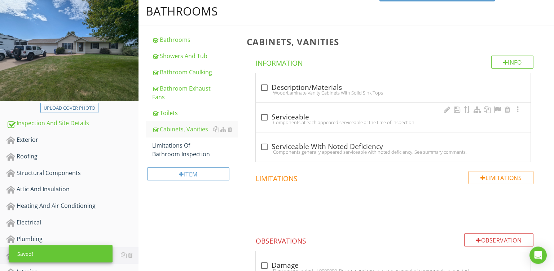
click at [320, 112] on div "check_box_outline_blank Serviceable" at bounding box center [393, 117] width 266 height 10
checkbox input "true"
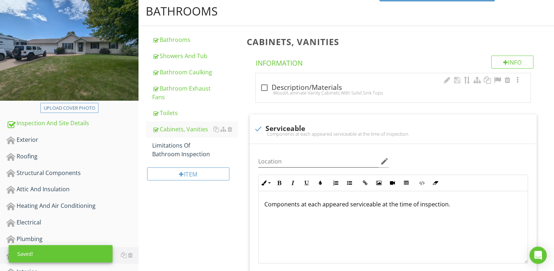
click at [337, 87] on div "check_box_outline_blank Description/Materials" at bounding box center [393, 87] width 266 height 9
checkbox input "true"
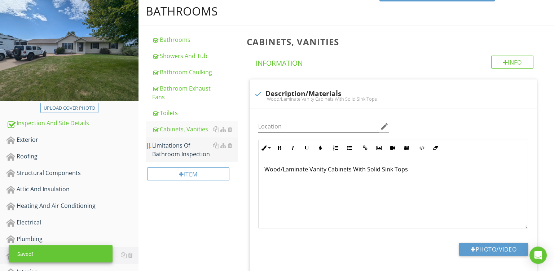
click at [175, 145] on div "Limitations Of Bathroom Inspection" at bounding box center [195, 149] width 86 height 17
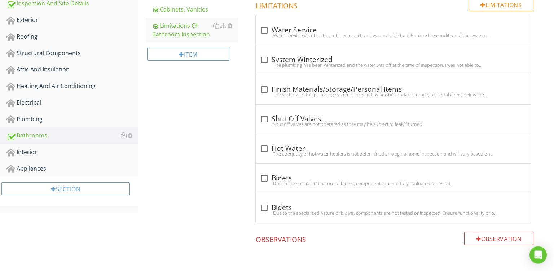
scroll to position [140, 0]
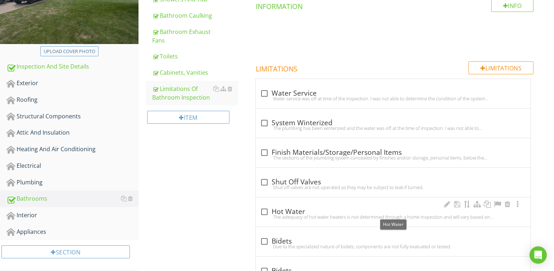
click at [335, 208] on div "check_box_outline_blank Hot Water" at bounding box center [393, 212] width 266 height 9
checkbox input "true"
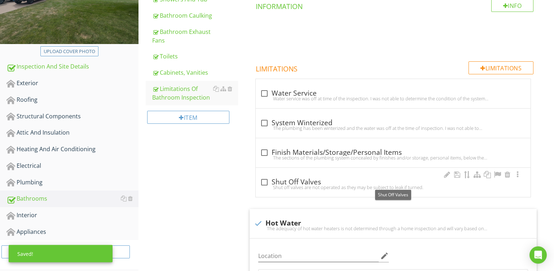
click at [317, 182] on div "check_box_outline_blank Shut Off Valves" at bounding box center [393, 182] width 266 height 9
checkbox input "true"
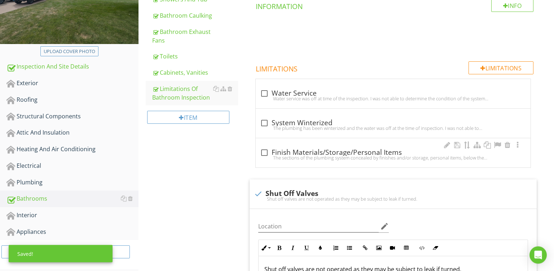
click at [324, 151] on div "check_box_outline_blank Finish Materials/Storage/Personal Items" at bounding box center [393, 152] width 266 height 9
checkbox input "true"
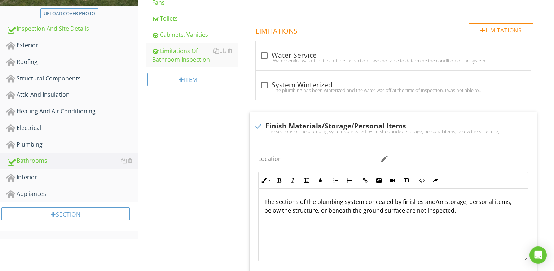
scroll to position [179, 0]
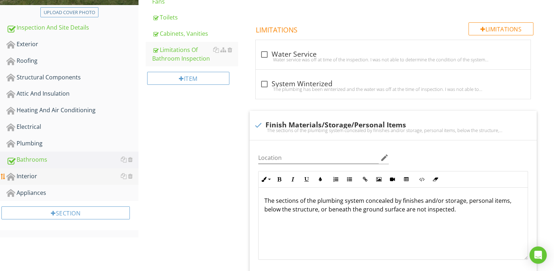
click at [27, 179] on div "Interior" at bounding box center [72, 176] width 132 height 9
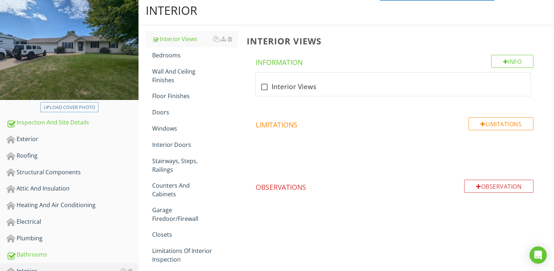
scroll to position [65, 0]
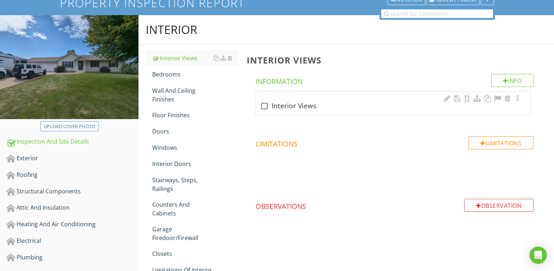
click at [302, 97] on div "check_box_outline_blank Interior Views" at bounding box center [393, 103] width 275 height 23
checkbox input "true"
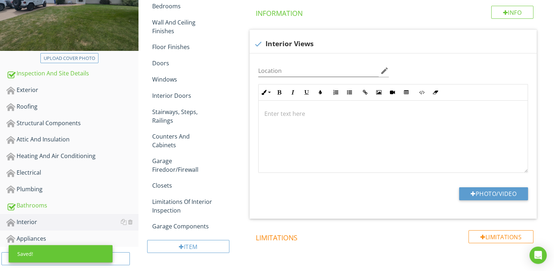
scroll to position [143, 0]
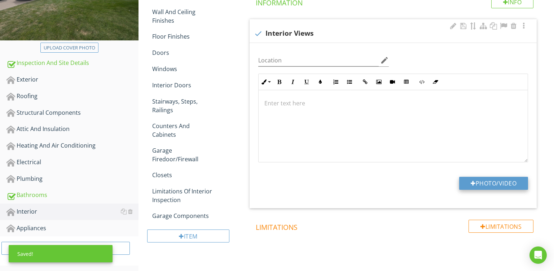
click at [474, 181] on div at bounding box center [473, 183] width 5 height 6
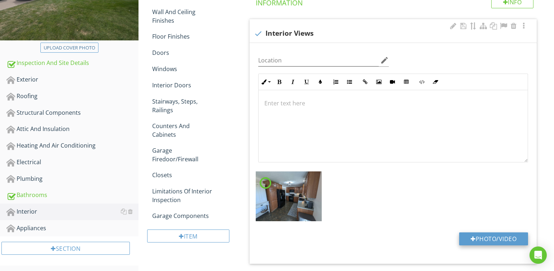
click at [480, 240] on button "Photo/Video" at bounding box center [493, 238] width 69 height 13
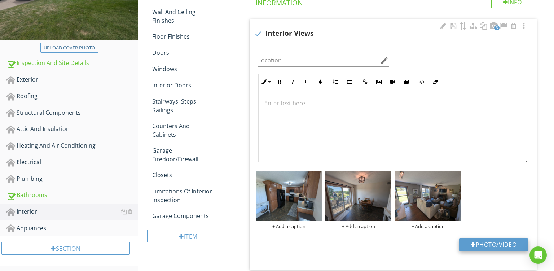
type input "C:\fakepath\PXL_20250827_150120511.jpg"
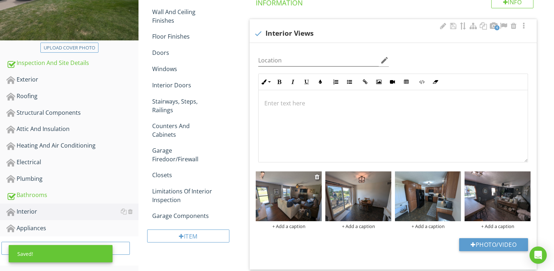
click at [280, 226] on div "+ Add a caption" at bounding box center [289, 226] width 66 height 6
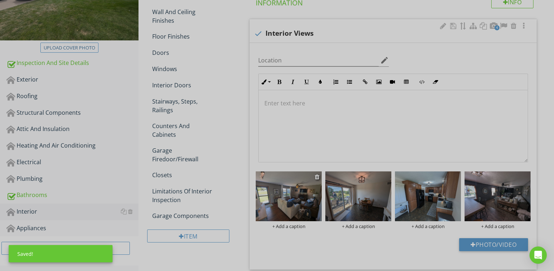
scroll to position [0, 0]
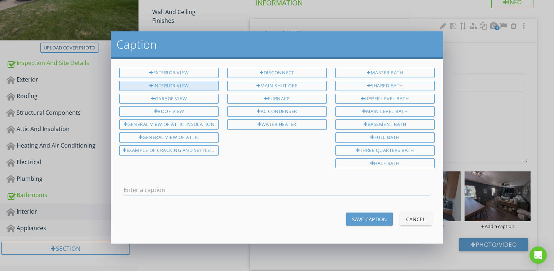
click at [178, 84] on div "Interior View" at bounding box center [168, 86] width 99 height 10
type input "Interior View"
click at [380, 220] on button "Save Caption" at bounding box center [370, 219] width 47 height 13
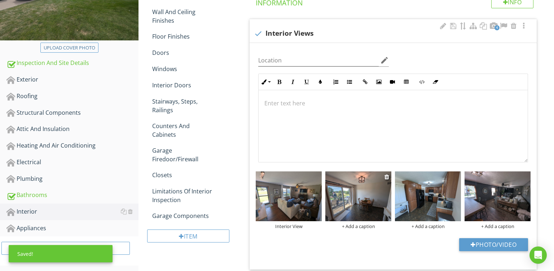
click at [353, 228] on div "+ Add a caption" at bounding box center [359, 226] width 66 height 6
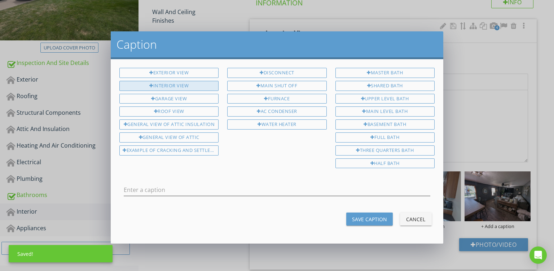
click at [177, 88] on div "Interior View" at bounding box center [168, 86] width 99 height 10
type input "Interior View"
click at [376, 224] on div "Exterior View Interior View Garage View Roof View General View Of Attic Insulat…" at bounding box center [277, 151] width 333 height 184
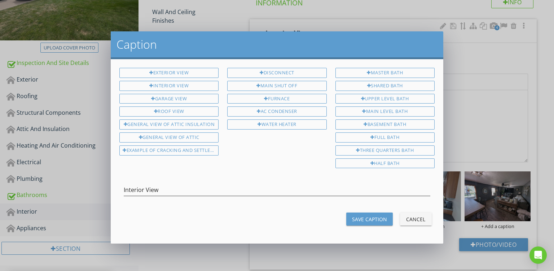
click at [382, 215] on div "Save Caption" at bounding box center [369, 219] width 35 height 8
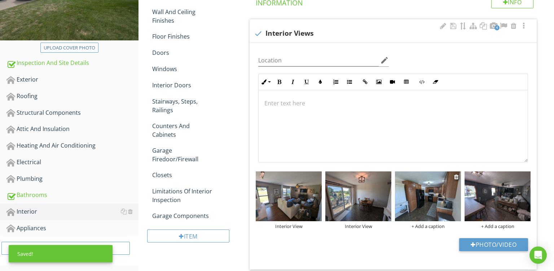
click at [422, 227] on div "+ Add a caption" at bounding box center [428, 226] width 66 height 6
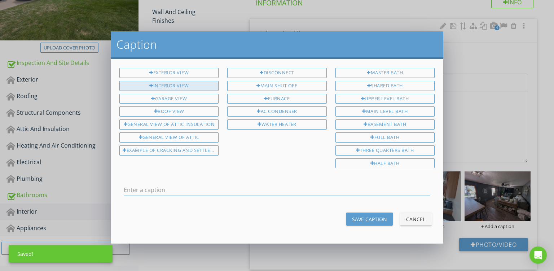
click at [173, 87] on div "Interior View" at bounding box center [168, 86] width 99 height 10
type input "Interior View"
click at [367, 216] on div "Save Caption" at bounding box center [369, 219] width 35 height 8
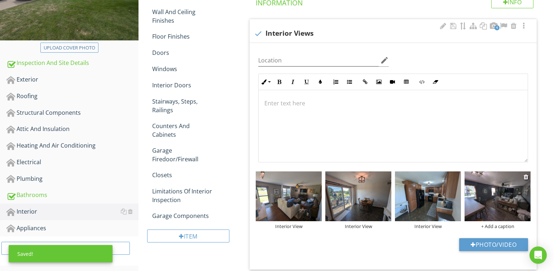
click at [501, 228] on div "+ Add a caption" at bounding box center [498, 226] width 66 height 6
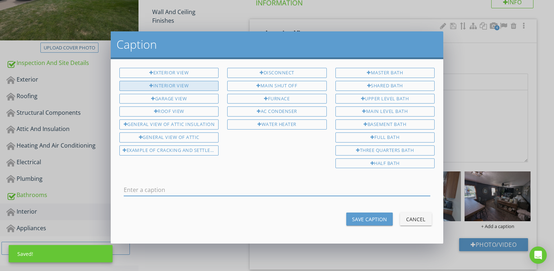
click at [173, 86] on div "Interior View" at bounding box center [168, 86] width 99 height 10
type input "Interior View"
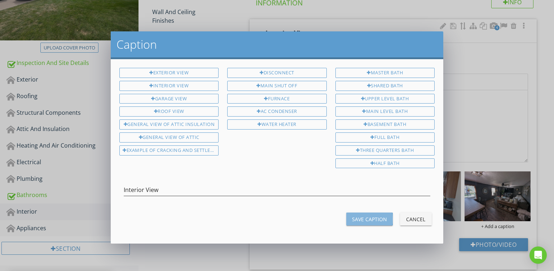
click at [362, 217] on div "Save Caption" at bounding box center [369, 219] width 35 height 8
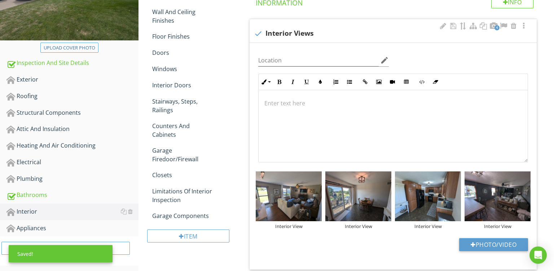
scroll to position [58, 0]
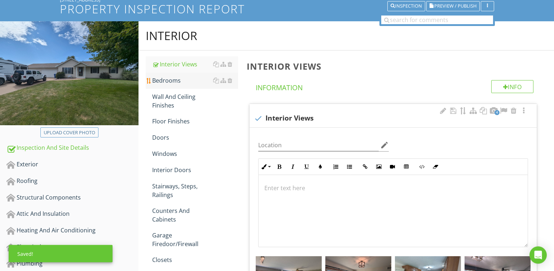
click at [175, 79] on div "Bedrooms" at bounding box center [195, 80] width 86 height 9
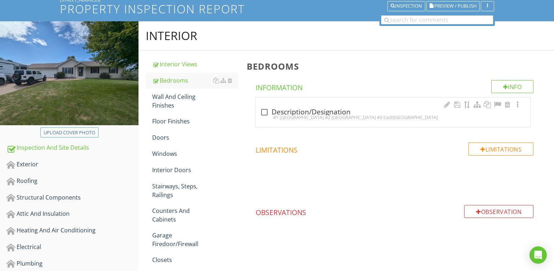
click at [329, 124] on div "check_box_outline_blank Description/Designation #1 Northwest Corner #2 Northeas…" at bounding box center [393, 112] width 275 height 29
checkbox input "true"
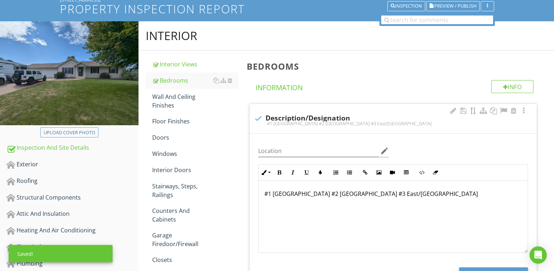
click at [279, 198] on div "#1 Northwest Corner #2 Northeast Corner #3 East/Front Center" at bounding box center [393, 217] width 269 height 72
click at [287, 195] on p "#1 Northwest Corner #2 Northeast Corner #3 East/Front Center" at bounding box center [394, 193] width 258 height 9
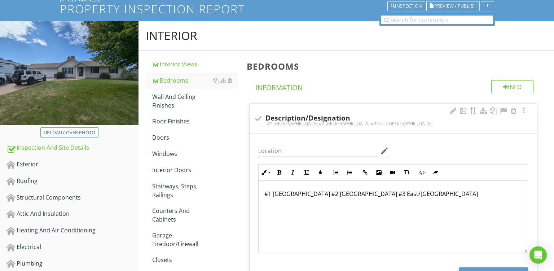
click at [344, 193] on p "#1 Southwest Corner #2 Northeast Corner #3 East/Front Center" at bounding box center [394, 193] width 258 height 9
click at [397, 193] on p "#1 Southwest Corner #2 Northwest Corner #3 East/Front Center" at bounding box center [394, 193] width 258 height 9
click at [164, 102] on div "Wall And Ceiling Finishes" at bounding box center [195, 100] width 86 height 17
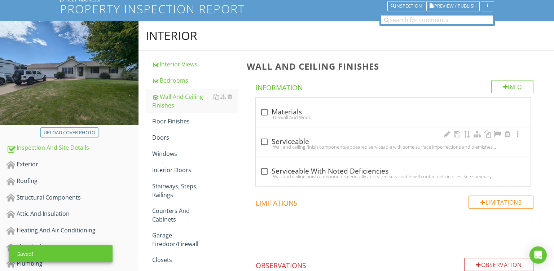
click at [354, 142] on div "check_box_outline_blank Serviceable" at bounding box center [393, 142] width 266 height 9
checkbox input "true"
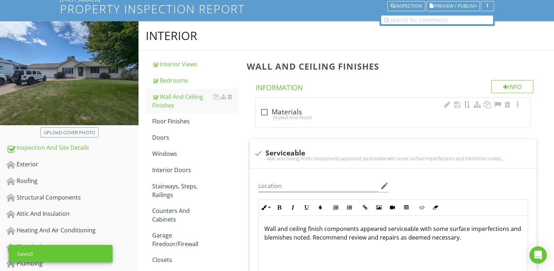
click at [357, 108] on div "check_box_outline_blank Materials" at bounding box center [393, 112] width 266 height 9
checkbox input "true"
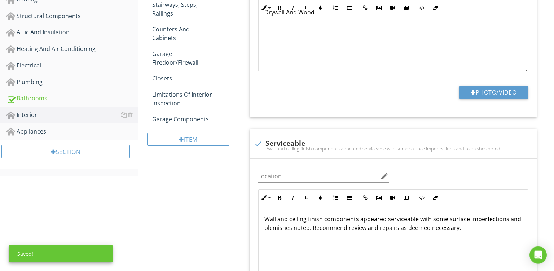
scroll to position [281, 0]
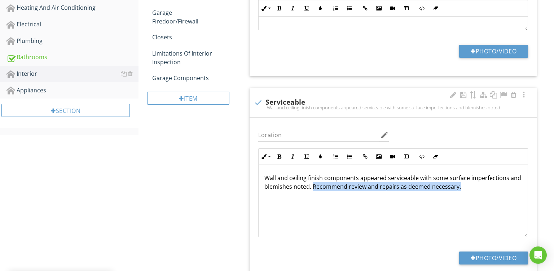
drag, startPoint x: 311, startPoint y: 187, endPoint x: 554, endPoint y: 195, distance: 242.7
click at [528, 195] on div "Wall and ceiling finish components appeared serviceable with some surface imper…" at bounding box center [393, 201] width 269 height 72
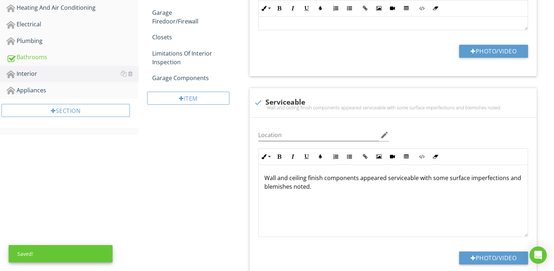
scroll to position [144, 0]
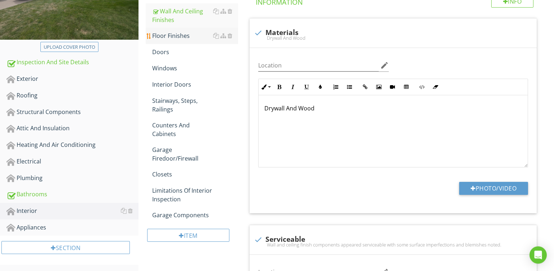
click at [177, 35] on div "Floor Finishes" at bounding box center [195, 35] width 86 height 9
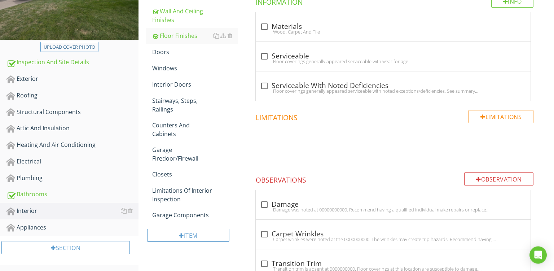
scroll to position [73, 0]
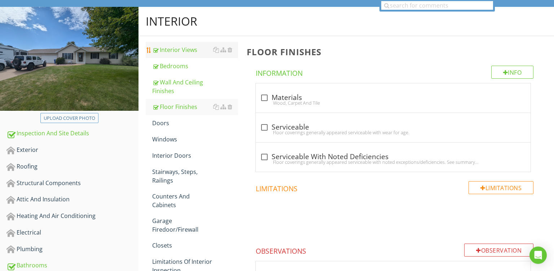
click at [187, 52] on div "Interior Views" at bounding box center [195, 49] width 86 height 9
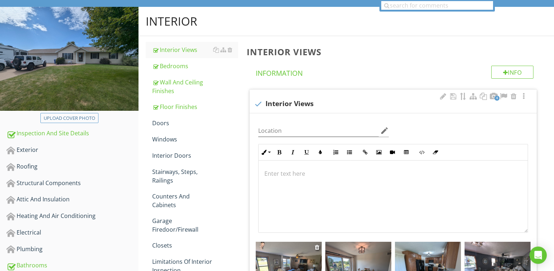
click at [294, 250] on img at bounding box center [289, 267] width 66 height 50
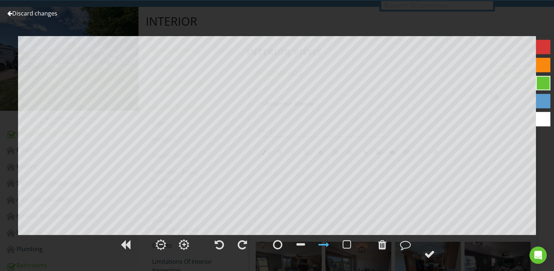
type textarea "Interior View"
click at [34, 12] on link "Discard changes" at bounding box center [32, 13] width 50 height 8
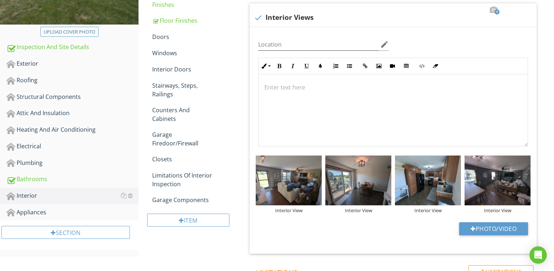
scroll to position [180, 0]
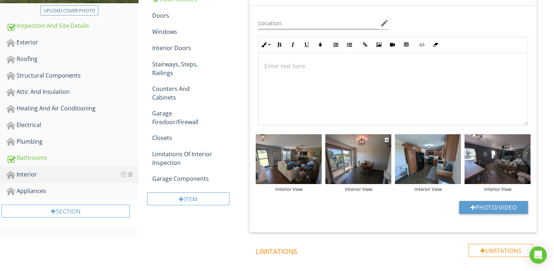
click at [337, 161] on img at bounding box center [359, 159] width 66 height 50
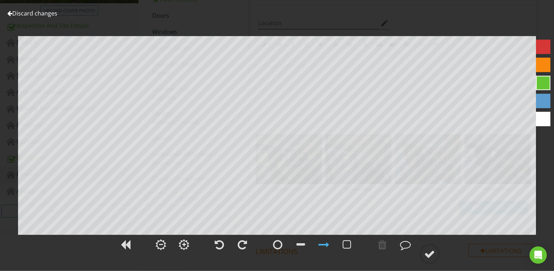
type textarea "Interior View"
click at [48, 13] on link "Discard changes" at bounding box center [32, 13] width 50 height 8
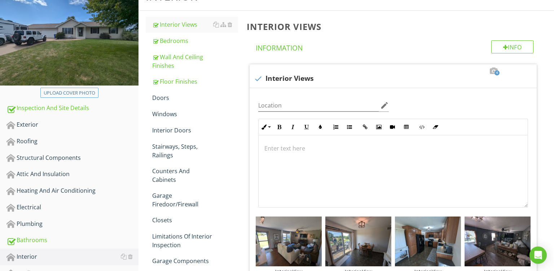
scroll to position [98, 0]
click at [171, 80] on div "Floor Finishes" at bounding box center [195, 82] width 86 height 9
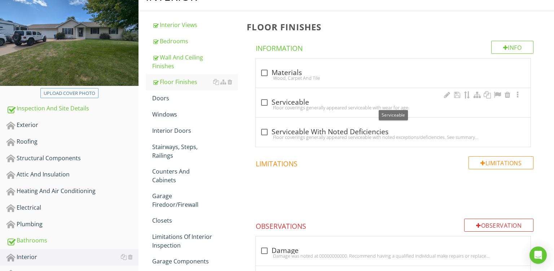
click at [375, 105] on div "Floor coverings generally appeared serviceable with wear for age." at bounding box center [393, 108] width 266 height 6
checkbox input "true"
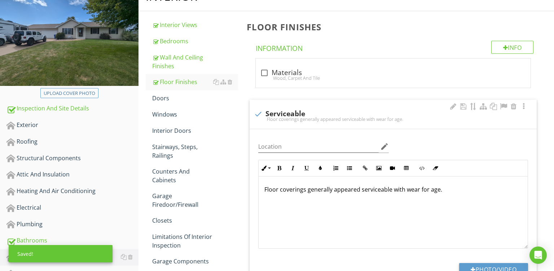
click at [405, 192] on p "Floor coverings generally appeared serviceable with wear for age." at bounding box center [394, 189] width 258 height 9
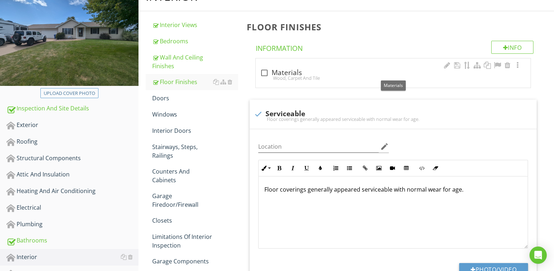
click at [304, 77] on div "Wood, Carpet And Tile" at bounding box center [393, 78] width 266 height 6
checkbox input "true"
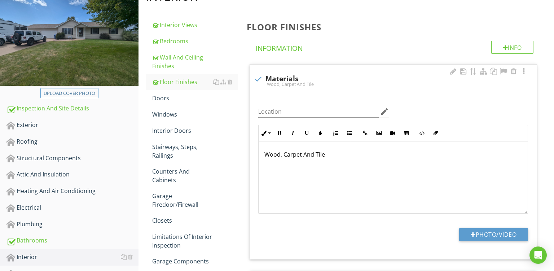
click at [283, 156] on p "Wood, Carpet And Tile" at bounding box center [394, 154] width 258 height 9
click at [337, 155] on p "Wood, Tile, Carpet And Tile" at bounding box center [394, 154] width 258 height 9
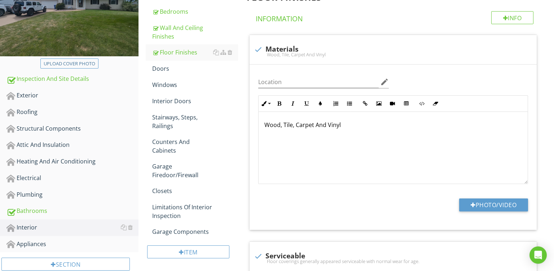
scroll to position [61, 0]
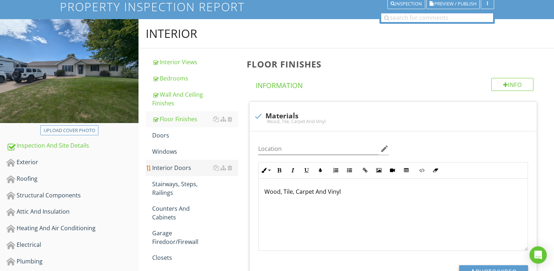
click at [170, 166] on div "Interior Doors" at bounding box center [195, 168] width 86 height 9
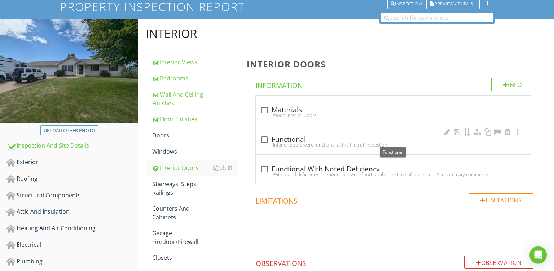
click at [314, 140] on div "check_box_outline_blank Functional" at bounding box center [393, 139] width 266 height 9
checkbox input "true"
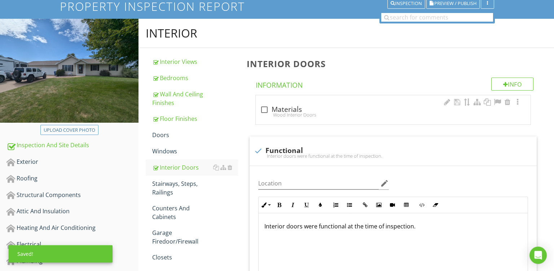
click at [315, 100] on div "check_box_outline_blank Materials Wood Interior Doors" at bounding box center [393, 109] width 275 height 29
checkbox input "true"
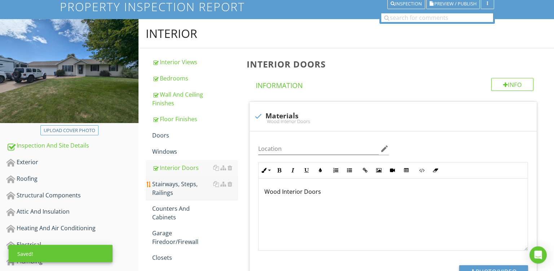
click at [173, 184] on div "Stairways, Steps, Railings" at bounding box center [195, 188] width 86 height 17
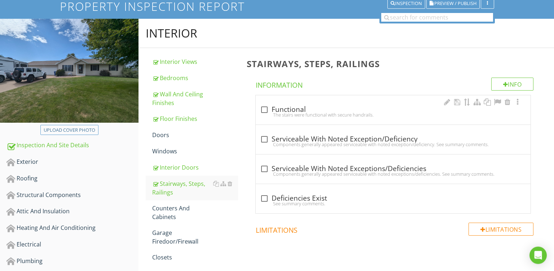
click at [342, 113] on div "The stairs were functional with secure handrails." at bounding box center [393, 115] width 266 height 6
checkbox input "true"
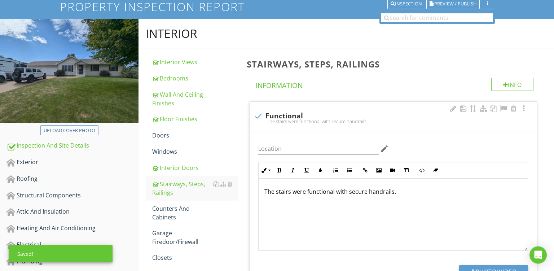
click at [348, 191] on p "The stairs were functional with secure handrails." at bounding box center [394, 191] width 258 height 9
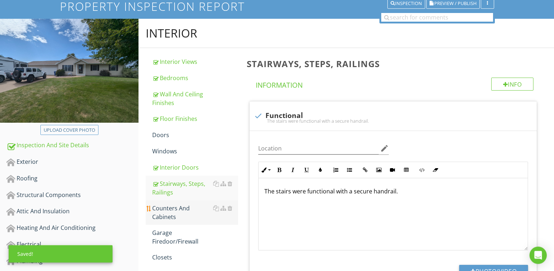
click at [168, 208] on div "Counters And Cabinets" at bounding box center [195, 212] width 86 height 17
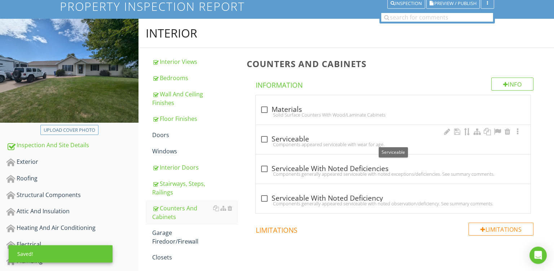
click at [343, 143] on div "Components appeared serviceable with wear for age." at bounding box center [393, 144] width 266 height 6
checkbox input "true"
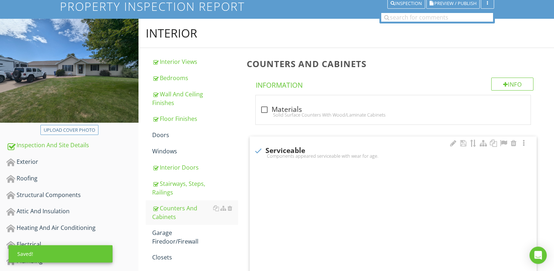
scroll to position [61, 0]
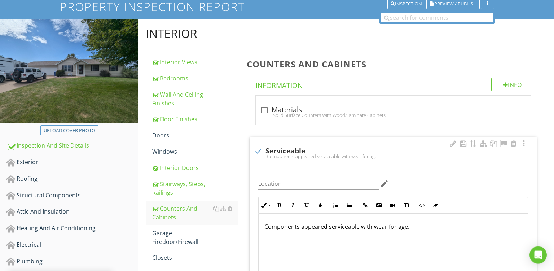
click at [371, 228] on p "Components appeared serviceable with wear for age." at bounding box center [394, 226] width 258 height 9
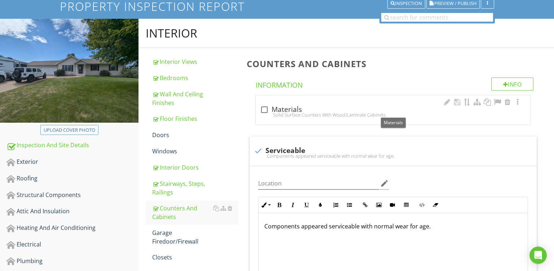
click at [321, 105] on div "check_box_outline_blank Materials" at bounding box center [393, 109] width 266 height 10
checkbox input "true"
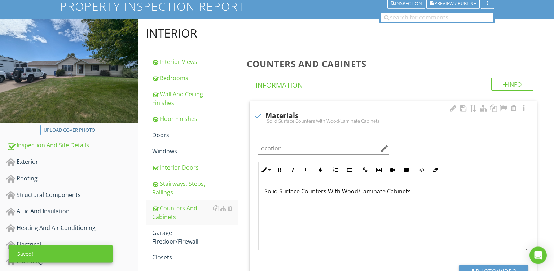
scroll to position [61, 0]
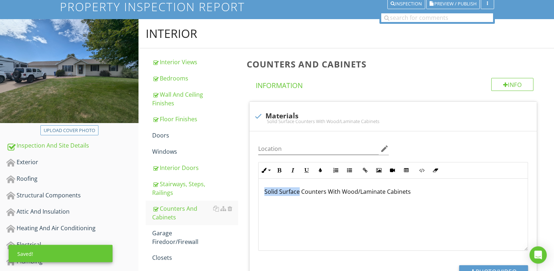
drag, startPoint x: 299, startPoint y: 190, endPoint x: 66, endPoint y: 127, distance: 241.1
click at [259, 179] on div "Solid Surface Counters With Wood/Laminate Cabinets" at bounding box center [393, 215] width 269 height 72
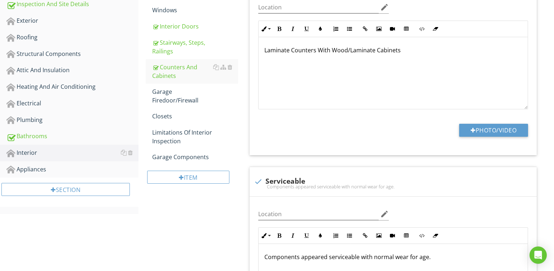
scroll to position [208, 0]
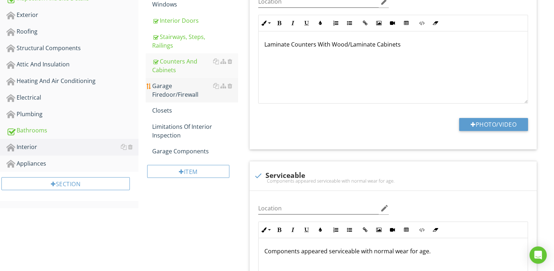
click at [188, 90] on div "Garage Firedoor/Firewall" at bounding box center [195, 90] width 86 height 17
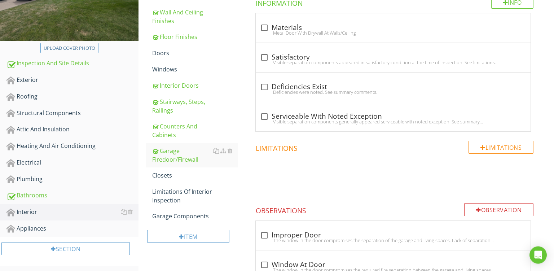
scroll to position [117, 0]
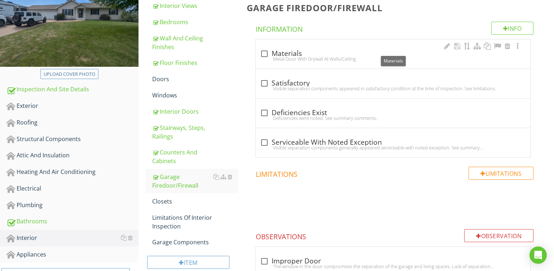
click at [331, 53] on div "check_box_outline_blank Materials" at bounding box center [393, 53] width 266 height 9
checkbox input "true"
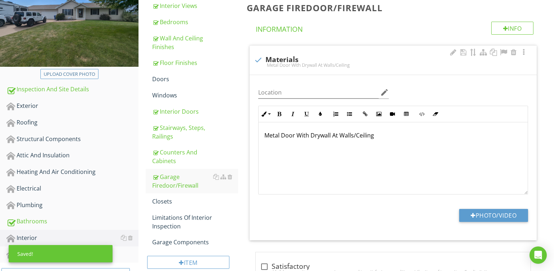
drag, startPoint x: 333, startPoint y: 136, endPoint x: 375, endPoint y: 138, distance: 41.9
click at [375, 138] on p "Metal Door With Drywall At Walls/Ceiling" at bounding box center [394, 135] width 258 height 9
click at [314, 140] on p "Metal Door With Drywall From Foundation To Roof Deck At Shared Wall" at bounding box center [394, 135] width 258 height 9
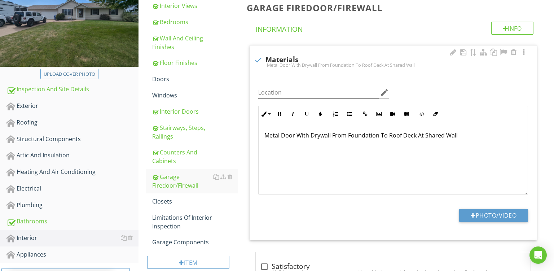
click at [314, 140] on p "Metal Door With Drywall From Foundation To Roof Deck At Shared Wall" at bounding box center [394, 135] width 258 height 9
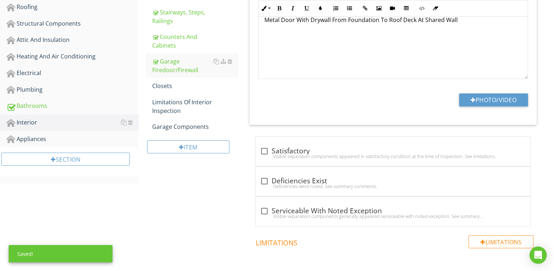
scroll to position [238, 0]
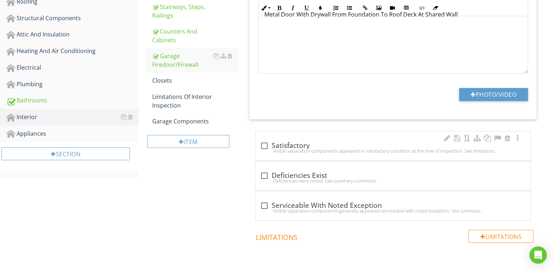
click at [339, 149] on div "Visible separation components appeared in satisfactory condition at the time of…" at bounding box center [393, 151] width 266 height 6
checkbox input "true"
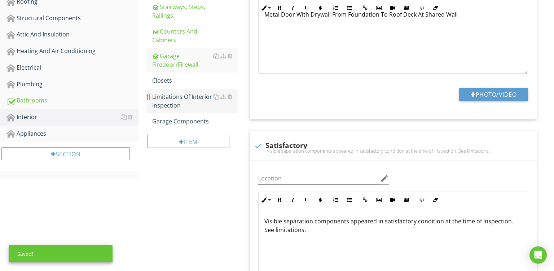
click at [177, 98] on div "Limitations Of Interior Inspection" at bounding box center [195, 100] width 86 height 17
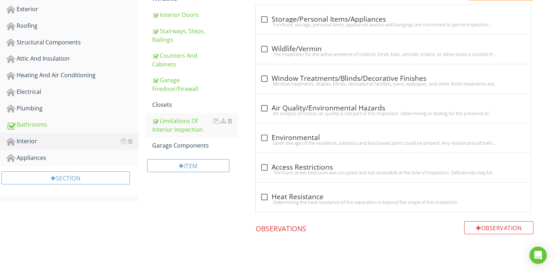
scroll to position [185, 0]
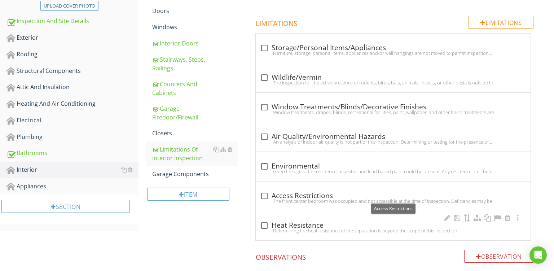
click at [292, 219] on div "check_box_outline_blank Heat Resistance Determining the heat resistance of fire…" at bounding box center [393, 225] width 275 height 29
checkbox input "true"
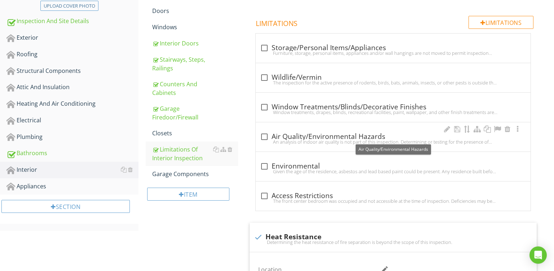
click at [313, 137] on div "check_box_outline_blank Air Quality/Environmental Hazards" at bounding box center [393, 136] width 266 height 9
checkbox input "true"
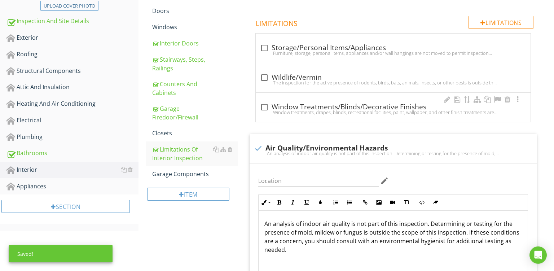
click at [312, 114] on div "Window treatments, drapes, blinds, recreational facilities, paint, wallpaper, a…" at bounding box center [393, 112] width 266 height 6
checkbox input "true"
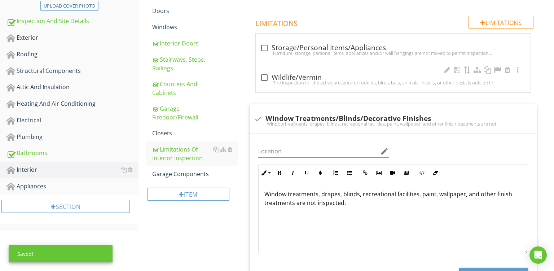
click at [308, 76] on div "check_box_outline_blank Wildlife/Vermin" at bounding box center [393, 77] width 266 height 9
checkbox input "true"
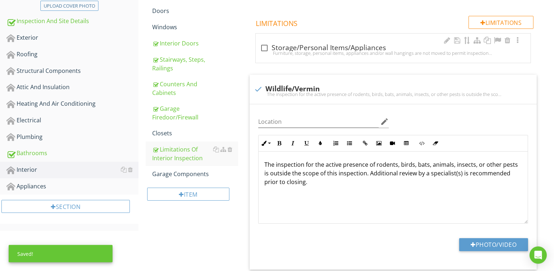
click at [310, 47] on div "check_box_outline_blank Storage/Personal Items/Appliances" at bounding box center [393, 48] width 266 height 9
checkbox input "true"
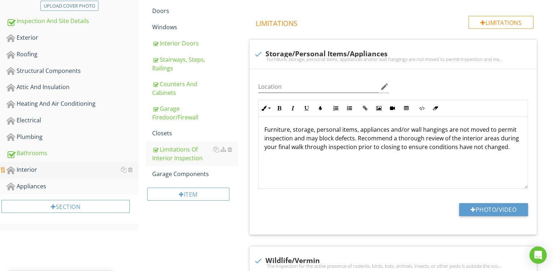
click at [35, 170] on div "Interior" at bounding box center [72, 169] width 132 height 9
click at [35, 186] on div "Appliances" at bounding box center [72, 186] width 132 height 9
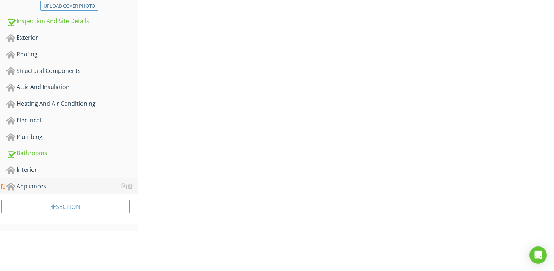
scroll to position [169, 0]
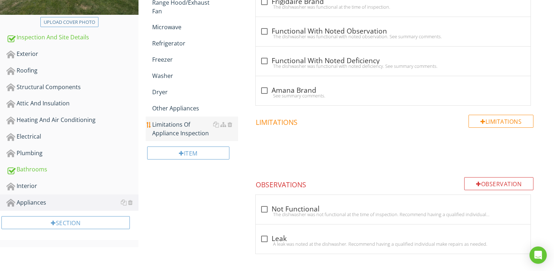
click at [180, 128] on div "Limitations Of Appliance Inspection" at bounding box center [195, 128] width 86 height 17
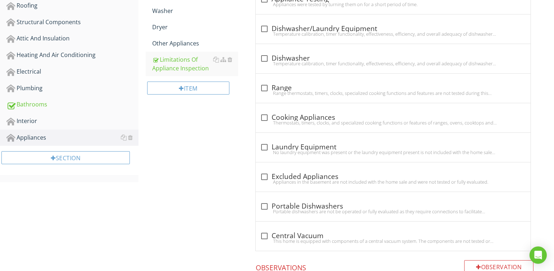
scroll to position [232, 0]
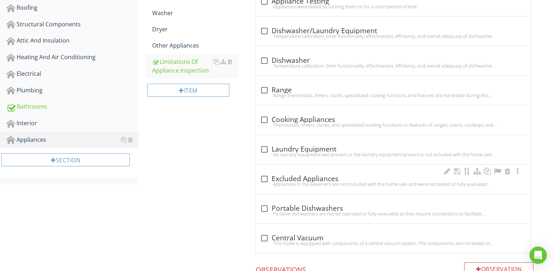
click at [337, 184] on div "Appliances in the basement are not included with the home sale and were not tes…" at bounding box center [393, 184] width 266 height 6
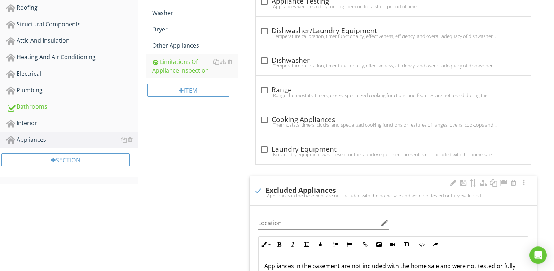
checkbox input "true"
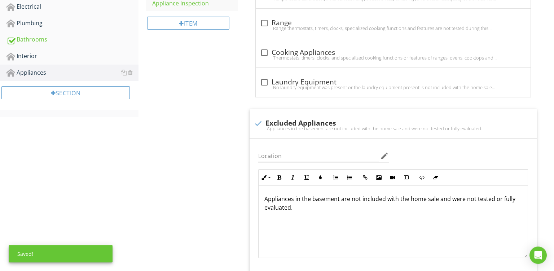
scroll to position [307, 0]
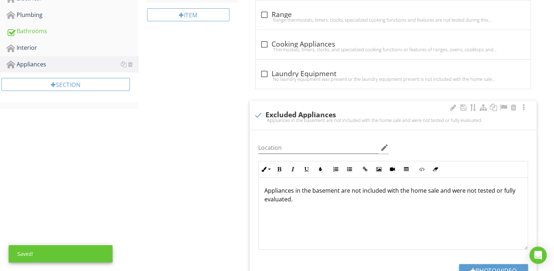
click at [337, 191] on p "Appliances in the basement are not included with the home sale and were not tes…" at bounding box center [394, 194] width 258 height 17
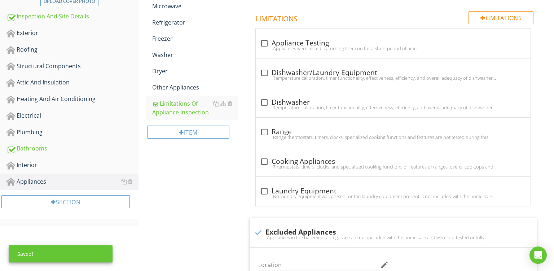
scroll to position [187, 0]
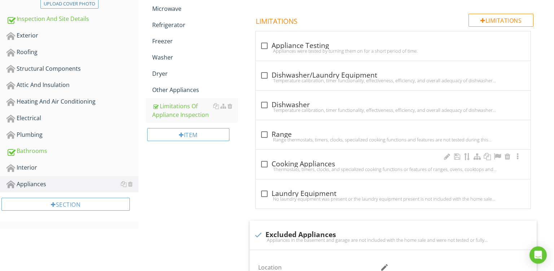
click at [335, 153] on div "check_box_outline_blank Cooking Appliances Thermostats, timers, clocks, and spe…" at bounding box center [393, 164] width 275 height 29
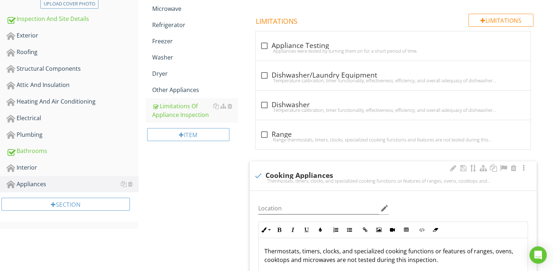
checkbox input "true"
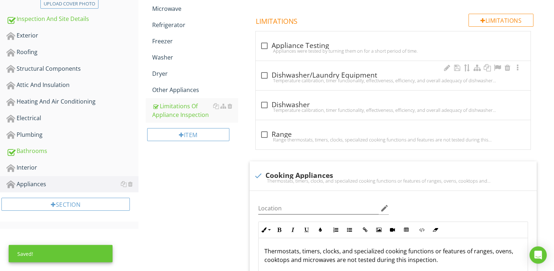
click at [331, 75] on div "check_box_outline_blank Dishwasher/Laundry Equipment" at bounding box center [393, 75] width 266 height 9
checkbox input "true"
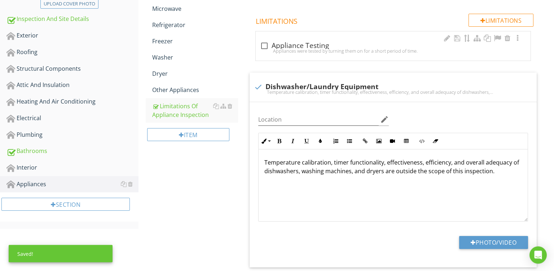
click at [328, 47] on div "check_box_outline_blank Appliance Testing" at bounding box center [393, 46] width 266 height 9
checkbox input "true"
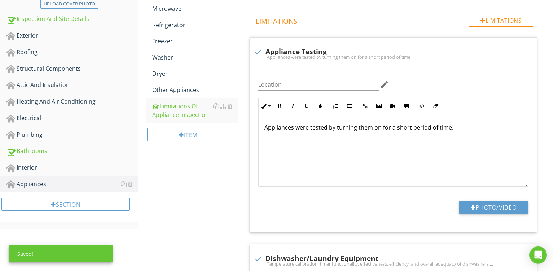
scroll to position [73, 0]
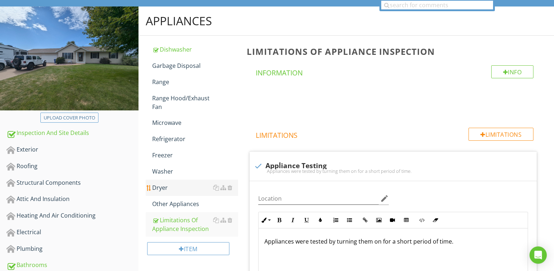
click at [173, 189] on div "Dryer" at bounding box center [195, 187] width 86 height 9
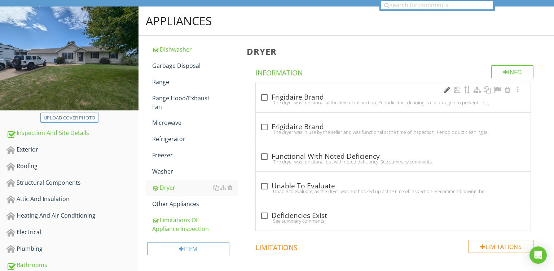
click at [447, 86] on div at bounding box center [447, 89] width 9 height 7
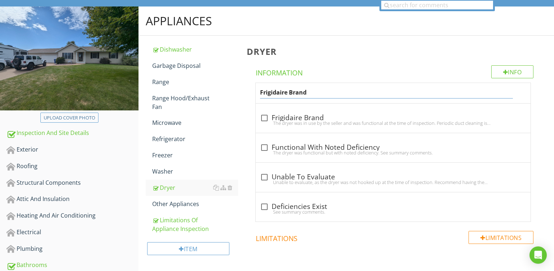
click at [274, 94] on input "Frigidaire Brand" at bounding box center [386, 93] width 253 height 12
type input "Maytag Brand"
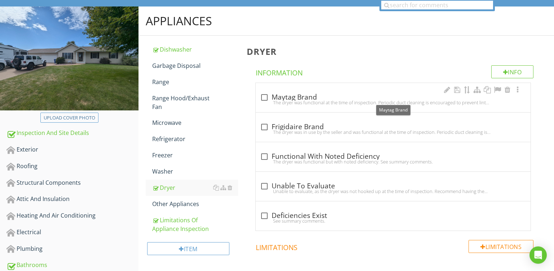
click at [326, 93] on div "check_box_outline_blank Maytag Brand" at bounding box center [393, 97] width 266 height 9
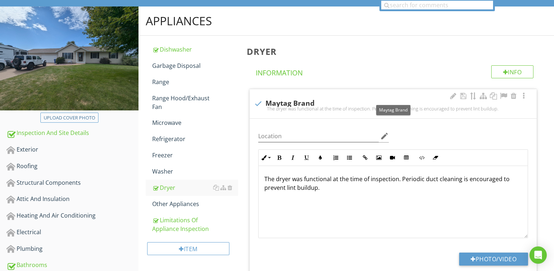
checkbox input "true"
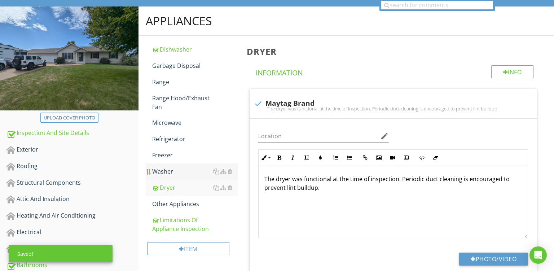
click at [161, 171] on div "Washer" at bounding box center [195, 171] width 86 height 9
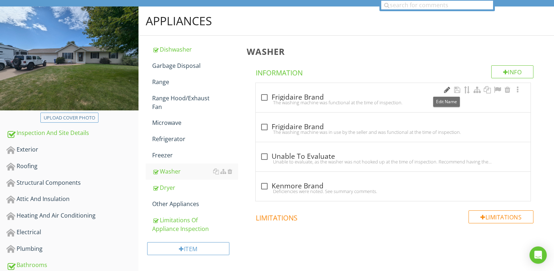
click at [445, 92] on div at bounding box center [447, 89] width 9 height 7
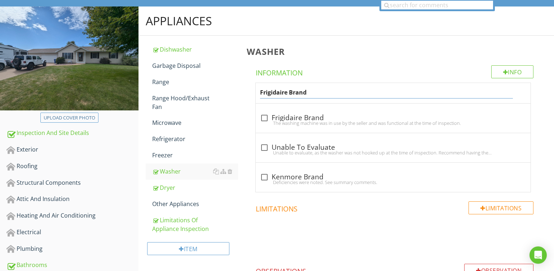
click at [278, 94] on input "Frigidaire Brand" at bounding box center [386, 93] width 253 height 12
type input "Whirlpool Brand"
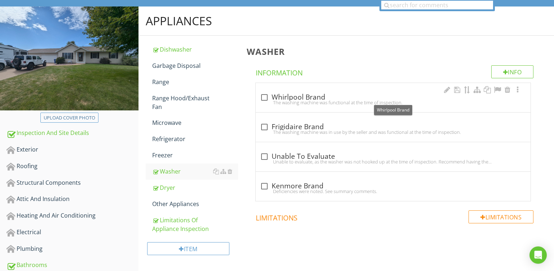
click at [316, 94] on div "check_box_outline_blank Whirlpool Brand" at bounding box center [393, 97] width 266 height 9
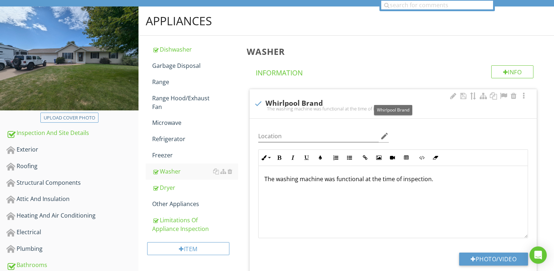
checkbox input "true"
click at [177, 140] on div "Refrigerator" at bounding box center [195, 139] width 86 height 9
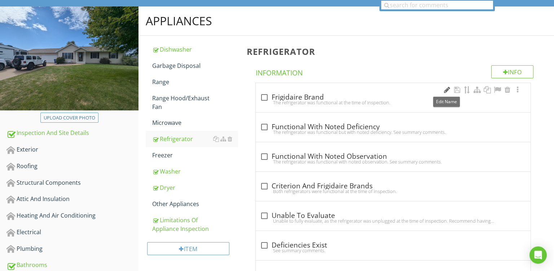
click at [448, 89] on div at bounding box center [447, 89] width 9 height 7
click at [445, 90] on div at bounding box center [447, 89] width 9 height 7
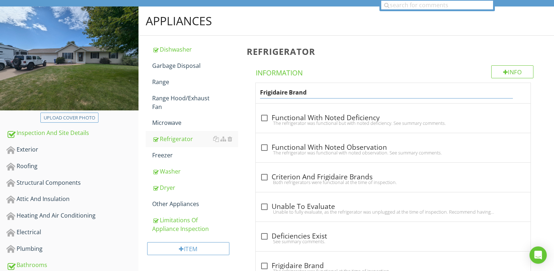
click at [282, 88] on input "Frigidaire Brand" at bounding box center [386, 93] width 253 height 12
type input "Samsung Brand"
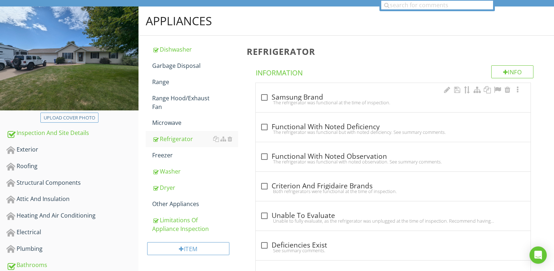
click at [319, 99] on div "check_box_outline_blank Samsung Brand" at bounding box center [393, 97] width 266 height 9
checkbox input "true"
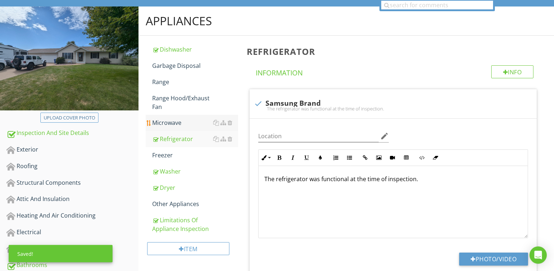
click at [175, 123] on div "Microwave" at bounding box center [195, 122] width 86 height 9
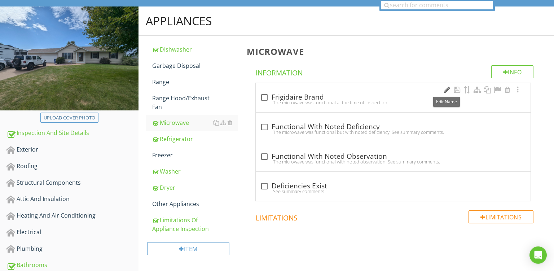
click at [447, 88] on div at bounding box center [447, 89] width 9 height 7
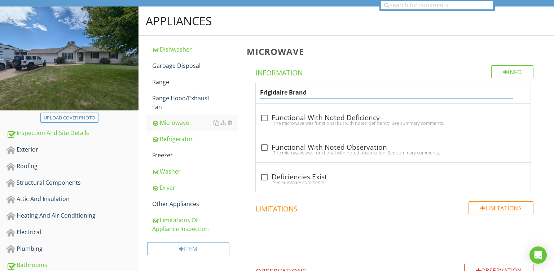
click at [268, 93] on input "Frigidaire Brand" at bounding box center [386, 93] width 253 height 12
type input "Kenmore Brand"
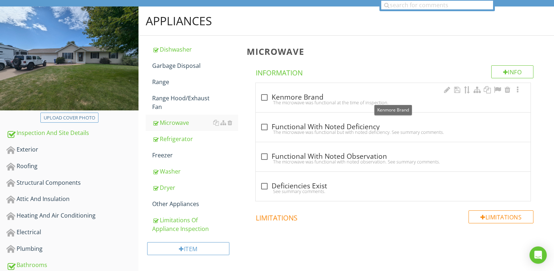
click at [313, 97] on div "check_box_outline_blank Kenmore Brand" at bounding box center [393, 97] width 266 height 9
checkbox input "true"
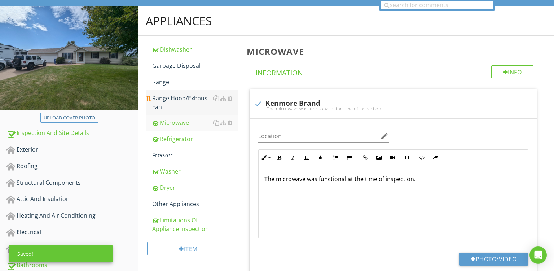
click at [184, 104] on div "Range Hood/Exhaust Fan" at bounding box center [195, 102] width 86 height 17
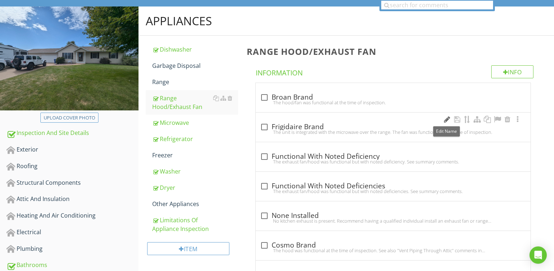
click at [445, 117] on div at bounding box center [447, 119] width 9 height 7
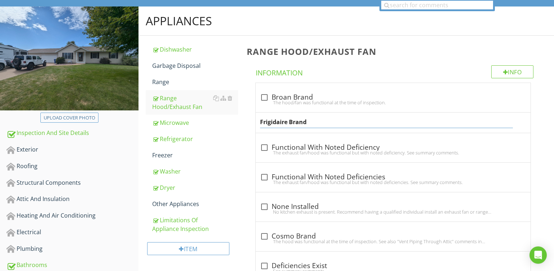
click at [269, 124] on input "Frigidaire Brand" at bounding box center [386, 122] width 253 height 12
type input "Kenmore Brand"
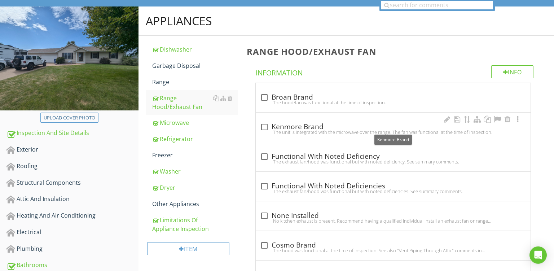
click at [328, 126] on div "check_box_outline_blank Kenmore Brand" at bounding box center [393, 127] width 266 height 9
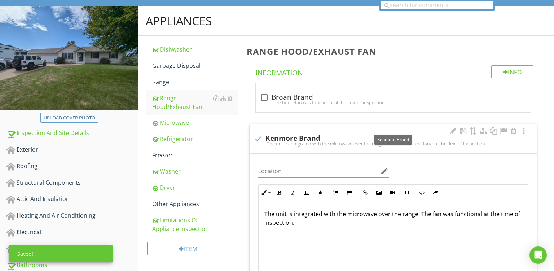
checkbox input "true"
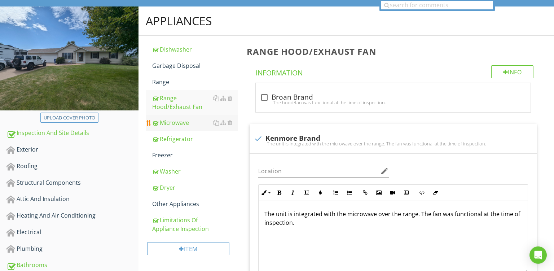
click at [165, 122] on div "Microwave" at bounding box center [195, 122] width 86 height 9
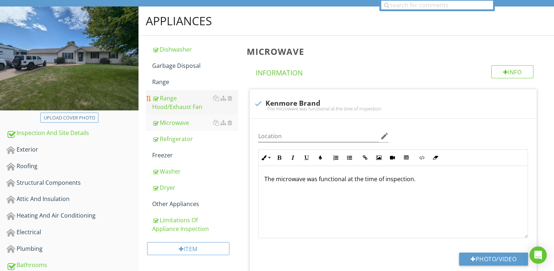
click at [171, 106] on div "Range Hood/Exhaust Fan" at bounding box center [195, 102] width 86 height 17
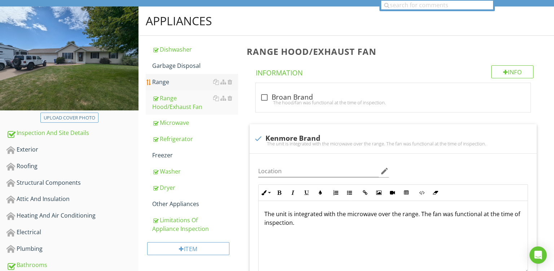
click at [167, 80] on div "Range" at bounding box center [195, 82] width 86 height 9
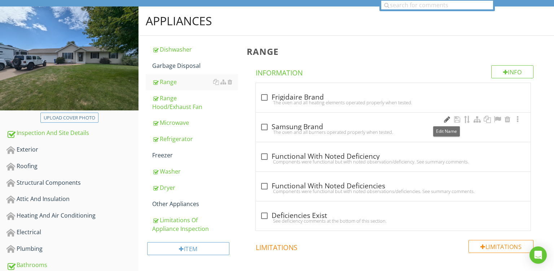
click at [445, 119] on div at bounding box center [447, 119] width 9 height 7
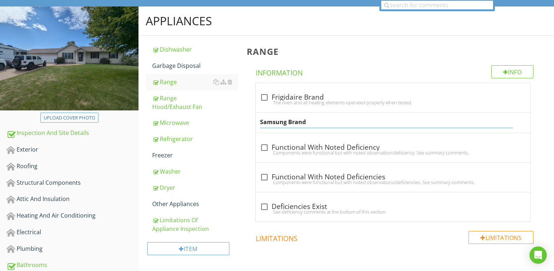
click at [272, 121] on input "Samsung Brand" at bounding box center [386, 122] width 253 height 12
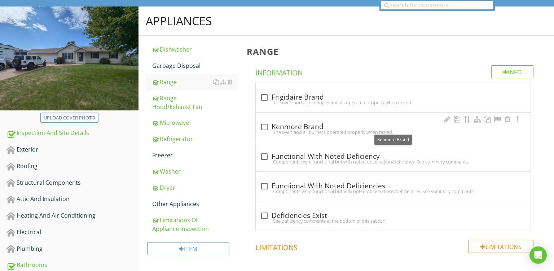
click at [313, 128] on div "check_box_outline_blank Kenmore Brand" at bounding box center [393, 127] width 266 height 9
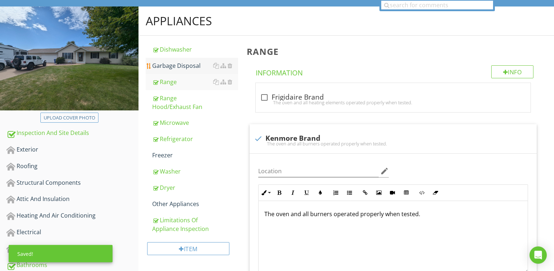
click at [177, 68] on div "Garbage Disposal" at bounding box center [195, 65] width 86 height 9
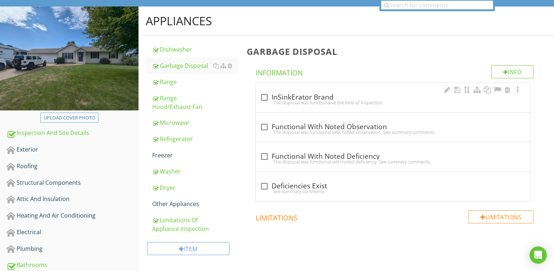
click at [337, 104] on div "The disposal was functional at the time of inspection." at bounding box center [393, 103] width 266 height 6
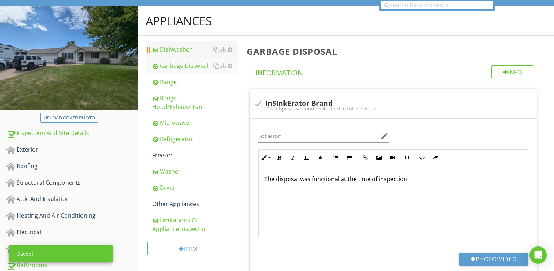
click at [180, 49] on div "Dishwasher" at bounding box center [195, 49] width 86 height 9
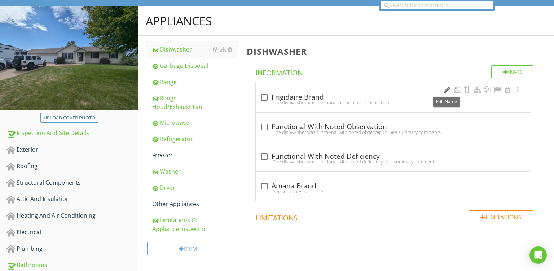
click at [445, 88] on div at bounding box center [447, 89] width 9 height 7
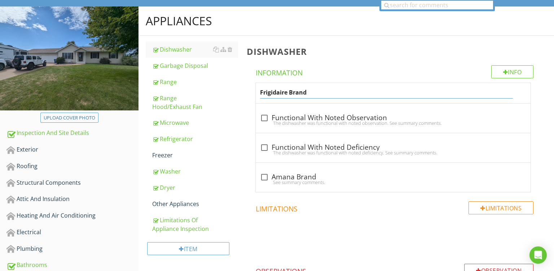
click at [269, 91] on input "Frigidaire Brand" at bounding box center [386, 93] width 253 height 12
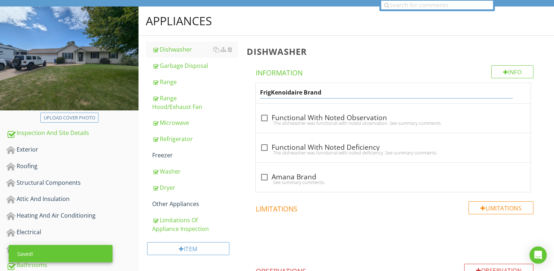
click at [276, 94] on input "FrigKenoidaire Brand" at bounding box center [386, 93] width 253 height 12
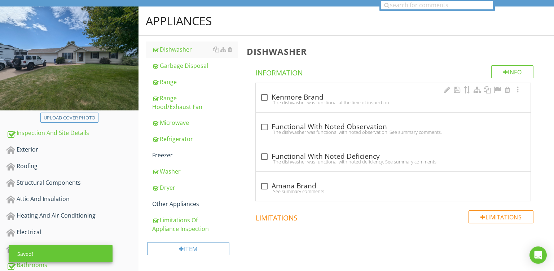
click at [313, 99] on div "check_box_outline_blank Kenmore Brand The dishwasher was functional at the time…" at bounding box center [393, 97] width 275 height 29
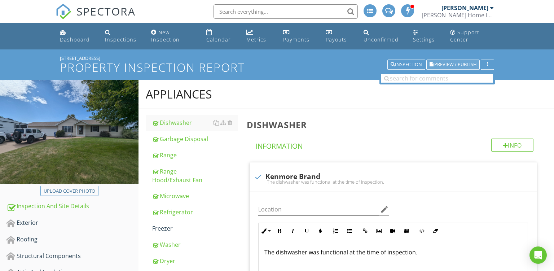
click at [457, 62] on span "Preview / Publish" at bounding box center [456, 64] width 42 height 5
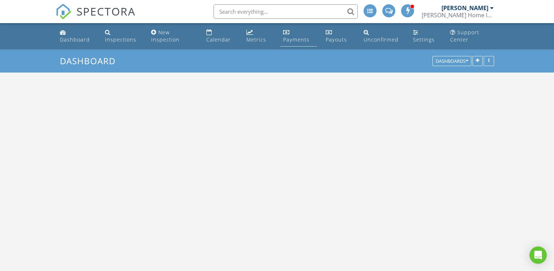
scroll to position [819, 554]
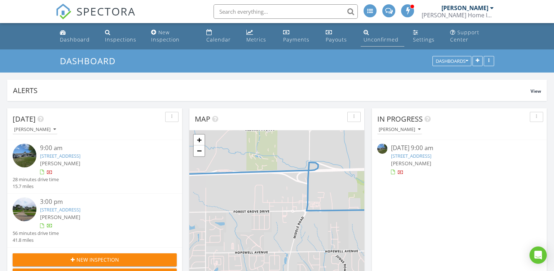
click at [379, 41] on div "Unconfirmed" at bounding box center [381, 39] width 35 height 7
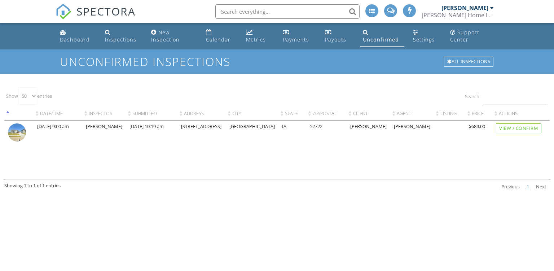
select select "50"
click at [10, 141] on img at bounding box center [17, 132] width 18 height 18
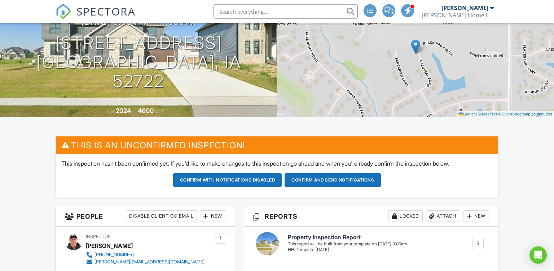
scroll to position [27, 0]
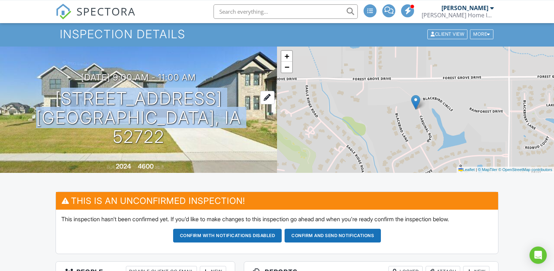
drag, startPoint x: 247, startPoint y: 132, endPoint x: 44, endPoint y: 104, distance: 204.8
click at [44, 104] on div "[DATE] 9:00 am - 11:00 am [STREET_ADDRESS] [GEOGRAPHIC_DATA], IA 52722" at bounding box center [138, 110] width 277 height 74
click at [282, 235] on button "Confirm and send notifications" at bounding box center [227, 236] width 109 height 14
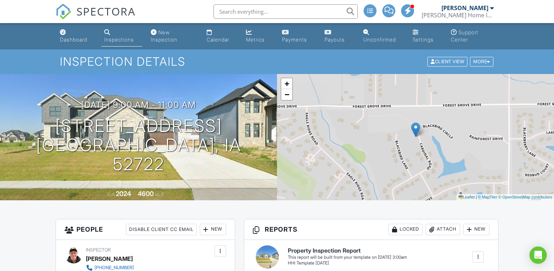
click at [258, 11] on input "text" at bounding box center [286, 11] width 144 height 14
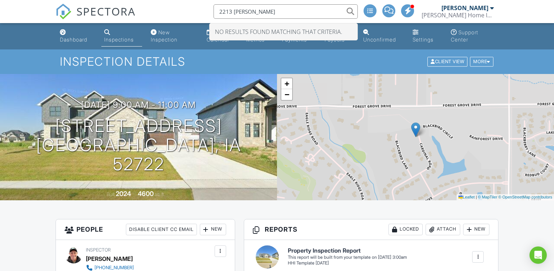
type input "2213 [PERSON_NAME]"
click at [214, 51] on div "Inspection Details Client View More Property Details Reschedule Reorder / Copy …" at bounding box center [277, 61] width 554 height 24
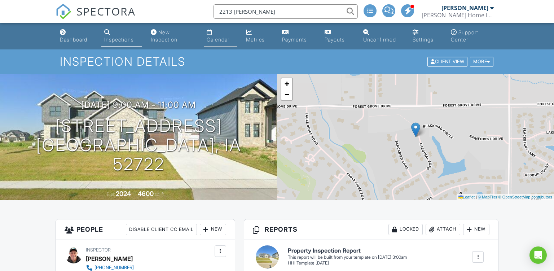
click at [208, 40] on div "Calendar" at bounding box center [218, 39] width 23 height 6
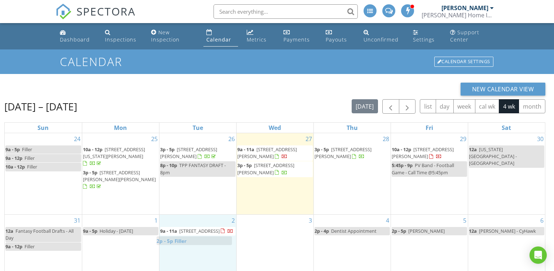
drag, startPoint x: 35, startPoint y: 249, endPoint x: 187, endPoint y: 245, distance: 152.8
click at [187, 245] on body "SPECTORA [PERSON_NAME] [PERSON_NAME] Home Inspections Role: Inspector Change Ro…" at bounding box center [277, 187] width 554 height 375
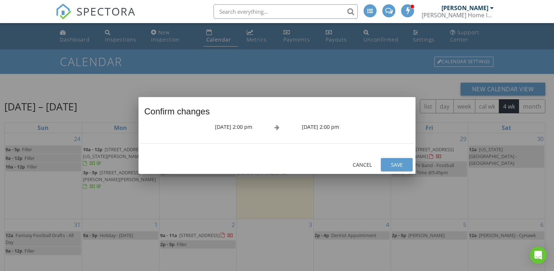
click at [390, 171] on button "Save" at bounding box center [397, 164] width 32 height 13
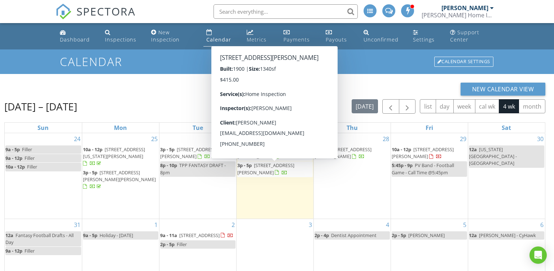
click at [292, 165] on span "811 7th Ave S, Clinton 52732" at bounding box center [266, 168] width 57 height 13
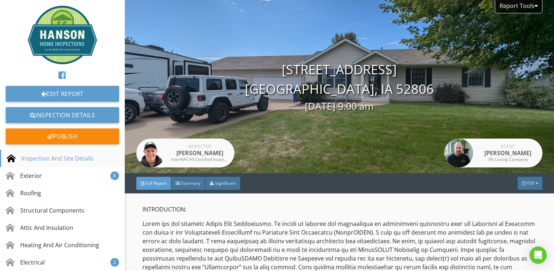
click at [58, 160] on div "Inspection And Site Details" at bounding box center [50, 158] width 87 height 9
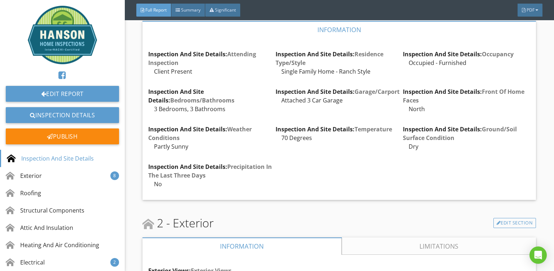
scroll to position [4923, 0]
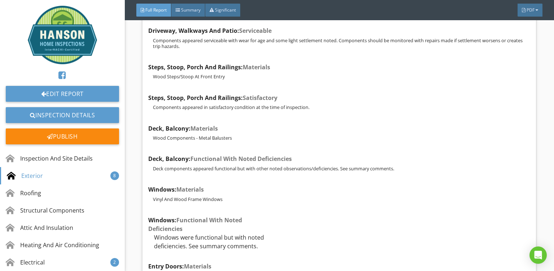
scroll to position [5368, 0]
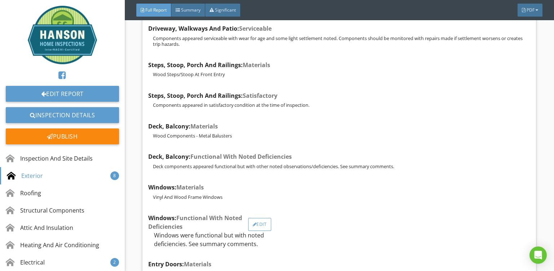
click at [256, 222] on div at bounding box center [255, 224] width 4 height 4
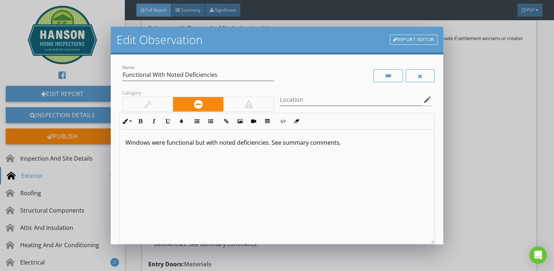
click at [366, 151] on div "Windows were functional but with noted deficiencies. See summary comments." at bounding box center [277, 187] width 315 height 114
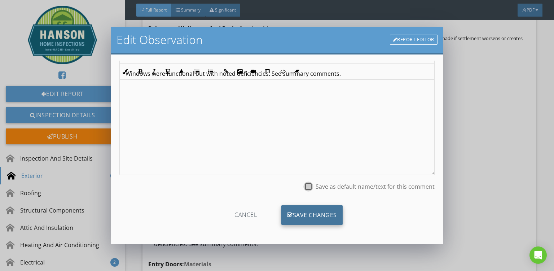
click at [305, 214] on div "Save Changes" at bounding box center [312, 214] width 61 height 19
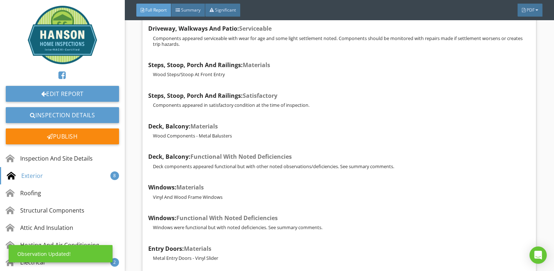
click at [375, 186] on div "Exterior Views: Exterior Views Edit Driveway, Walkways And Patio: Materials Con…" at bounding box center [339, 239] width 382 height 846
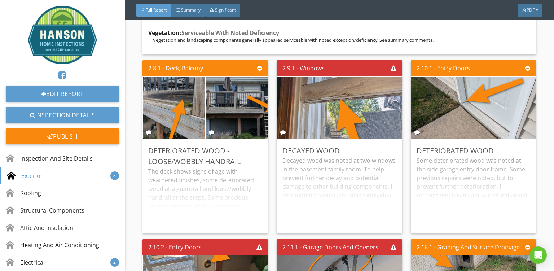
scroll to position [5999, 0]
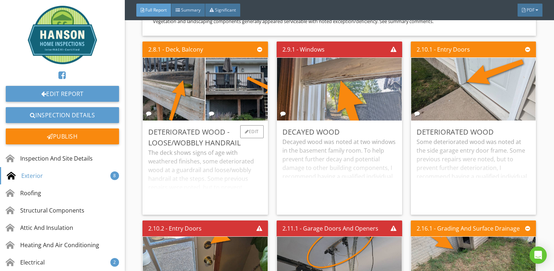
click at [200, 148] on div "The deck shows signs of age with weathered finishes, some deteriorated wood at …" at bounding box center [205, 178] width 114 height 61
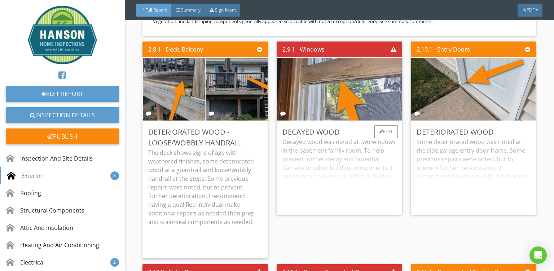
click at [365, 138] on div "Decayed wood was noted at two windows in the basement family room. To help prev…" at bounding box center [340, 173] width 114 height 71
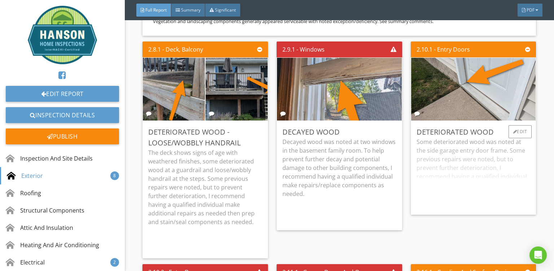
click at [480, 138] on div "Some deteriorated wood was noted at the side garage entry door frame. Some prev…" at bounding box center [474, 173] width 114 height 71
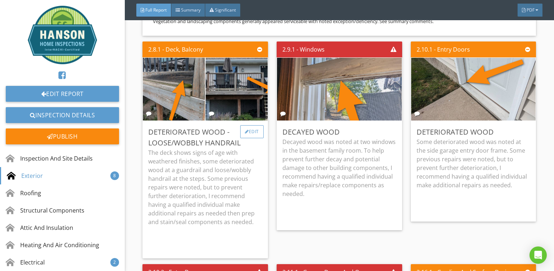
click at [249, 125] on div "Edit" at bounding box center [251, 131] width 23 height 13
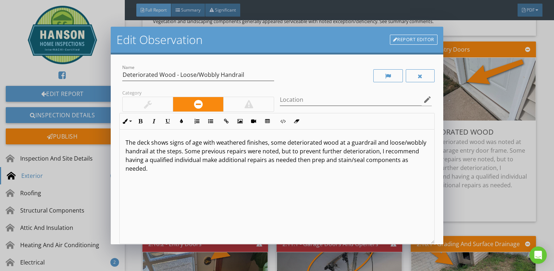
click at [375, 153] on p "The deck shows signs of age with weathered finishes, some deteriorated wood at …" at bounding box center [277, 155] width 303 height 35
click at [279, 185] on div "The deck shows signs of age with weathered finishes, some deteriorated wood at …" at bounding box center [277, 187] width 315 height 114
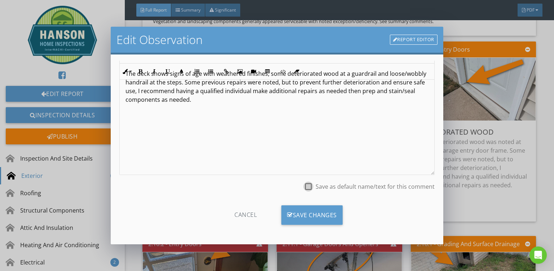
click at [289, 204] on div "Cancel Save Changes" at bounding box center [276, 218] width 315 height 36
click at [291, 208] on div "Save Changes" at bounding box center [312, 214] width 61 height 19
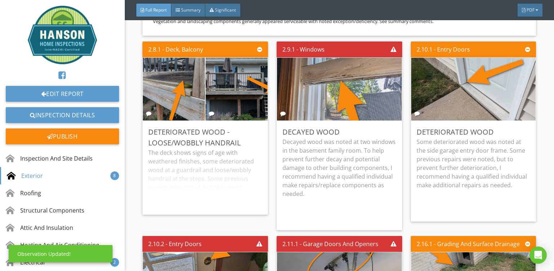
scroll to position [0, 0]
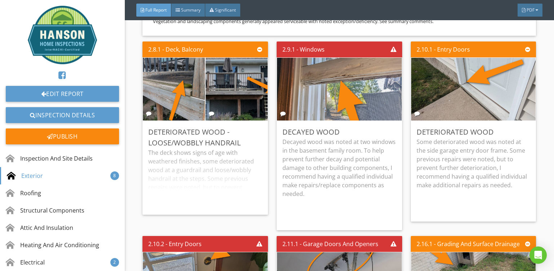
click at [408, 173] on div "2.10.1 - Entry Doors Deteriorated Wood Some deteriorated wood was noted at the …" at bounding box center [470, 136] width 131 height 195
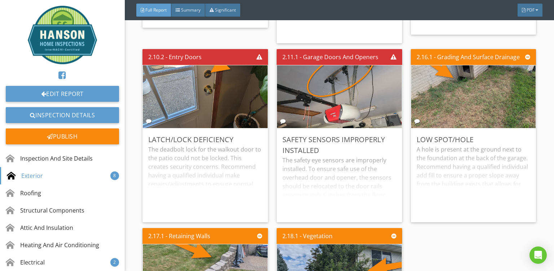
scroll to position [6186, 0]
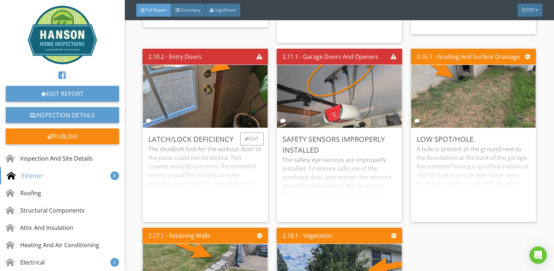
click at [188, 166] on div "The deadbolt lock for the walkout door to the patio could not be locked. This c…" at bounding box center [205, 180] width 114 height 71
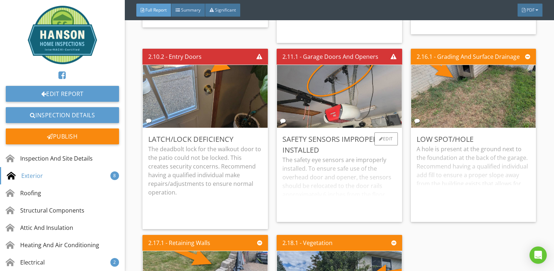
click at [345, 157] on div "The safety eye sensors are improperly installed. To ensure safe use of the over…" at bounding box center [340, 186] width 114 height 61
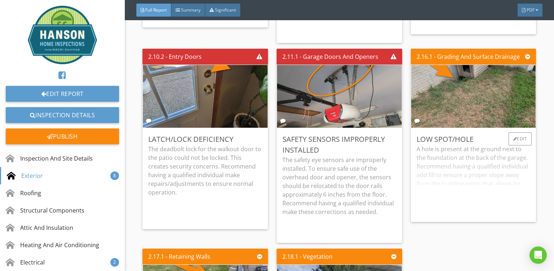
click at [458, 145] on div "A hole is present at the ground next to the foundation at the back of the garag…" at bounding box center [474, 180] width 114 height 71
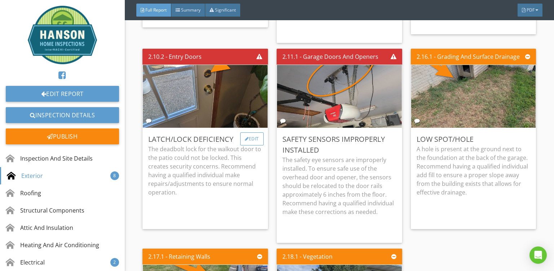
click at [252, 132] on div "Edit" at bounding box center [251, 138] width 23 height 13
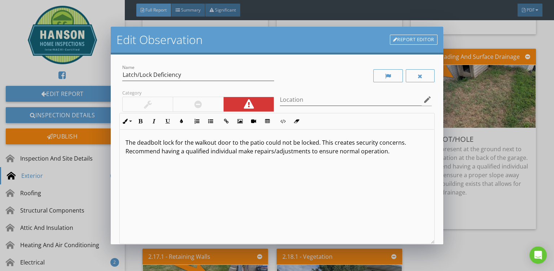
click at [235, 143] on p "The deadbolt lock for the walkout door to the patio could not be locked. This c…" at bounding box center [277, 146] width 303 height 17
click at [388, 154] on p "The deadbolt lock for the walkout door at the patio could not be locked. This c…" at bounding box center [277, 146] width 303 height 17
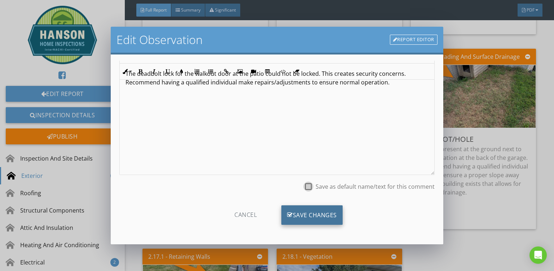
click at [324, 210] on div "Save Changes" at bounding box center [312, 214] width 61 height 19
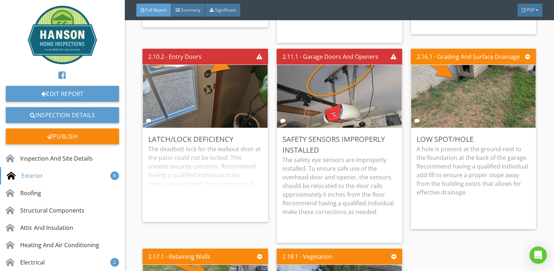
click at [441, 226] on div "2.16.1 - Grading And Surface Drainage Low Spot/Hole A hole is present at the gr…" at bounding box center [470, 146] width 131 height 200
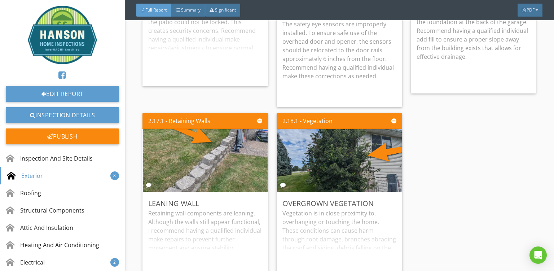
scroll to position [6397, 0]
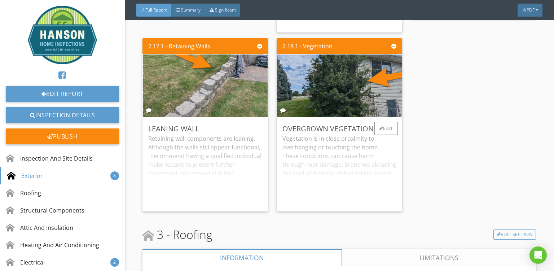
click at [311, 157] on div "Vegetation is in close proximity to, overhanging or touching the home. These co…" at bounding box center [340, 169] width 114 height 71
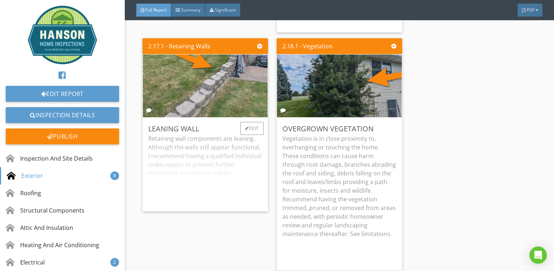
click at [191, 148] on div "Retaining wall components are leaning. Although the walls still appear function…" at bounding box center [205, 169] width 114 height 71
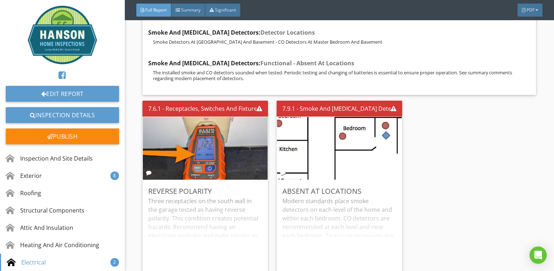
scroll to position [8970, 0]
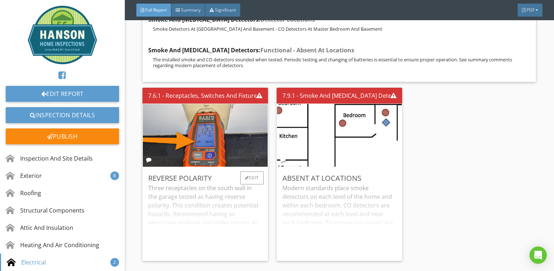
click at [212, 194] on div "Three receptacles on the south wall in the garage tested as having reverse pola…" at bounding box center [205, 219] width 114 height 71
click at [307, 192] on div "Modern standards place smoke detectors on each level of the home and within eac…" at bounding box center [340, 219] width 114 height 71
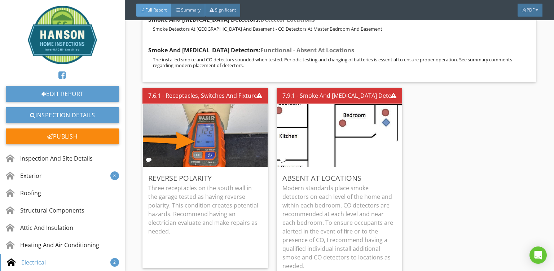
click at [454, 178] on div "7.6.1 - Receptacles, Switches And Fixtures Reverse Polarity Three receptacles o…" at bounding box center [340, 195] width 394 height 221
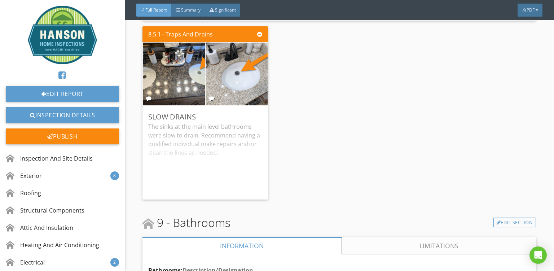
scroll to position [9999, 0]
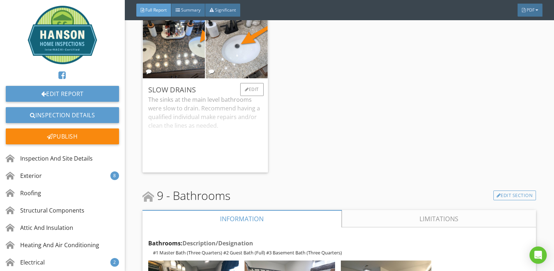
click at [210, 110] on div "The sinks at the main level bathrooms were slow to drain. Recommend having a qu…" at bounding box center [205, 130] width 114 height 71
click at [314, 121] on div "8.5.1 - Traps And Drains Slow Drains The sinks at the main level bathrooms were…" at bounding box center [340, 85] width 394 height 179
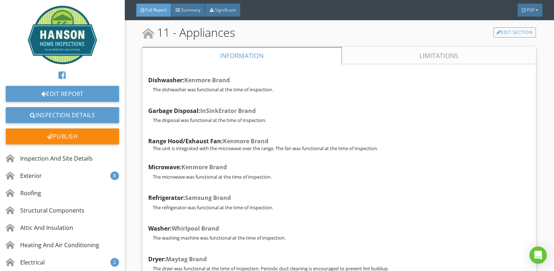
scroll to position [11092, 0]
click at [392, 47] on link "Limitations" at bounding box center [439, 55] width 195 height 17
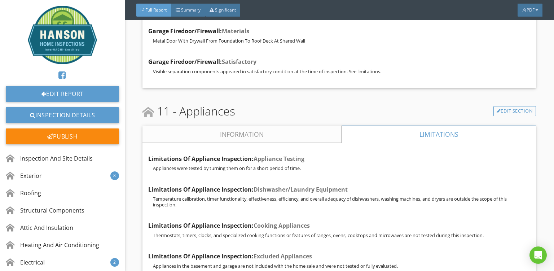
scroll to position [11010, 0]
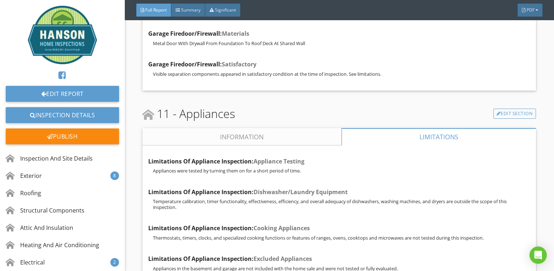
click at [246, 128] on link "Information" at bounding box center [242, 136] width 199 height 17
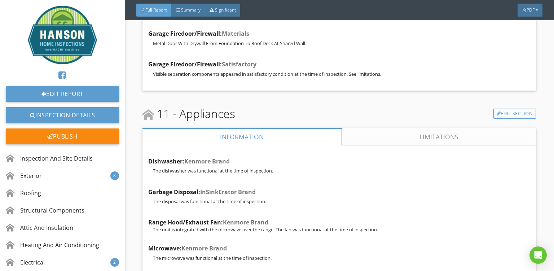
scroll to position [112, 0]
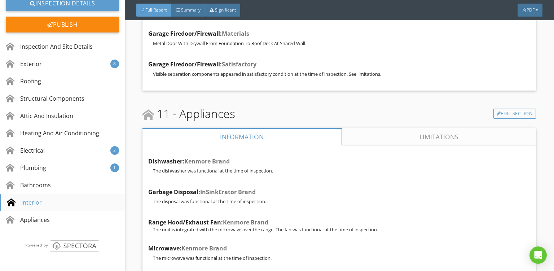
click at [41, 201] on div "Interior" at bounding box center [24, 202] width 35 height 9
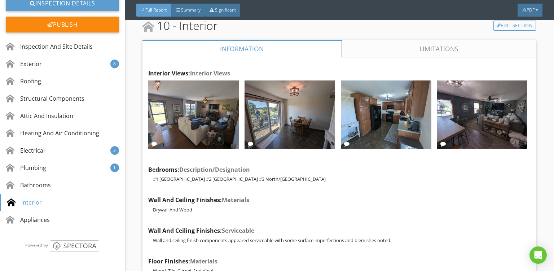
scroll to position [10569, 0]
click at [439, 40] on link "Limitations" at bounding box center [439, 48] width 195 height 17
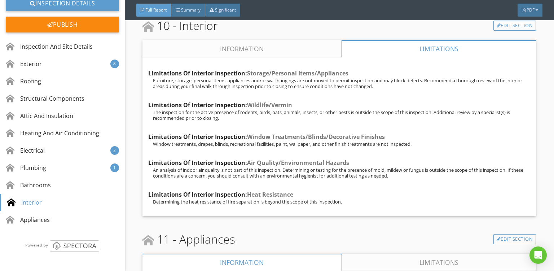
click at [259, 40] on link "Information" at bounding box center [242, 48] width 199 height 17
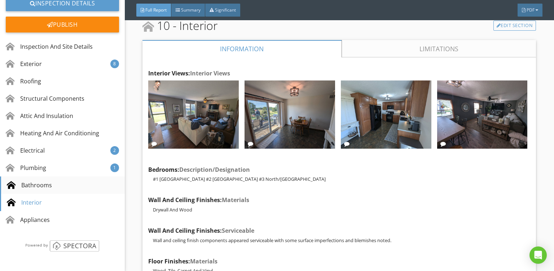
click at [50, 187] on div "Bathrooms" at bounding box center [29, 185] width 45 height 9
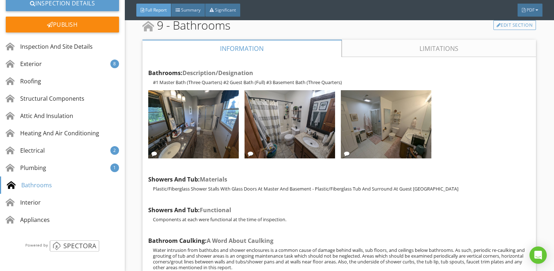
scroll to position [10169, 0]
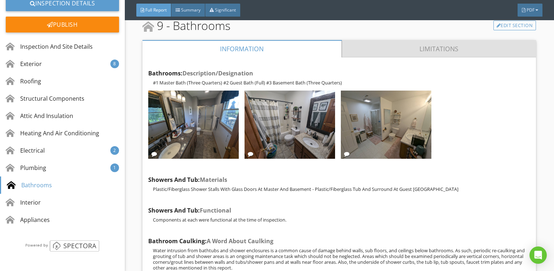
click at [401, 40] on link "Limitations" at bounding box center [439, 48] width 195 height 17
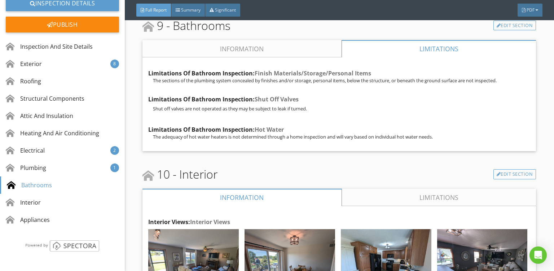
click at [270, 40] on link "Information" at bounding box center [242, 48] width 199 height 17
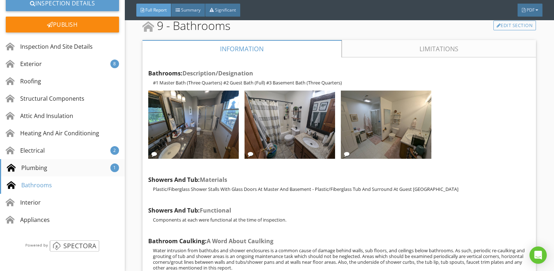
click at [32, 165] on div "Plumbing" at bounding box center [27, 168] width 40 height 9
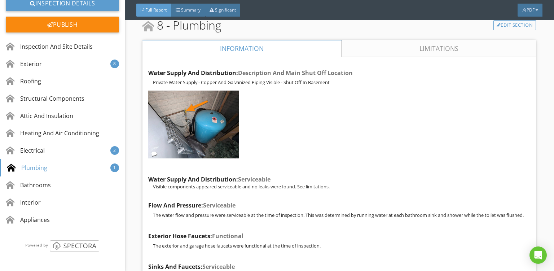
scroll to position [9270, 0]
click at [436, 40] on link "Limitations" at bounding box center [439, 48] width 195 height 17
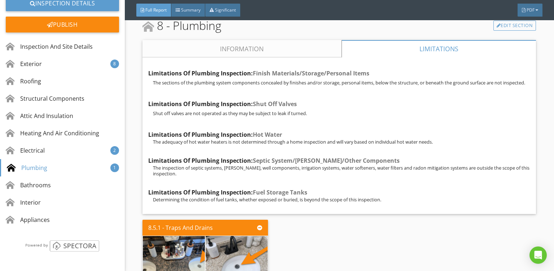
click at [259, 40] on link "Information" at bounding box center [242, 48] width 199 height 17
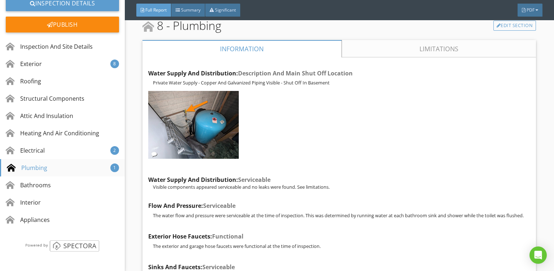
click at [36, 161] on div "Plumbing 1" at bounding box center [62, 167] width 125 height 17
click at [43, 152] on div "Electrical" at bounding box center [26, 150] width 39 height 9
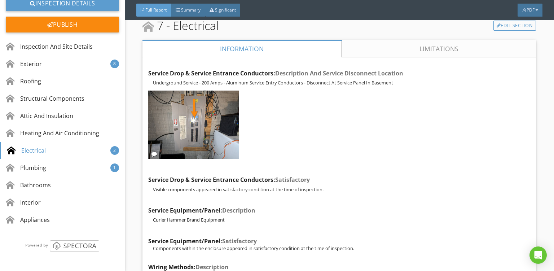
scroll to position [8504, 0]
click at [432, 40] on link "Limitations" at bounding box center [439, 48] width 195 height 17
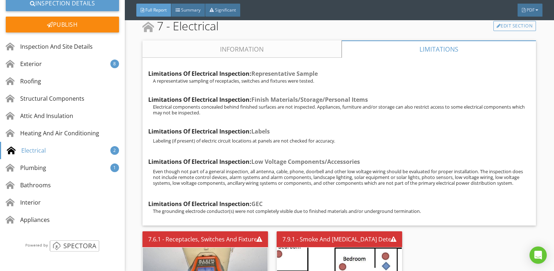
click at [272, 40] on link "Information" at bounding box center [242, 48] width 199 height 17
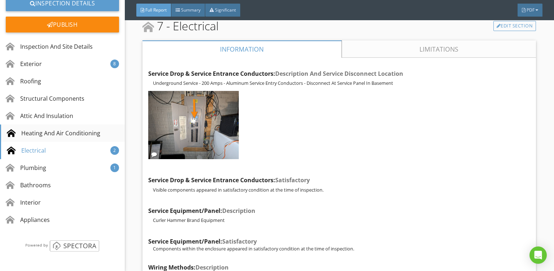
click at [37, 129] on div "Heating And Air Conditioning" at bounding box center [53, 133] width 93 height 9
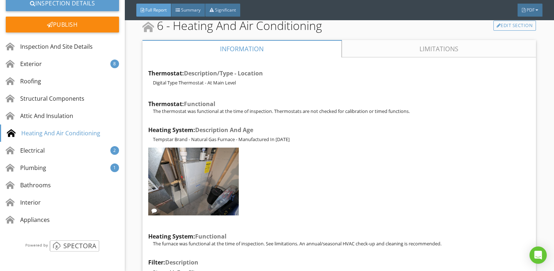
scroll to position [7932, 0]
click at [459, 40] on link "Limitations" at bounding box center [439, 48] width 195 height 17
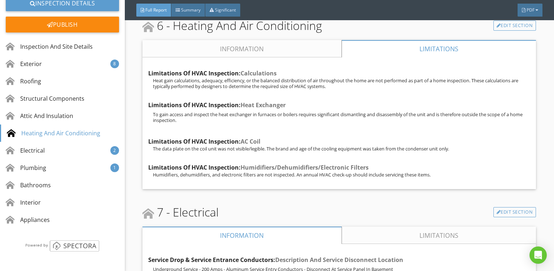
click at [264, 40] on link "Information" at bounding box center [242, 48] width 199 height 17
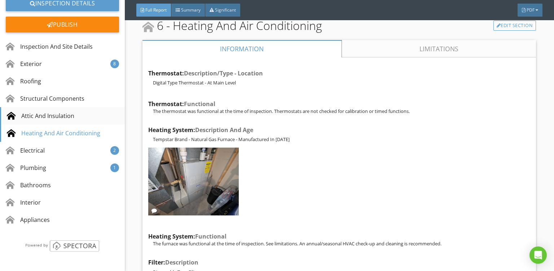
click at [39, 116] on div "Attic And Insulation" at bounding box center [40, 116] width 67 height 9
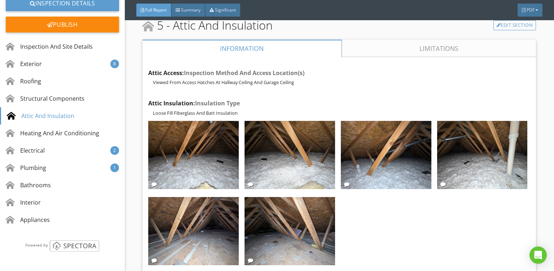
scroll to position [7497, 0]
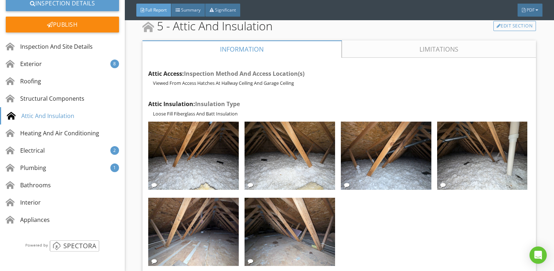
click at [439, 40] on link "Limitations" at bounding box center [439, 48] width 195 height 17
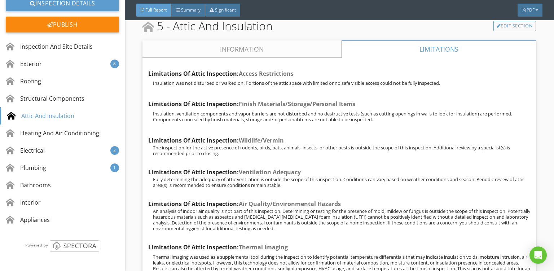
click at [247, 40] on link "Information" at bounding box center [242, 48] width 199 height 17
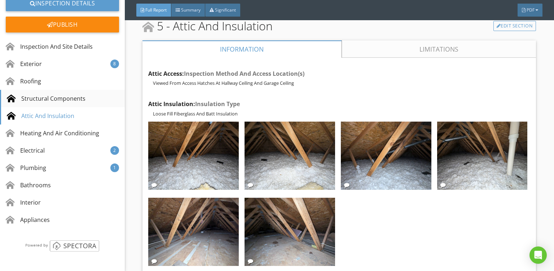
click at [50, 100] on div "Structural Components" at bounding box center [46, 98] width 79 height 9
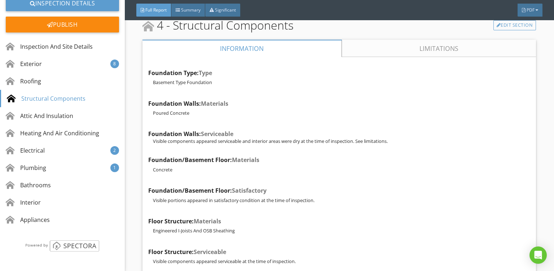
scroll to position [7098, 0]
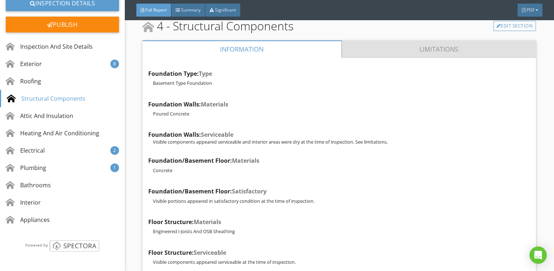
click at [431, 40] on link "Limitations" at bounding box center [439, 48] width 195 height 17
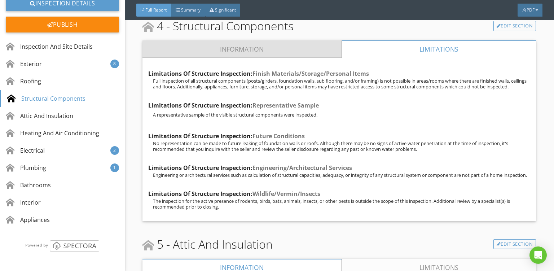
click at [253, 40] on link "Information" at bounding box center [242, 48] width 199 height 17
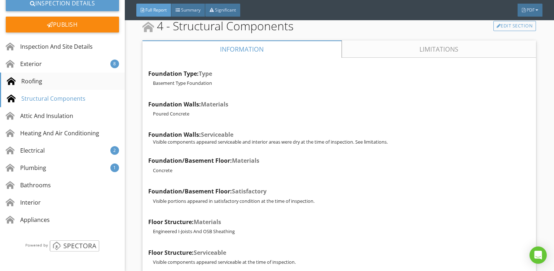
click at [30, 80] on div "Roofing" at bounding box center [24, 81] width 35 height 9
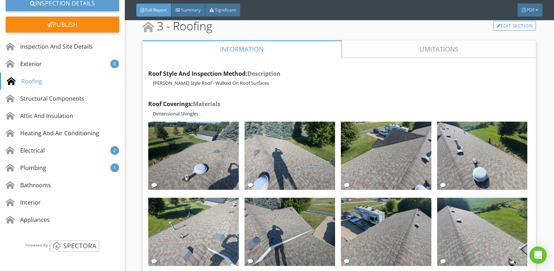
scroll to position [6665, 0]
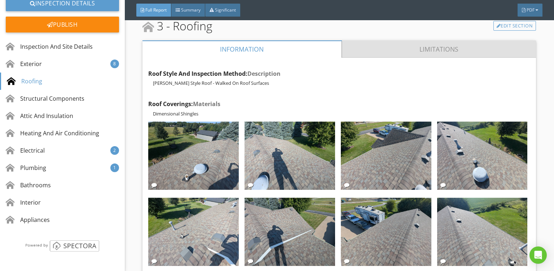
click at [414, 40] on link "Limitations" at bounding box center [439, 48] width 195 height 17
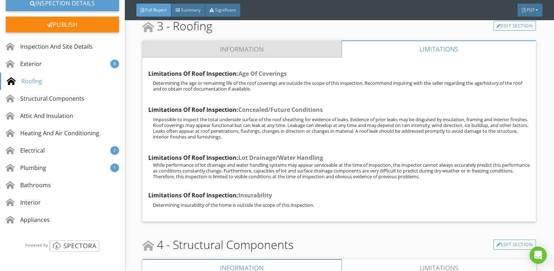
click at [265, 40] on link "Information" at bounding box center [242, 48] width 199 height 17
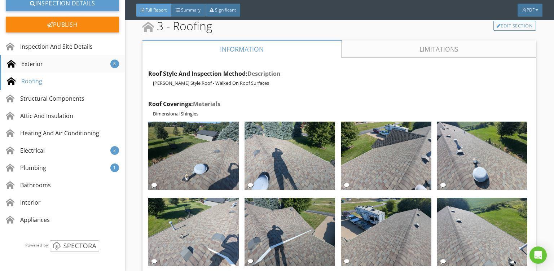
click at [51, 65] on div "Exterior 8" at bounding box center [62, 63] width 125 height 17
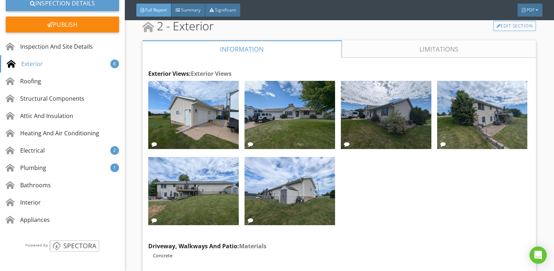
scroll to position [5120, 0]
click at [408, 40] on link "Limitations" at bounding box center [439, 48] width 195 height 17
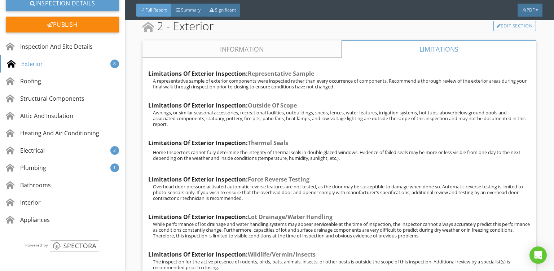
click at [277, 40] on link "Information" at bounding box center [242, 48] width 199 height 17
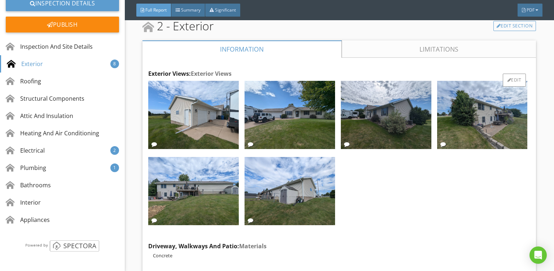
click at [398, 200] on div at bounding box center [337, 154] width 385 height 152
click at [192, 13] on div "Summary" at bounding box center [188, 10] width 34 height 13
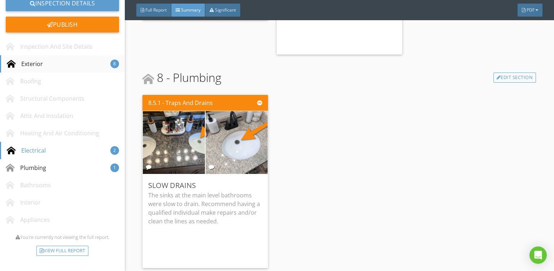
click at [42, 60] on div "Exterior" at bounding box center [25, 64] width 36 height 9
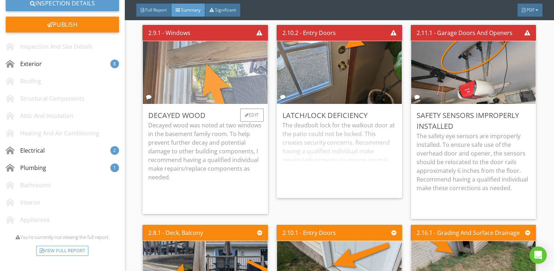
scroll to position [222, 0]
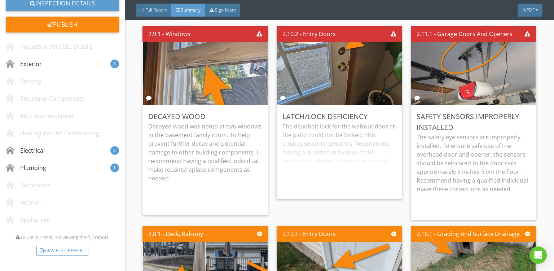
click at [407, 161] on div "2.11.1 - Garage Doors And Openers Safety Sensors Improperly Installed The safet…" at bounding box center [470, 123] width 131 height 200
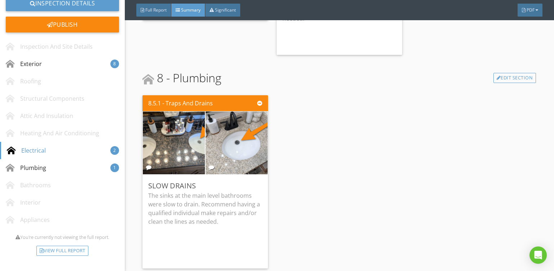
scroll to position [1067, 0]
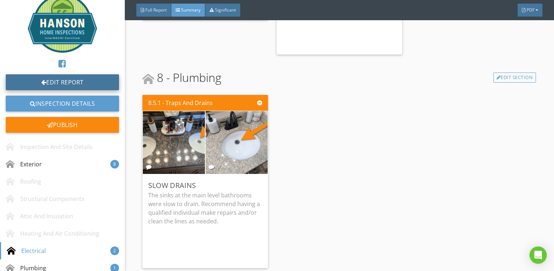
click at [68, 87] on link "Edit Report" at bounding box center [62, 82] width 113 height 16
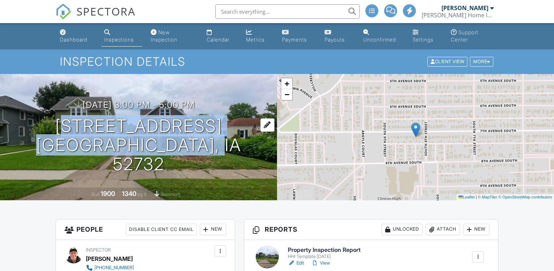
click at [77, 135] on div "08/27/2025 3:00 pm - 5:00 pm 811 7th Ave S Clinton, IA 52732" at bounding box center [138, 137] width 277 height 74
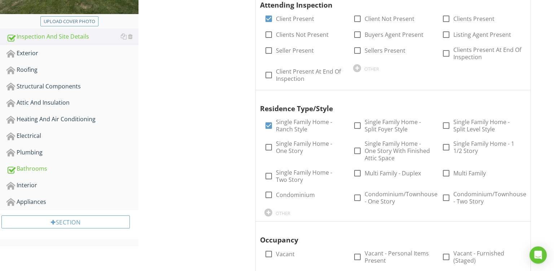
scroll to position [171, 0]
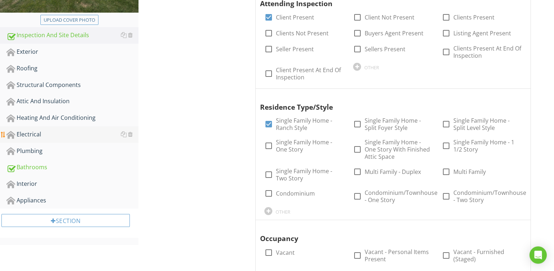
click at [25, 131] on div "Electrical" at bounding box center [72, 134] width 132 height 9
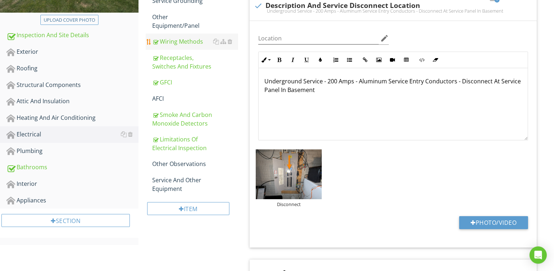
click at [186, 39] on div "Wiring Methods" at bounding box center [195, 41] width 86 height 9
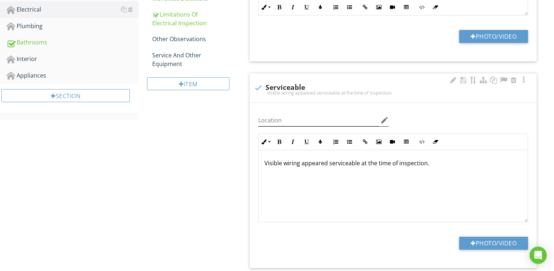
scroll to position [297, 0]
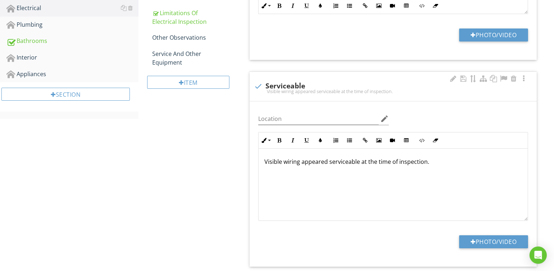
click at [293, 89] on div "Visible wiring appeared serviceable at the time of inspection." at bounding box center [393, 91] width 279 height 6
checkbox input "true"
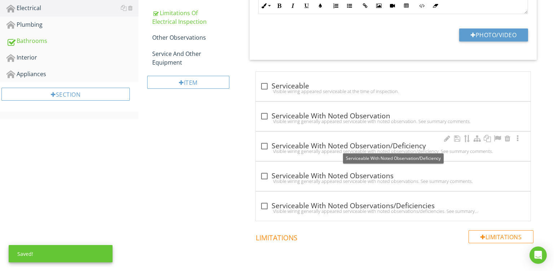
click at [380, 147] on div "check_box_outline_blank Serviceable With Noted Observation/Deficiency" at bounding box center [393, 146] width 266 height 9
checkbox input "true"
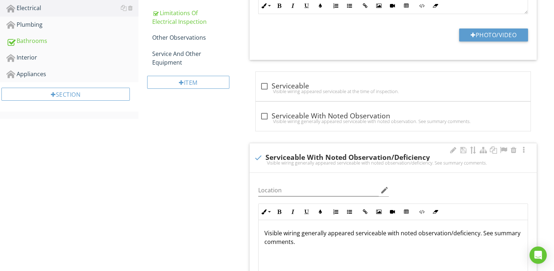
click at [385, 234] on p "Visible wiring generally appeared serviceable with noted observation/deficiency…" at bounding box center [394, 237] width 258 height 17
click at [406, 232] on p "Visible wiring generally appeared serviceable but with noted observation/defici…" at bounding box center [394, 237] width 258 height 17
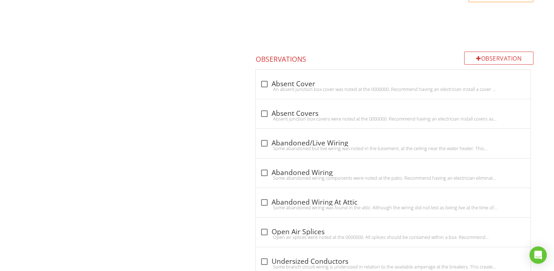
scroll to position [726, 0]
click at [448, 75] on div at bounding box center [447, 77] width 9 height 7
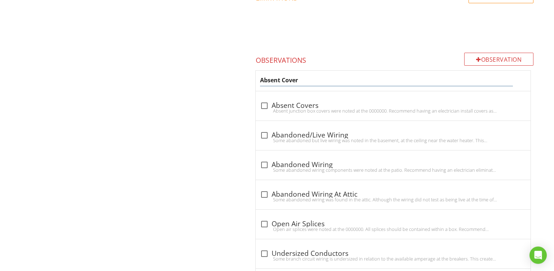
click at [355, 78] on input "Absent Cover" at bounding box center [386, 80] width 253 height 12
type input "Loose Box"
click at [334, 88] on div "Loose Box" at bounding box center [393, 81] width 275 height 20
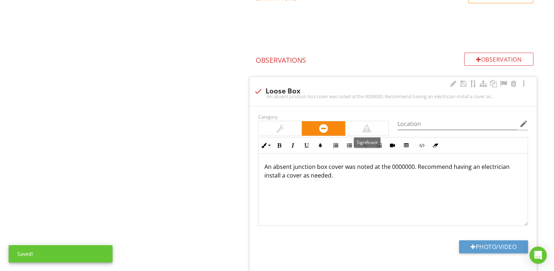
click at [363, 122] on div at bounding box center [367, 128] width 43 height 14
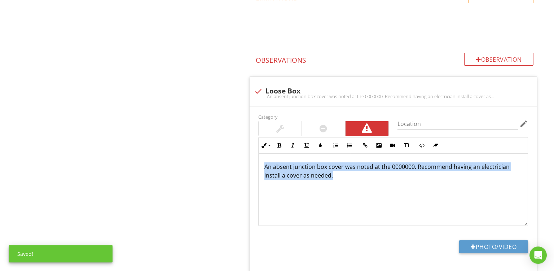
drag, startPoint x: 359, startPoint y: 177, endPoint x: 155, endPoint y: 108, distance: 215.4
click at [259, 154] on div "An absent junction box cover was noted at the 0000000. Recommend having an elec…" at bounding box center [393, 190] width 269 height 72
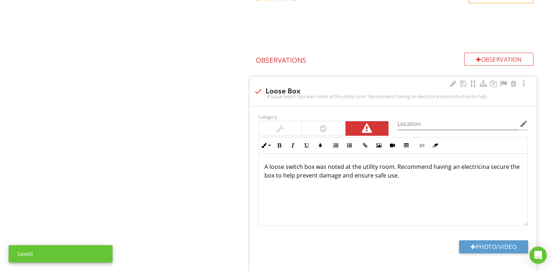
click at [479, 170] on p "A loose switch box was noted at the utility room. Recommend having an electrici…" at bounding box center [394, 170] width 258 height 17
drag, startPoint x: 414, startPoint y: 180, endPoint x: 509, endPoint y: 200, distance: 97.3
click at [509, 200] on div "A loose switch box was noted at the utility room. Recommend having an electrici…" at bounding box center [393, 190] width 269 height 72
click at [488, 241] on button "Photo/Video" at bounding box center [493, 246] width 69 height 13
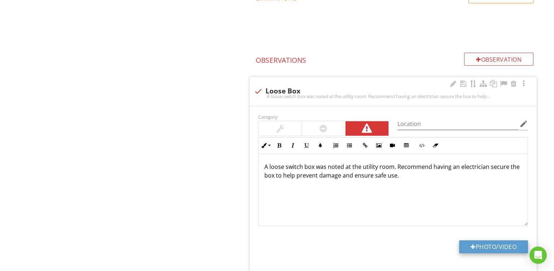
type input "C:\fakepath\PXL_20250827_145115263.jpg"
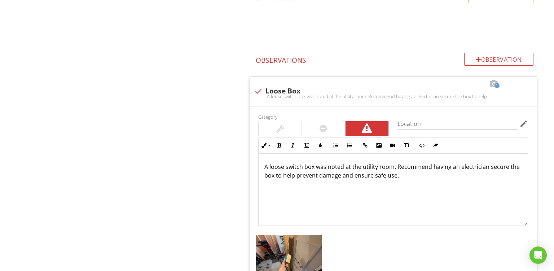
scroll to position [904, 0]
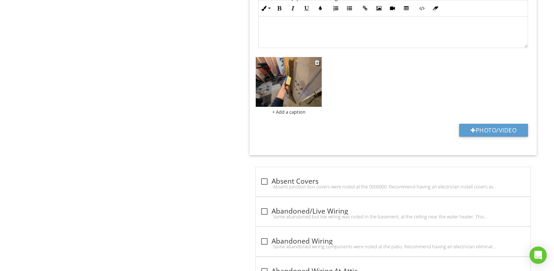
click at [296, 110] on div "+ Add a caption" at bounding box center [289, 112] width 66 height 6
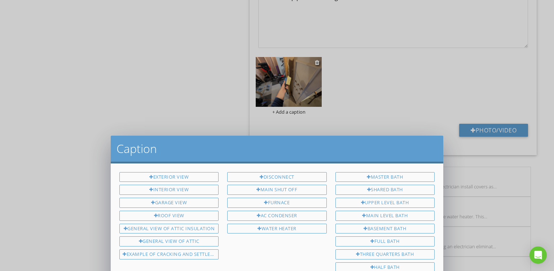
scroll to position [0, 0]
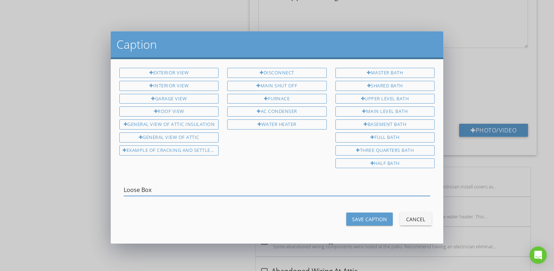
type input "Loose Box"
click at [370, 219] on div "Save Caption" at bounding box center [369, 219] width 35 height 8
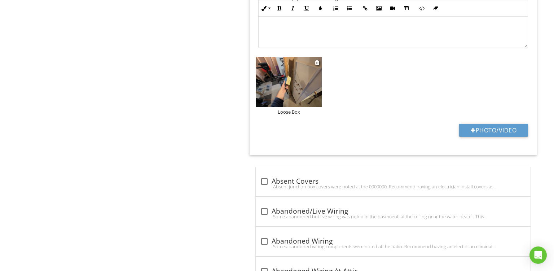
click at [291, 79] on img at bounding box center [289, 82] width 66 height 50
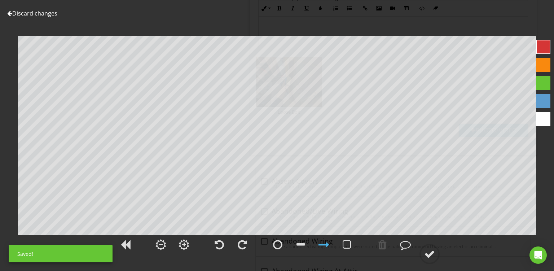
click at [539, 64] on div at bounding box center [543, 65] width 14 height 14
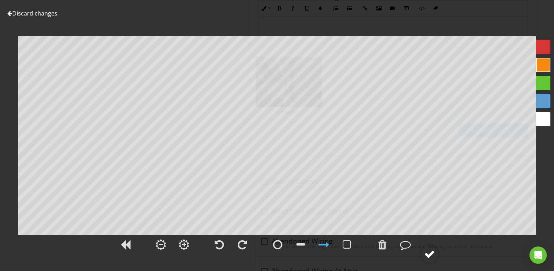
click at [428, 254] on div at bounding box center [429, 254] width 11 height 11
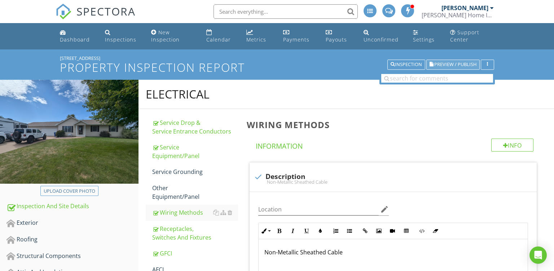
click at [439, 64] on span "Preview / Publish" at bounding box center [456, 64] width 42 height 5
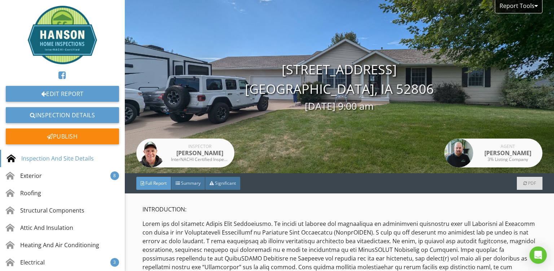
scroll to position [68, 0]
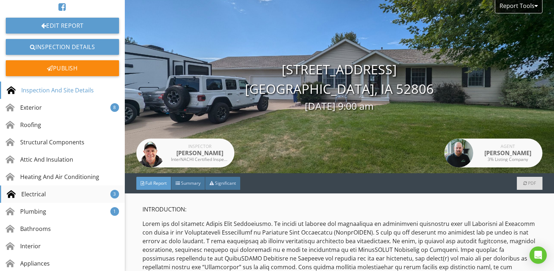
click at [38, 191] on div "Electrical" at bounding box center [26, 194] width 39 height 9
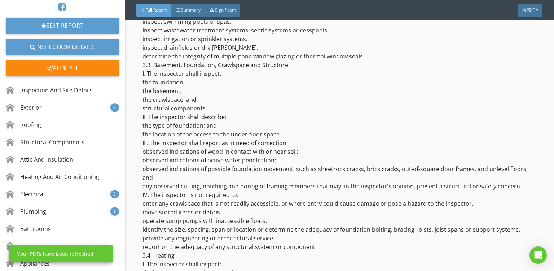
scroll to position [4574, 0]
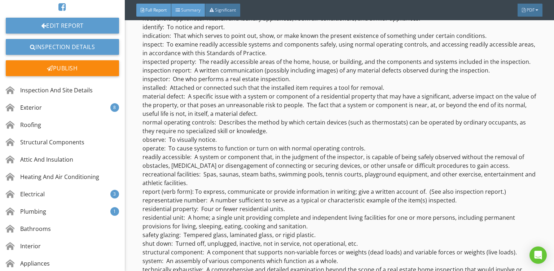
click at [181, 4] on div "Summary" at bounding box center [188, 10] width 34 height 13
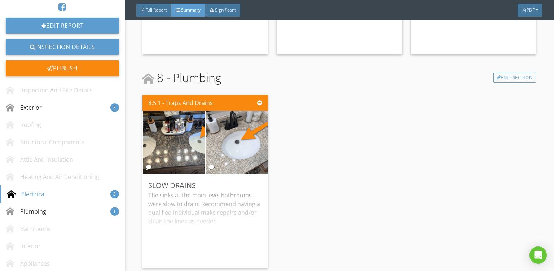
scroll to position [938, 0]
click at [35, 199] on div "Electrical 3" at bounding box center [62, 194] width 125 height 17
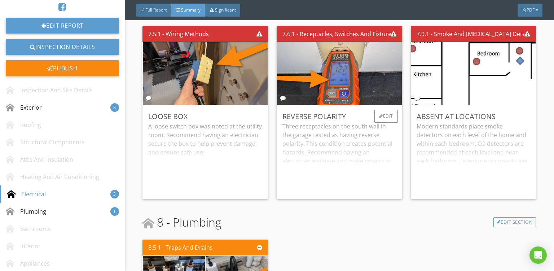
scroll to position [794, 0]
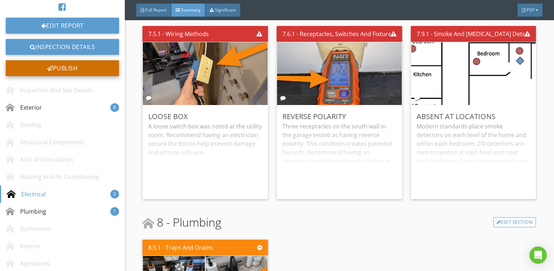
click at [80, 69] on div "Publish" at bounding box center [62, 68] width 113 height 16
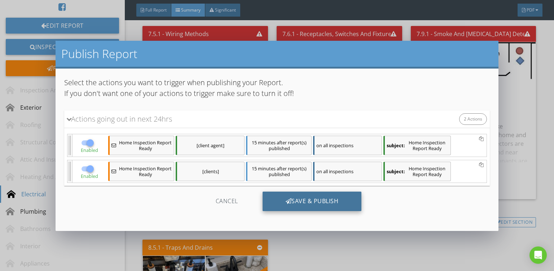
click at [316, 198] on div "Save & Publish" at bounding box center [312, 201] width 99 height 19
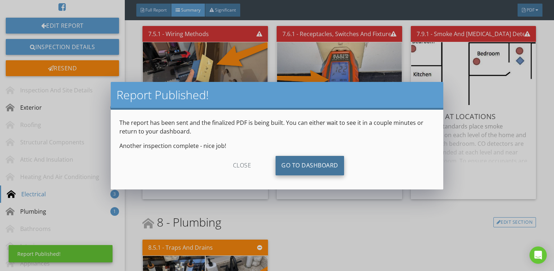
click at [307, 161] on link "Go To Dashboard" at bounding box center [310, 165] width 69 height 19
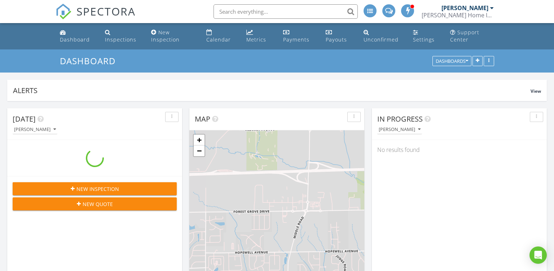
scroll to position [819, 554]
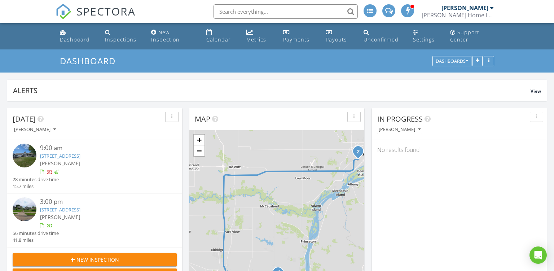
click at [80, 211] on link "811 7th Ave S, Clinton, IA 52732" at bounding box center [60, 209] width 40 height 6
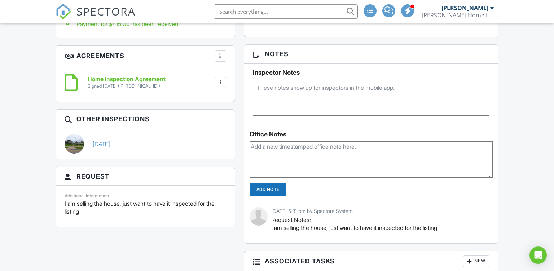
scroll to position [465, 0]
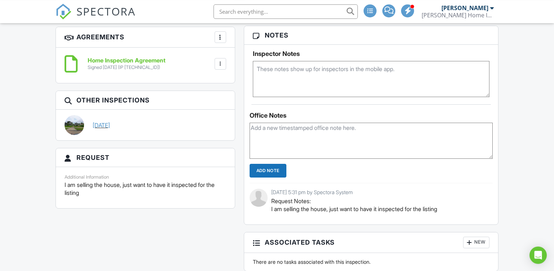
click at [105, 123] on link "[DATE]" at bounding box center [101, 125] width 17 height 8
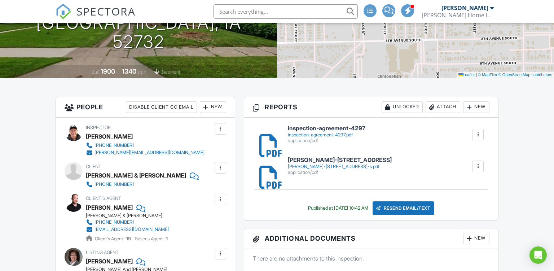
scroll to position [174, 0]
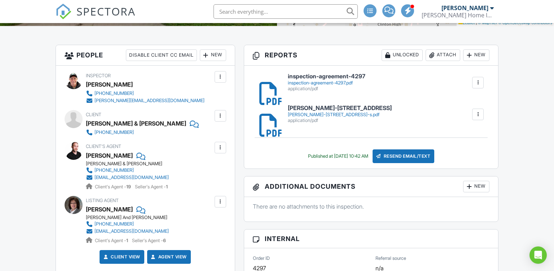
click at [330, 114] on div "paul-811-7th-ave-s.pdf" at bounding box center [340, 115] width 104 height 6
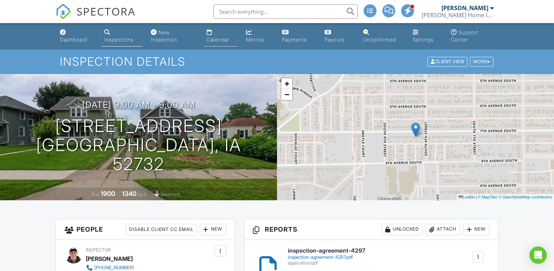
click at [217, 40] on div "Calendar" at bounding box center [218, 39] width 23 height 6
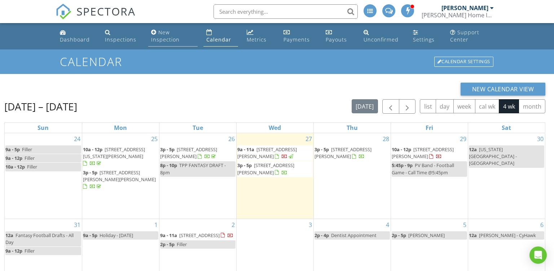
click at [160, 35] on div "New Inspection" at bounding box center [165, 36] width 29 height 14
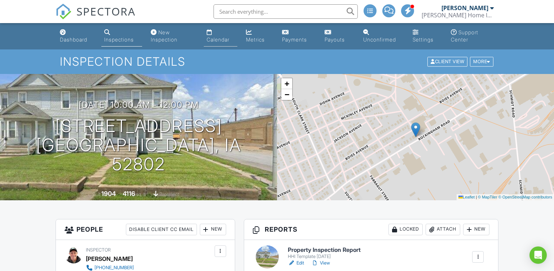
click at [220, 38] on div "Calendar" at bounding box center [218, 39] width 23 height 6
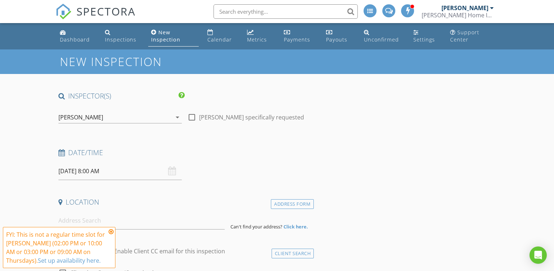
click at [104, 171] on input "[DATE] 8:00 AM" at bounding box center [119, 171] width 123 height 18
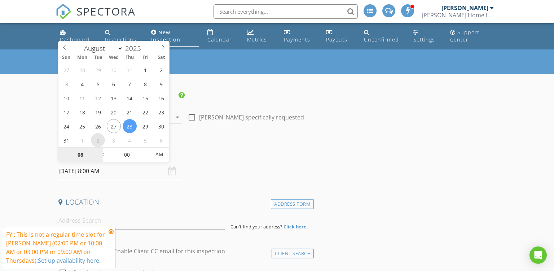
select select "8"
type input "[DATE] 8:00 AM"
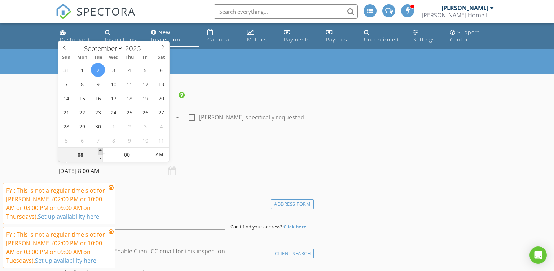
type input "09"
type input "[DATE] 9:00 AM"
click at [100, 151] on span at bounding box center [100, 151] width 5 height 7
type input "10"
type input "[DATE] 10:00 AM"
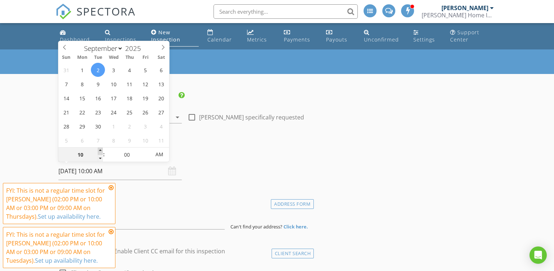
click at [100, 151] on span at bounding box center [100, 151] width 5 height 7
type input "11"
type input "[DATE] 11:00 AM"
click at [100, 151] on span at bounding box center [100, 151] width 5 height 7
type input "12"
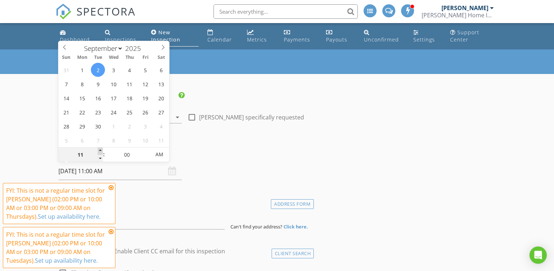
type input "[DATE] 12:00 PM"
click at [100, 151] on span at bounding box center [100, 151] width 5 height 7
type input "01"
type input "[DATE] 1:00 PM"
click at [100, 151] on span at bounding box center [100, 151] width 5 height 7
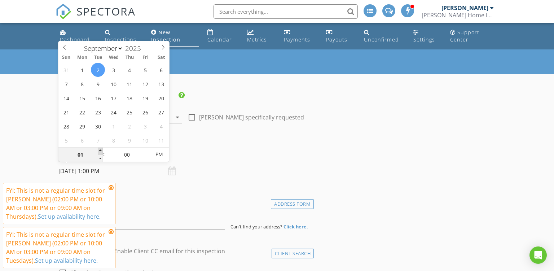
type input "02"
type input "[DATE] 2:00 PM"
click at [100, 151] on span at bounding box center [100, 151] width 5 height 7
type input "03"
type input "[DATE] 3:00 PM"
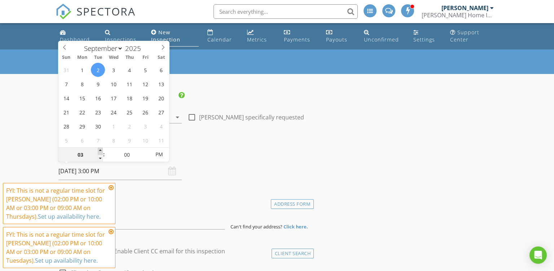
click at [100, 151] on span at bounding box center [100, 151] width 5 height 7
click at [110, 190] on icon at bounding box center [111, 188] width 5 height 6
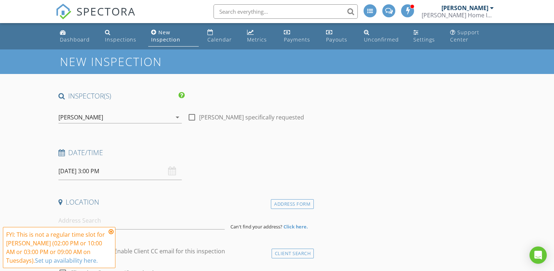
click at [110, 230] on icon at bounding box center [111, 232] width 5 height 6
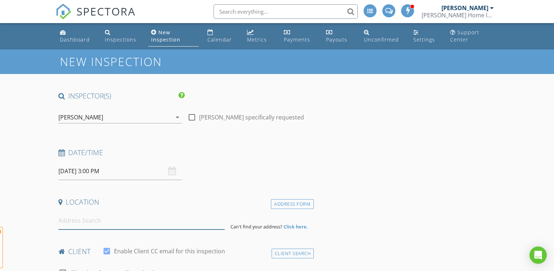
click at [96, 222] on input at bounding box center [141, 221] width 167 height 18
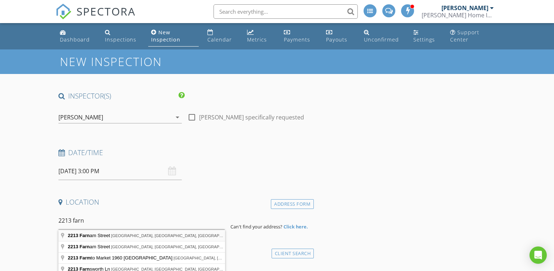
type input "2213 Farnam Street, Davenport, IA, USA"
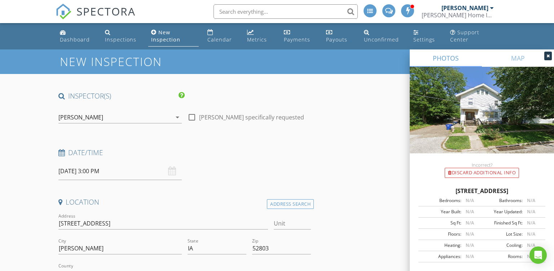
click at [549, 58] on div at bounding box center [549, 56] width 8 height 9
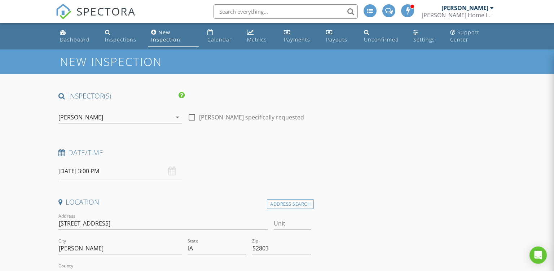
scroll to position [156, 0]
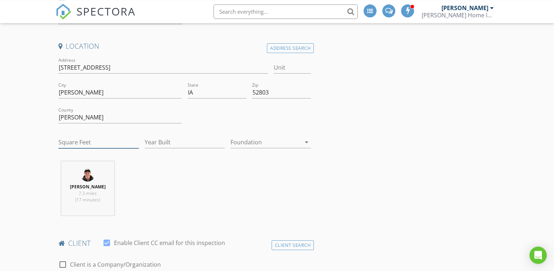
click at [93, 143] on input "Square Feet" at bounding box center [98, 142] width 80 height 12
type input "2581"
click at [175, 142] on input "Year Built" at bounding box center [185, 142] width 80 height 12
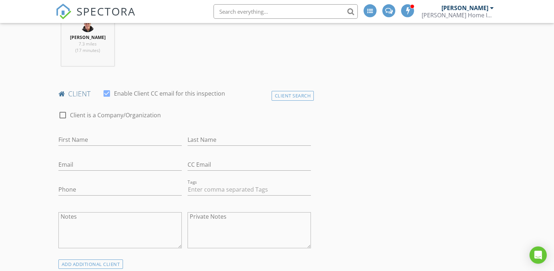
scroll to position [318, 0]
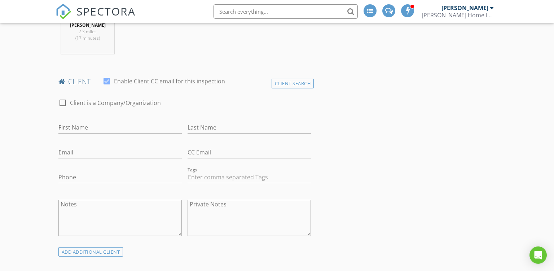
type input "1915"
click at [67, 106] on div at bounding box center [63, 103] width 12 height 12
checkbox input "true"
click at [290, 87] on div "Client Search" at bounding box center [293, 84] width 43 height 10
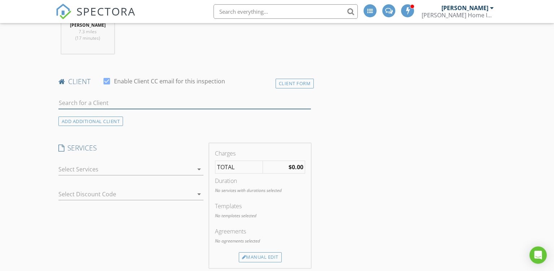
click at [197, 104] on input "text" at bounding box center [184, 103] width 253 height 12
type input "Para"
click at [162, 116] on li "Paradise Investments USA LLC darishmsony@gmail.com" at bounding box center [185, 119] width 252 height 20
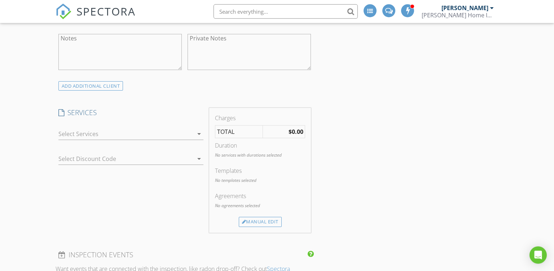
scroll to position [487, 0]
click at [169, 128] on div at bounding box center [125, 131] width 135 height 12
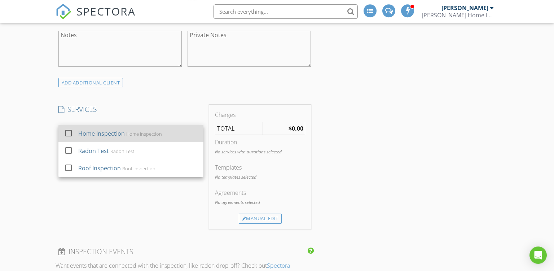
click at [141, 138] on div "Home Inspection Home Inspection" at bounding box center [137, 133] width 119 height 14
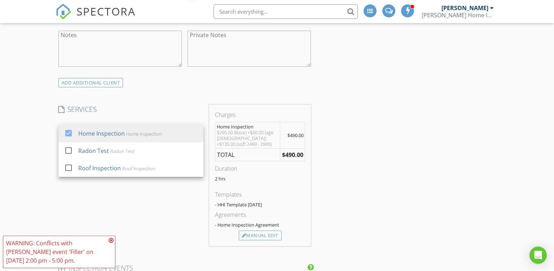
click at [179, 194] on div "SERVICES check_box Home Inspection Home Inspection check_box_outline_blank Rado…" at bounding box center [131, 175] width 151 height 141
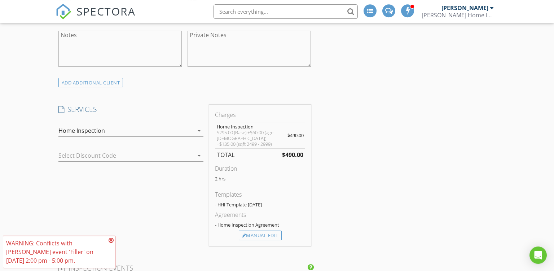
click at [113, 243] on icon at bounding box center [111, 241] width 5 height 6
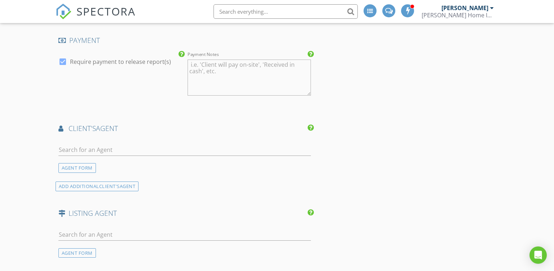
scroll to position [776, 0]
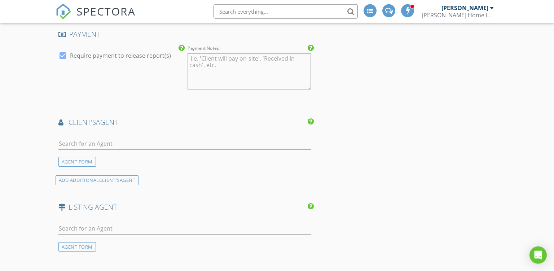
click at [134, 135] on div at bounding box center [184, 145] width 253 height 23
click at [123, 141] on input "text" at bounding box center [184, 144] width 253 height 12
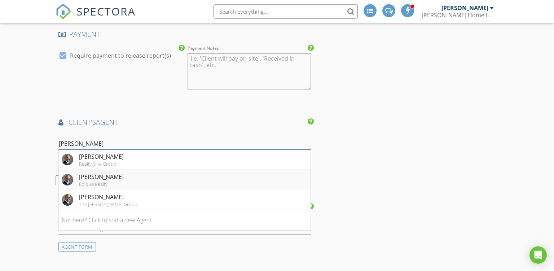
type input "Freddie"
click at [113, 176] on div "Freddie Taylor" at bounding box center [101, 177] width 45 height 9
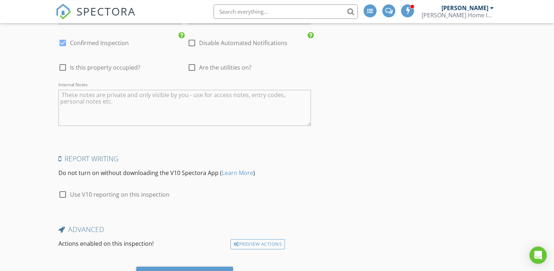
scroll to position [1276, 0]
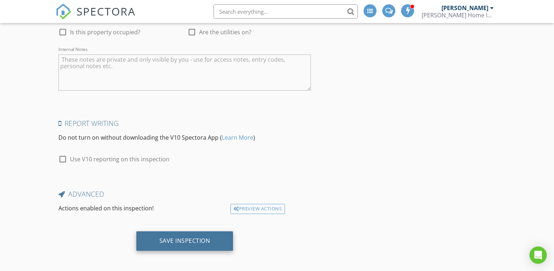
click at [183, 241] on div "Save Inspection" at bounding box center [185, 240] width 51 height 7
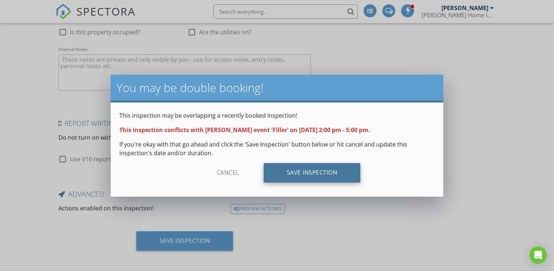
click at [325, 171] on div "Save Inspection" at bounding box center [312, 172] width 97 height 19
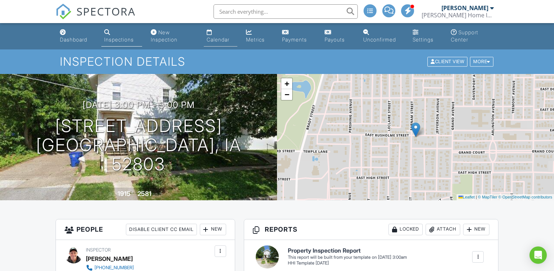
click at [222, 40] on div "Calendar" at bounding box center [218, 39] width 23 height 6
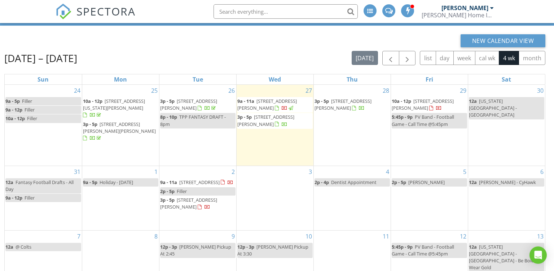
scroll to position [49, 0]
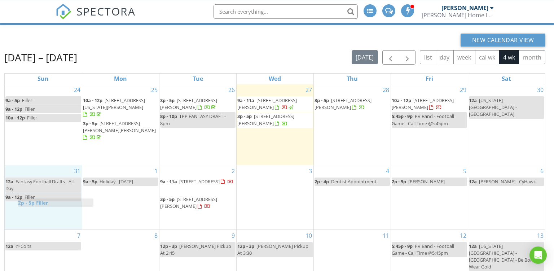
drag, startPoint x: 194, startPoint y: 188, endPoint x: 49, endPoint y: 204, distance: 145.6
click at [49, 204] on body "SPECTORA [PERSON_NAME] [PERSON_NAME] Home Inspections Role: Inspector Change Ro…" at bounding box center [277, 138] width 554 height 375
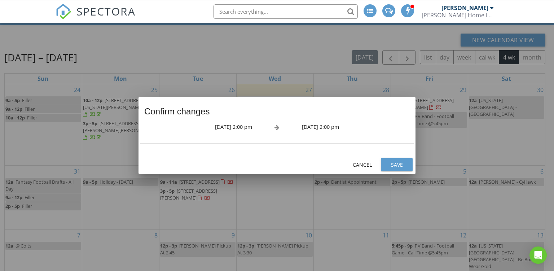
click at [400, 164] on div "Save" at bounding box center [397, 165] width 20 height 8
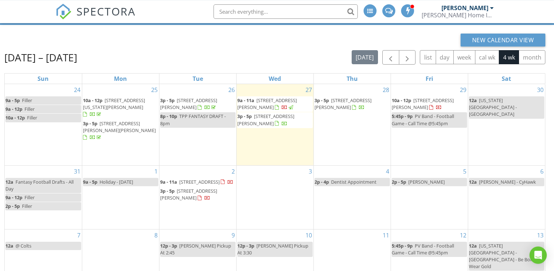
click at [205, 120] on div "8p - 10p TPP FANTASY DRAFT - 8pm" at bounding box center [197, 120] width 75 height 14
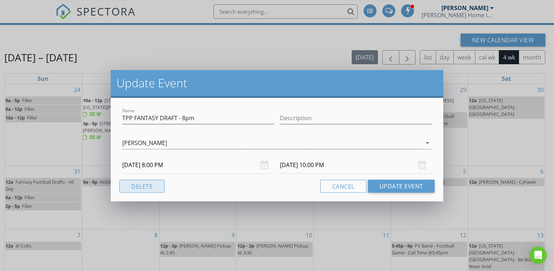
click at [143, 183] on button "Delete" at bounding box center [141, 186] width 45 height 13
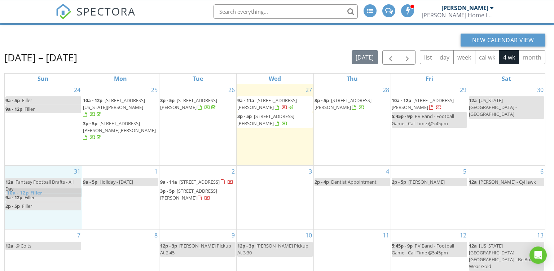
drag, startPoint x: 45, startPoint y: 114, endPoint x: 46, endPoint y: 189, distance: 75.5
click at [46, 189] on body "SPECTORA [PERSON_NAME] [PERSON_NAME] Home Inspections Role: Inspector Change Ro…" at bounding box center [277, 138] width 554 height 375
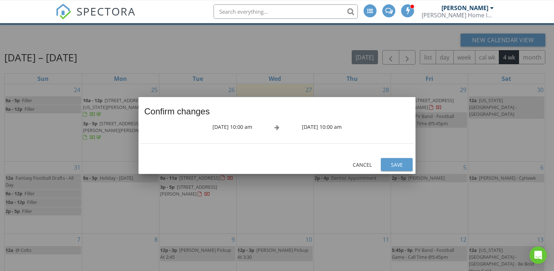
click at [391, 163] on div "Save" at bounding box center [397, 165] width 20 height 8
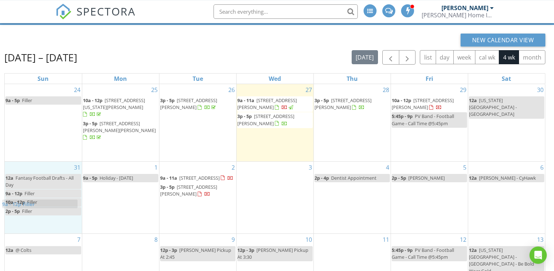
drag, startPoint x: 52, startPoint y: 107, endPoint x: 49, endPoint y: 202, distance: 95.3
click at [49, 202] on body "SPECTORA Jim Hanson Hanson Home Inspections Role: Inspector Change Role Dashboa…" at bounding box center [277, 138] width 554 height 375
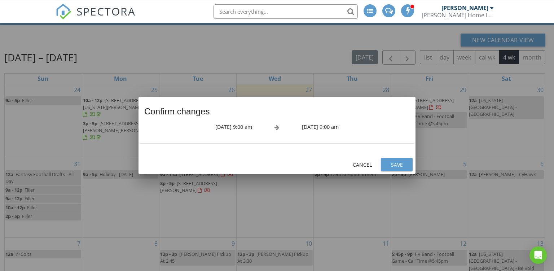
click at [397, 164] on div "Save" at bounding box center [397, 165] width 20 height 8
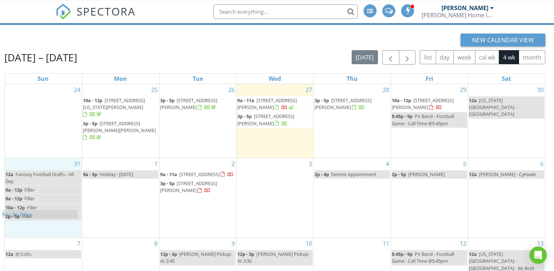
drag, startPoint x: 49, startPoint y: 102, endPoint x: 46, endPoint y: 217, distance: 114.8
click at [46, 217] on body "SPECTORA Jim Hanson Hanson Home Inspections Role: Inspector Change Role Dashboa…" at bounding box center [277, 138] width 554 height 375
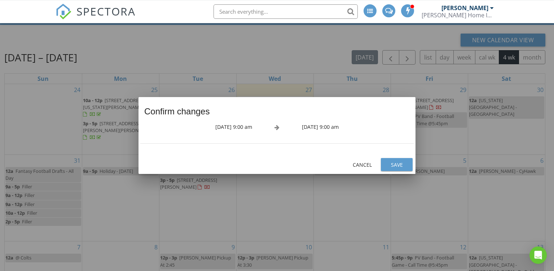
click at [399, 168] on div "Save" at bounding box center [397, 165] width 20 height 8
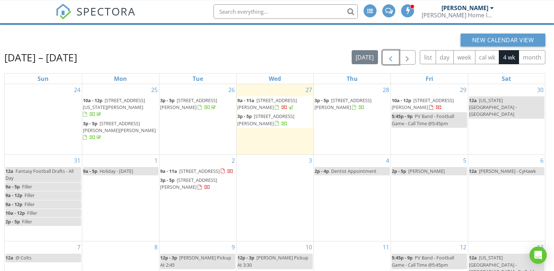
click at [391, 61] on span "button" at bounding box center [391, 57] width 9 height 9
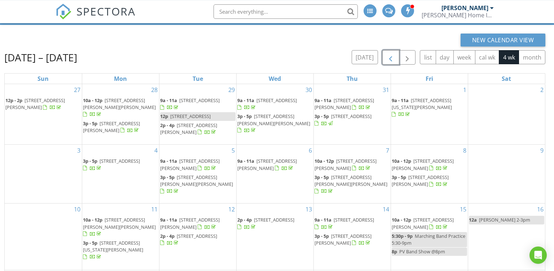
scroll to position [103, 0]
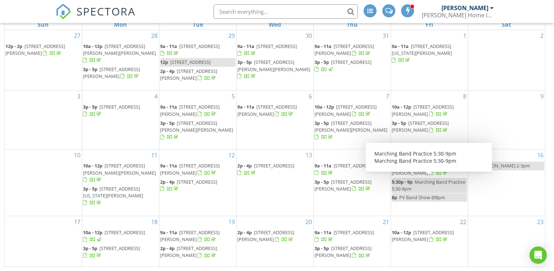
click at [425, 184] on span "Marching Band Practice 5:30-9pm" at bounding box center [429, 185] width 74 height 13
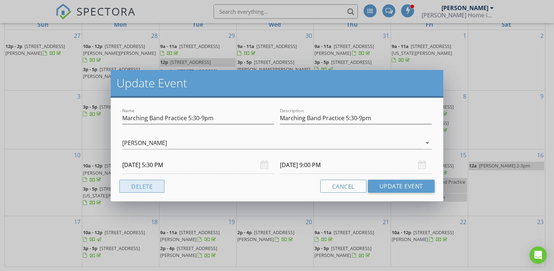
click at [145, 189] on button "Delete" at bounding box center [141, 186] width 45 height 13
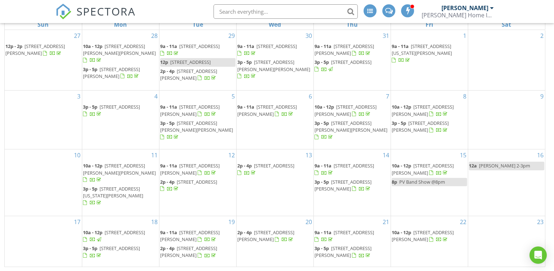
click at [436, 185] on span "PV Band Show @8pm" at bounding box center [423, 182] width 46 height 6
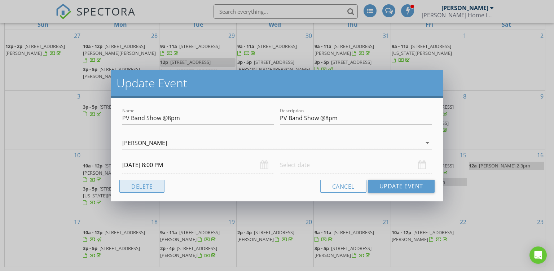
click at [145, 185] on button "Delete" at bounding box center [141, 186] width 45 height 13
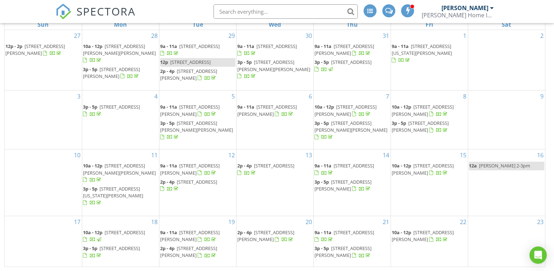
click at [492, 169] on span "Danica Lesson 2-3pm" at bounding box center [504, 165] width 51 height 6
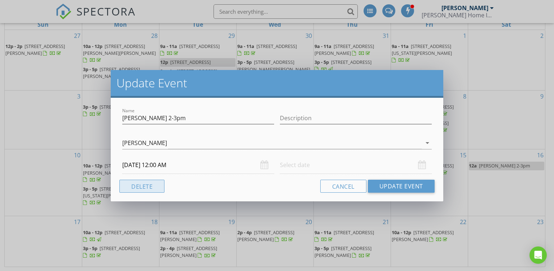
click at [153, 191] on button "Delete" at bounding box center [141, 186] width 45 height 13
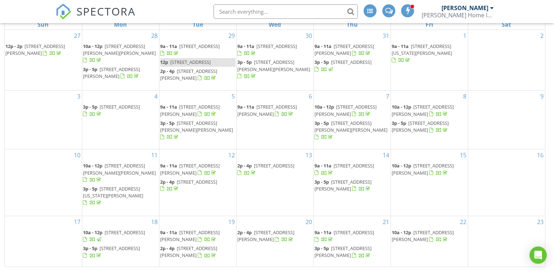
scroll to position [0, 0]
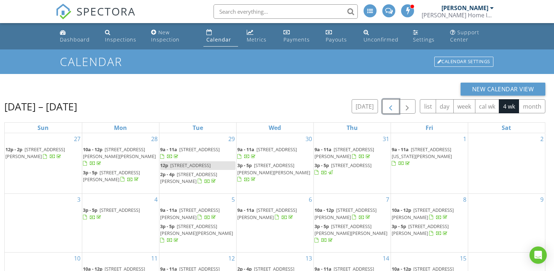
click at [390, 108] on span "button" at bounding box center [391, 107] width 9 height 9
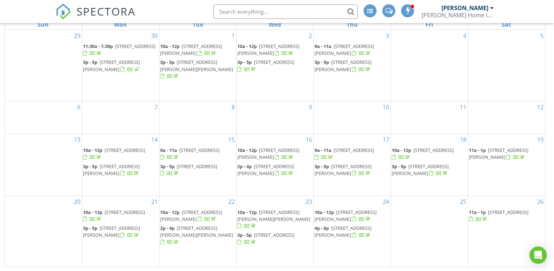
scroll to position [5, 0]
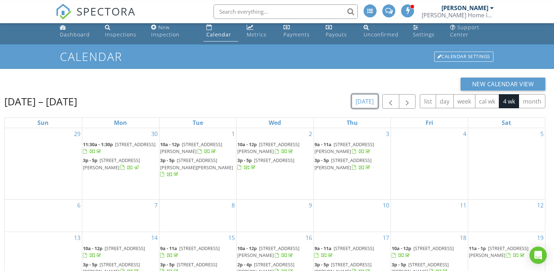
click at [375, 101] on button "[DATE]" at bounding box center [365, 101] width 26 height 14
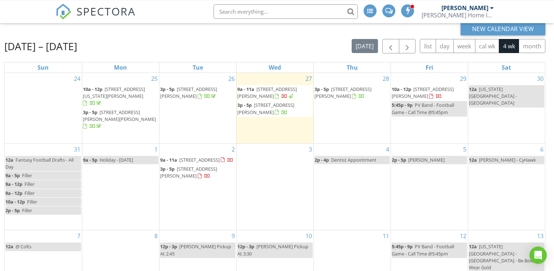
scroll to position [103, 0]
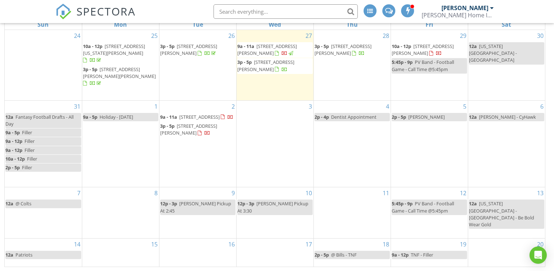
click at [52, 114] on span "Fantasy Football Drafts - All Day" at bounding box center [39, 120] width 68 height 13
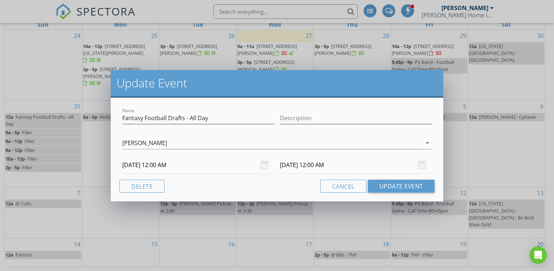
click at [173, 164] on input "08/31/2025 12:00 AM" at bounding box center [198, 165] width 152 height 18
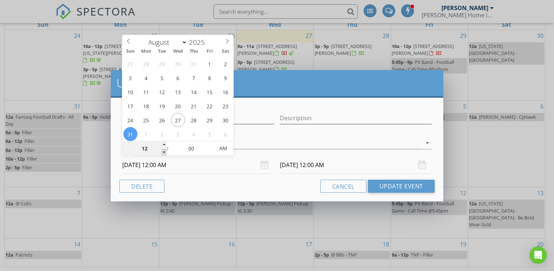
type input "11"
type input "08/31/2025 11:00 PM"
click at [163, 154] on span at bounding box center [164, 152] width 5 height 7
type input "10"
type input "08/31/2025 10:00 PM"
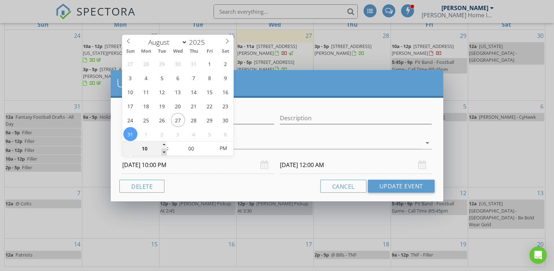
click at [163, 154] on span at bounding box center [164, 152] width 5 height 7
type input "09/01/2025 10:00 PM"
type input "08/31/2025 10:00 AM"
type input "09/01/2025 10:00 AM"
click at [228, 152] on span "PM" at bounding box center [224, 148] width 20 height 14
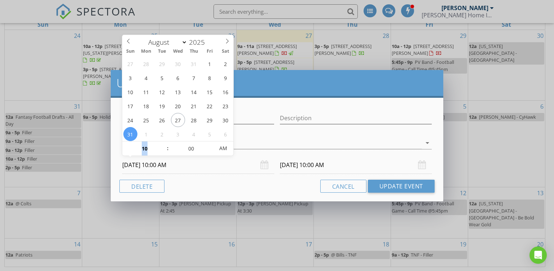
click at [321, 166] on input "09/01/2025 10:00 AM" at bounding box center [356, 165] width 152 height 18
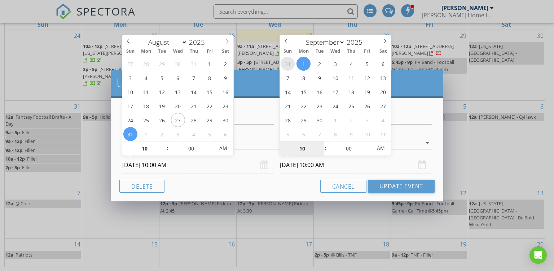
select select "7"
type input "08/31/2025 10:00 AM"
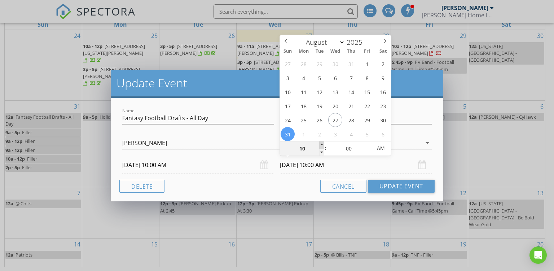
type input "11"
type input "08/31/2025 11:00 AM"
click at [321, 144] on span at bounding box center [321, 144] width 5 height 7
type input "12"
type input "08/31/2025 12:00 PM"
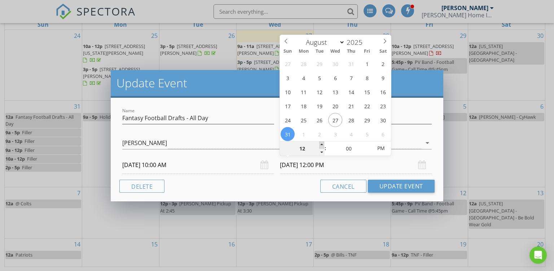
click at [321, 144] on span at bounding box center [321, 144] width 5 height 7
type input "01"
type input "08/31/2025 1:00 PM"
click at [321, 144] on span at bounding box center [321, 144] width 5 height 7
type input "02"
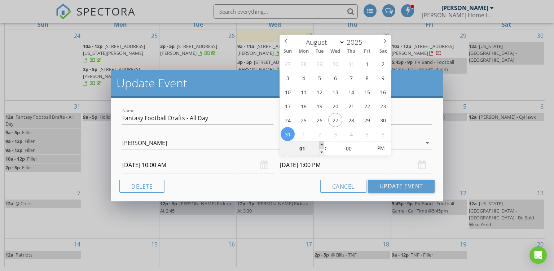
type input "08/31/2025 2:00 PM"
click at [321, 144] on span at bounding box center [321, 144] width 5 height 7
type input "03"
type input "08/31/2025 3:00 PM"
click at [321, 144] on span at bounding box center [321, 144] width 5 height 7
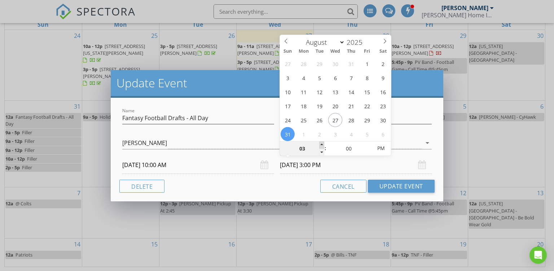
type input "04"
type input "08/31/2025 4:00 PM"
click at [321, 144] on span at bounding box center [321, 144] width 5 height 7
type input "05"
type input "08/31/2025 5:00 PM"
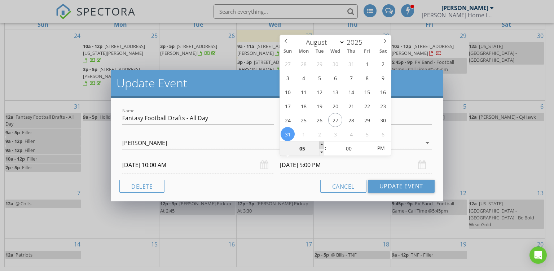
click at [321, 144] on span at bounding box center [321, 144] width 5 height 7
type input "06"
type input "08/31/2025 6:00 PM"
click at [321, 144] on span at bounding box center [321, 144] width 5 height 7
click at [387, 187] on button "Update Event" at bounding box center [401, 186] width 67 height 13
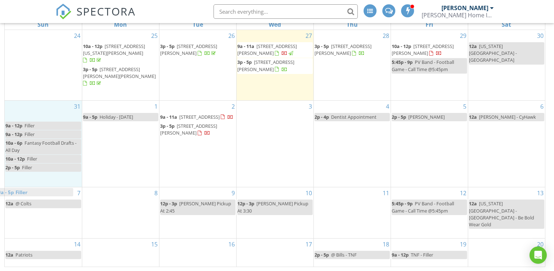
drag, startPoint x: 45, startPoint y: 109, endPoint x: 38, endPoint y: 192, distance: 83.7
click at [38, 192] on body "SPECTORA Jim Hanson Hanson Home Inspections Role: Inspector Change Role Dashboa…" at bounding box center [277, 84] width 554 height 375
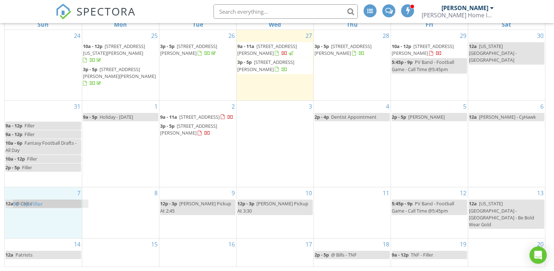
drag, startPoint x: 37, startPoint y: 112, endPoint x: 44, endPoint y: 206, distance: 94.5
click at [44, 206] on body "SPECTORA Jim Hanson Hanson Home Inspections Role: Inspector Change Role Dashboa…" at bounding box center [277, 84] width 554 height 375
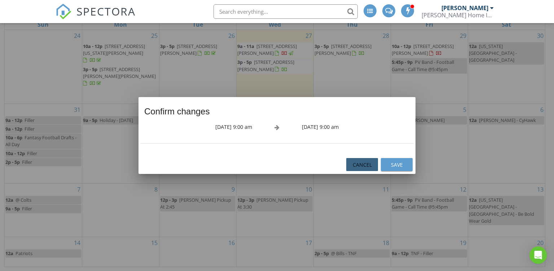
click at [366, 163] on div "Cancel" at bounding box center [362, 165] width 20 height 8
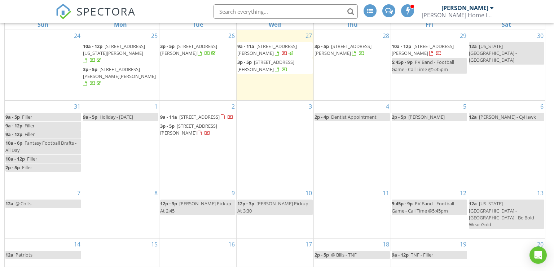
click at [53, 140] on span "Fantasy Football Drafts - All Day" at bounding box center [40, 146] width 71 height 13
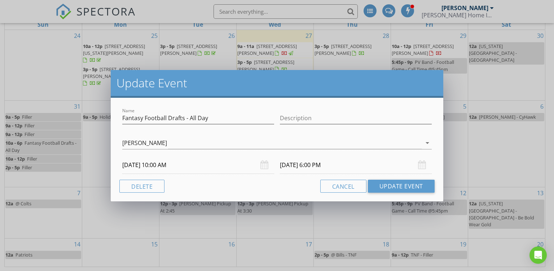
click at [168, 165] on input "08/31/2025 10:00 AM" at bounding box center [198, 165] width 152 height 18
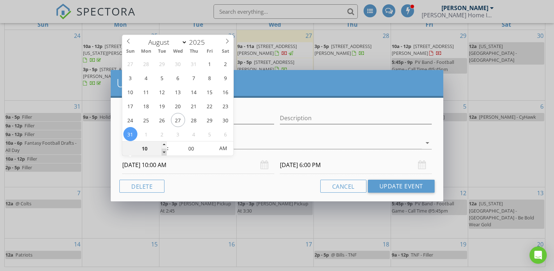
type input "09"
type input "08/31/2025 9:00 AM"
click at [165, 153] on span at bounding box center [164, 152] width 5 height 7
type input "08/31/2025 5:00 PM"
click at [385, 185] on button "Update Event" at bounding box center [401, 186] width 67 height 13
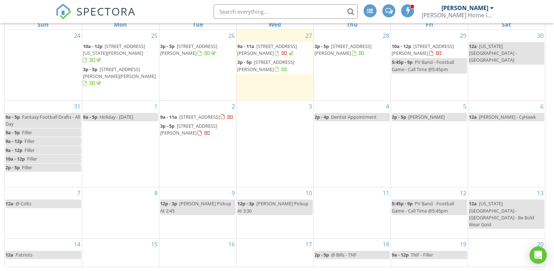
scroll to position [27, 0]
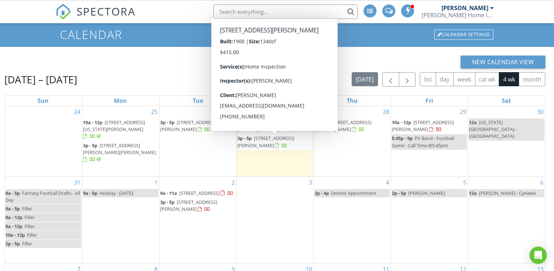
click at [271, 142] on span "3p - 5p 811 7th Ave S, Clinton 52732" at bounding box center [275, 142] width 75 height 14
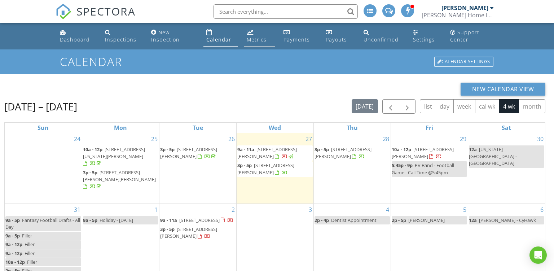
click at [261, 40] on div "Metrics" at bounding box center [257, 39] width 20 height 7
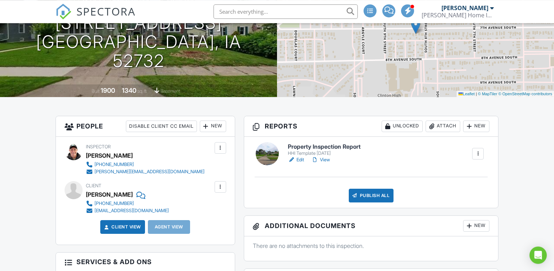
scroll to position [86, 0]
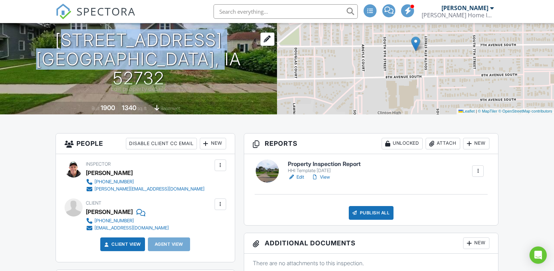
drag, startPoint x: 225, startPoint y: 70, endPoint x: 71, endPoint y: 51, distance: 154.5
click at [71, 51] on div "[DATE] 3:00 pm - 5:00 pm [STREET_ADDRESS] [GEOGRAPHIC_DATA], IA 52732" at bounding box center [138, 51] width 277 height 74
